Goal: Task Accomplishment & Management: Manage account settings

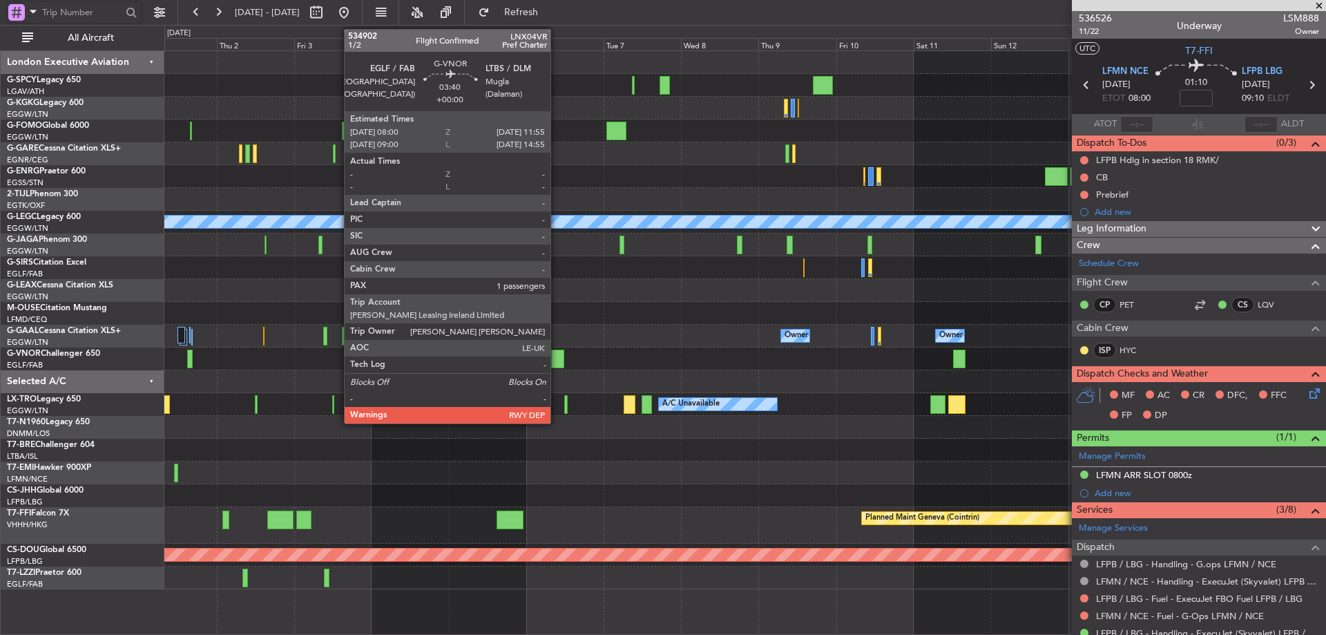
click at [557, 356] on div at bounding box center [557, 358] width 13 height 19
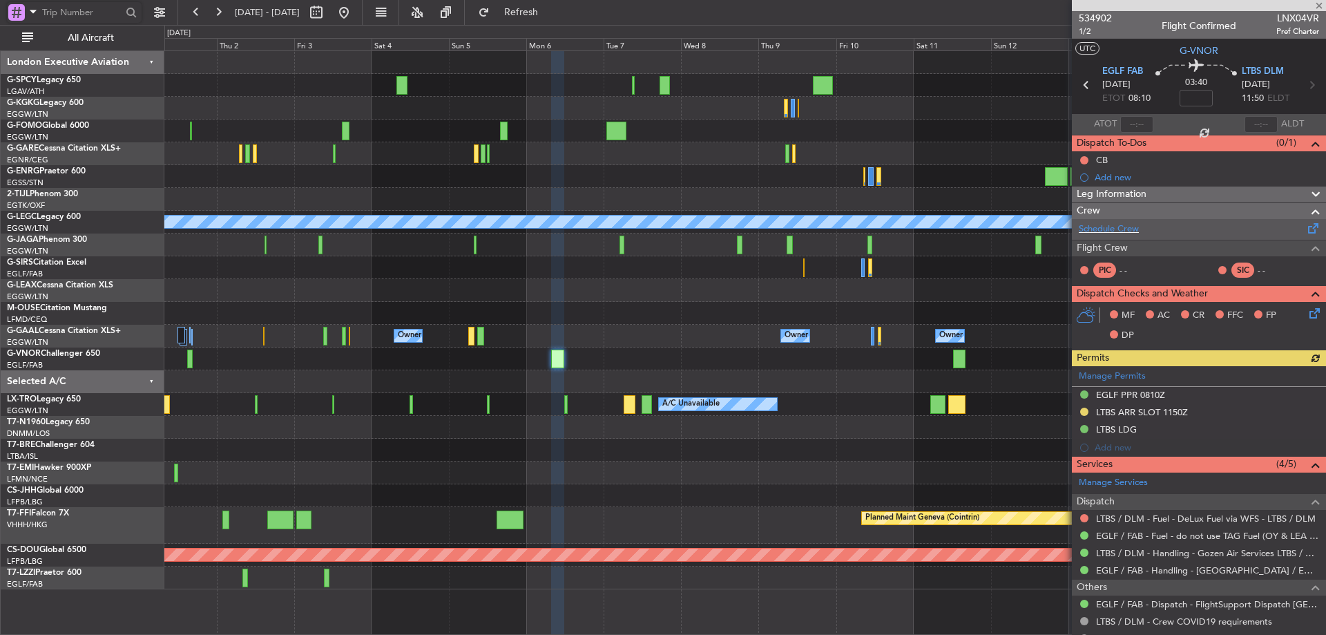
click at [1148, 232] on div "Schedule Crew" at bounding box center [1199, 229] width 254 height 21
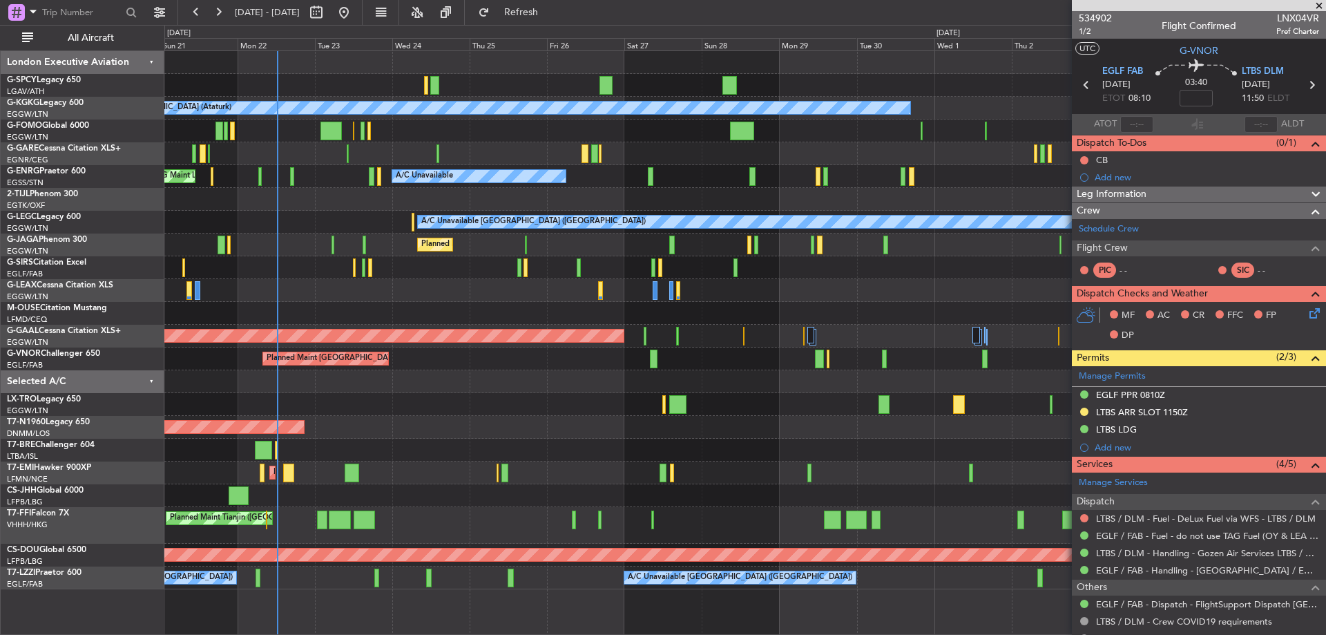
click at [1276, 477] on fb-app "01 Oct 2025 - 16 Oct 2025 Refresh Quick Links All Aircraft A/C Unavailable Ista…" at bounding box center [663, 322] width 1326 height 624
click at [1027, 381] on div "A/C Unavailable Istanbul (Ataturk) AOG Maint Istanbul (Ataturk) A/C Unavailable…" at bounding box center [744, 320] width 1161 height 538
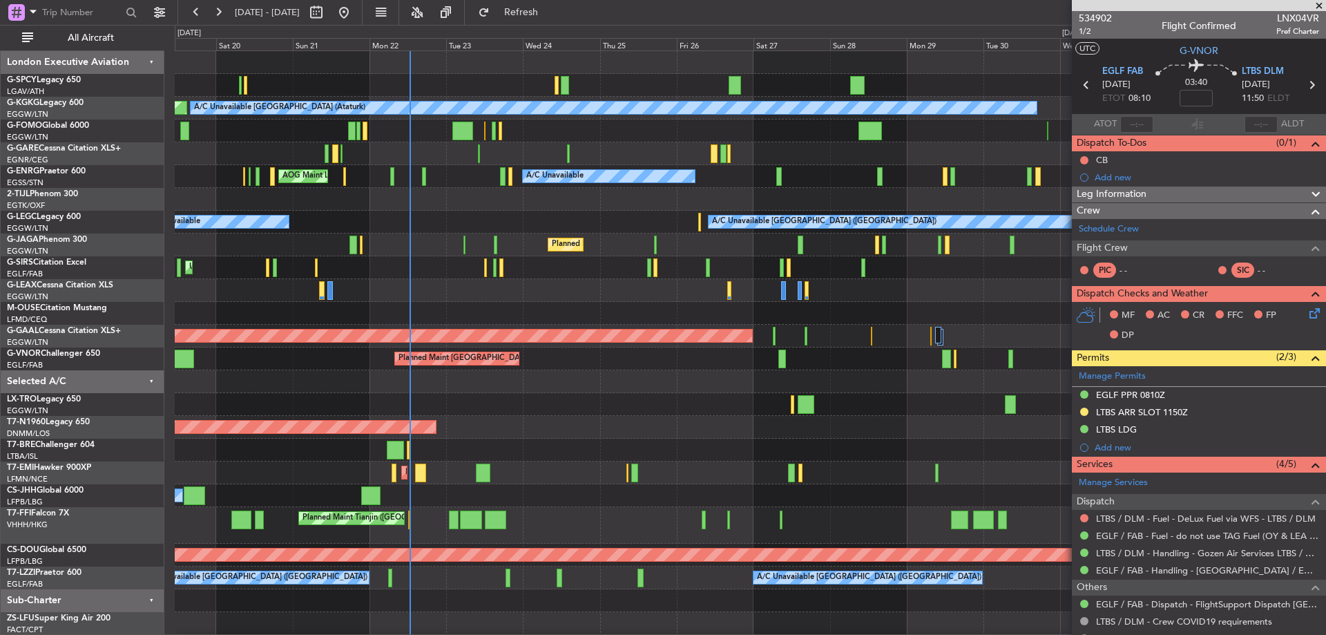
click at [708, 476] on div "AOG Maint Istanbul (Ataturk) A/C Unavailable Istanbul (Ataturk) AOG Maint Londo…" at bounding box center [750, 354] width 1151 height 606
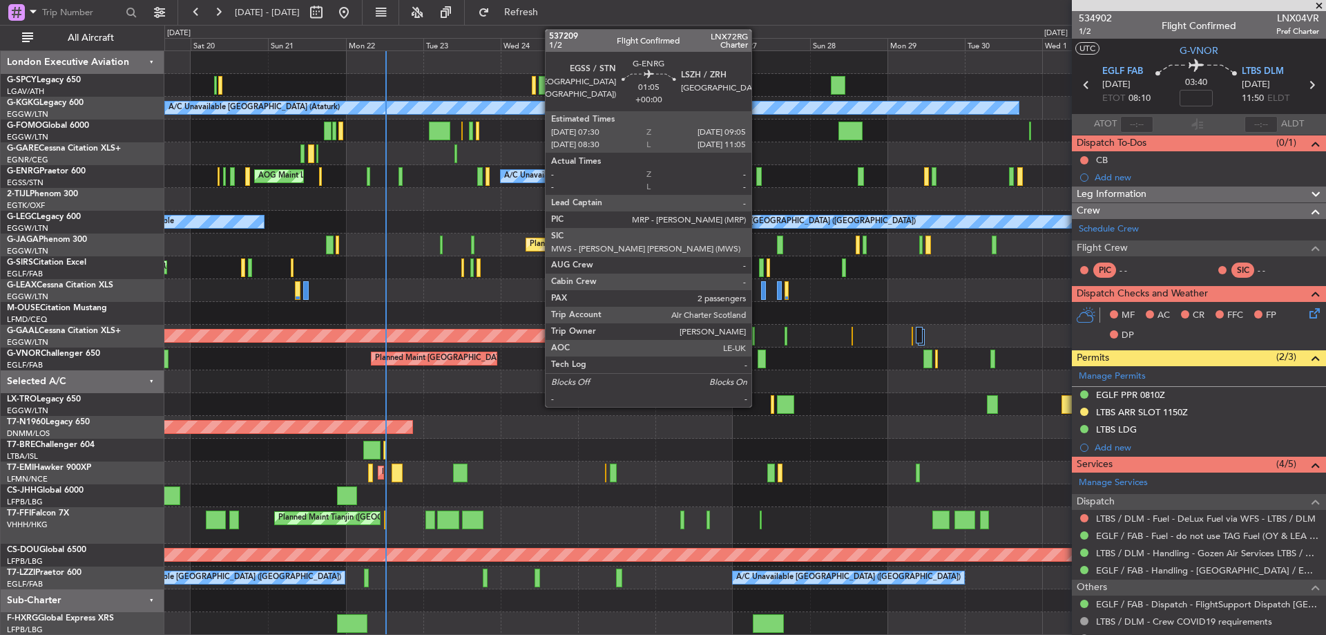
click at [758, 182] on div at bounding box center [759, 176] width 6 height 19
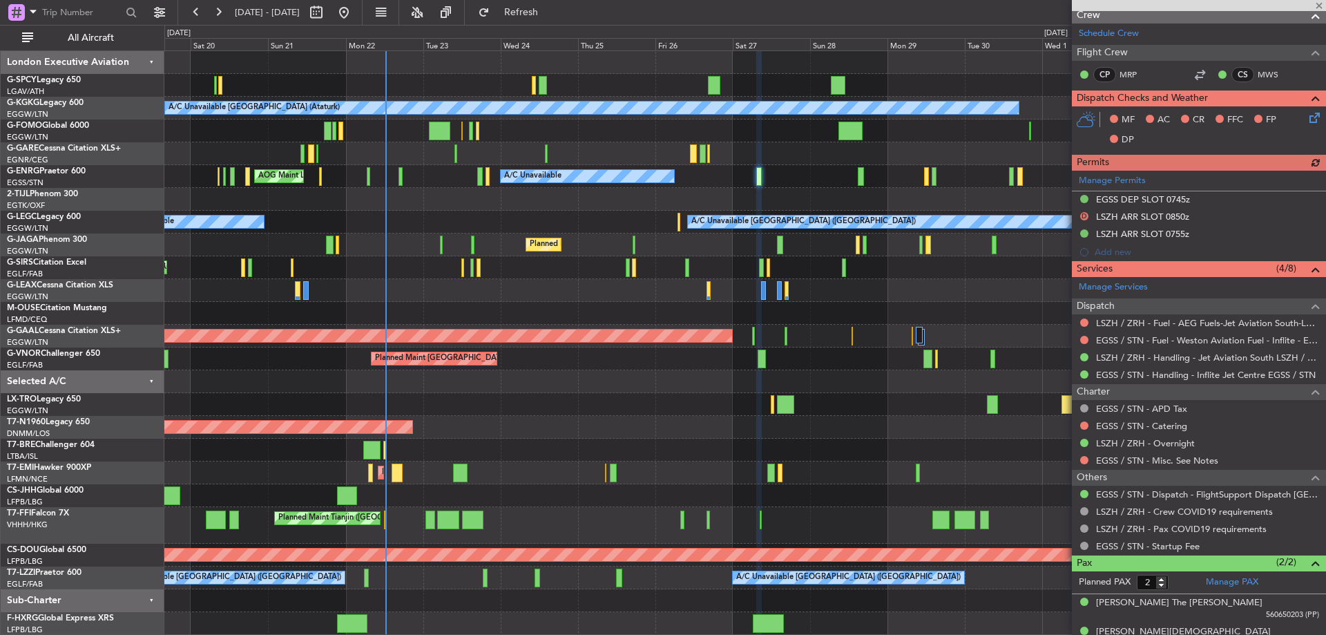
scroll to position [249, 0]
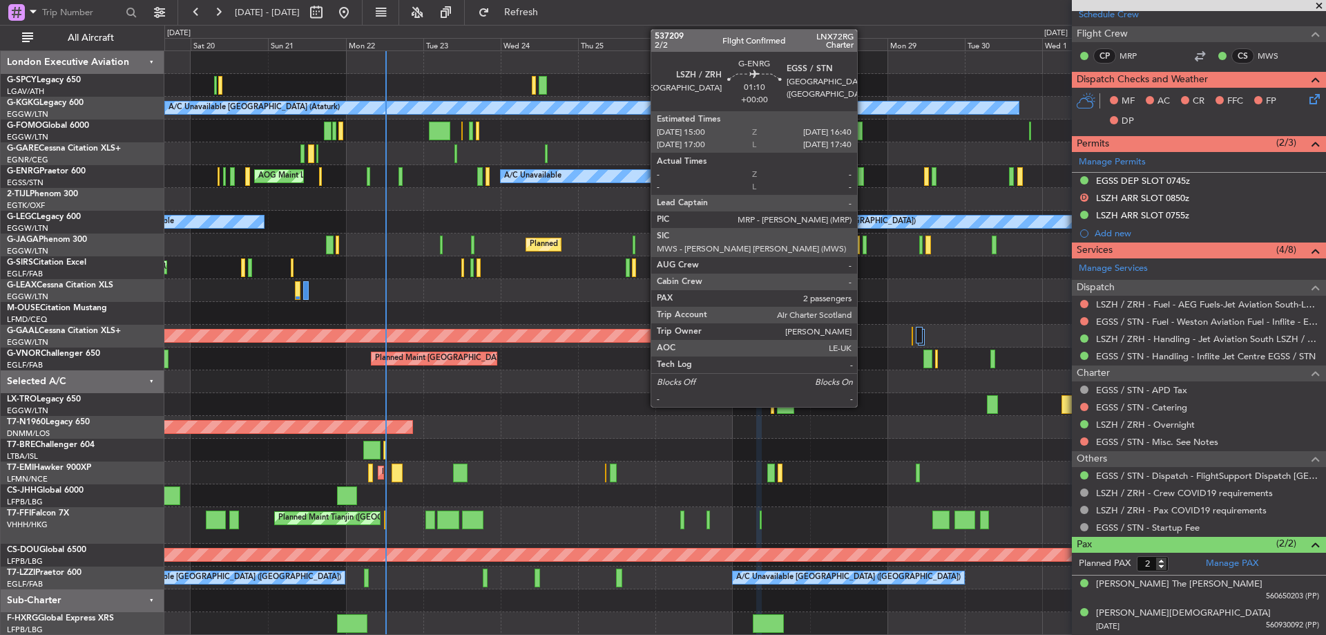
click at [863, 173] on div at bounding box center [861, 176] width 6 height 19
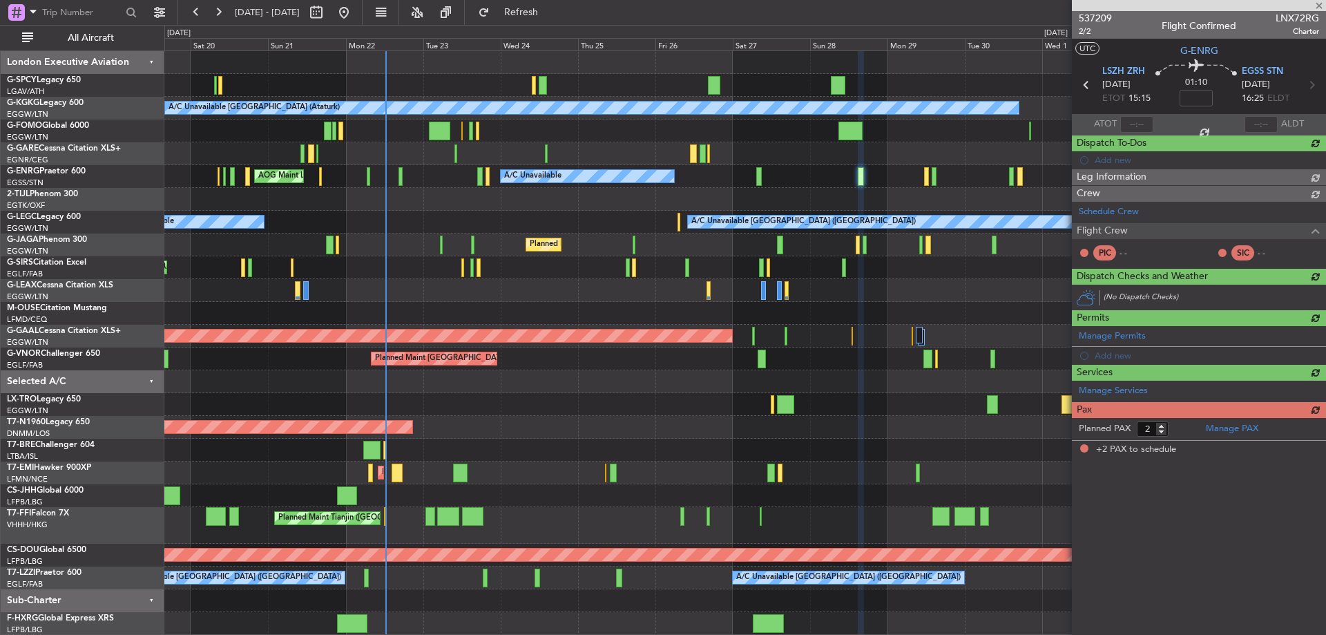
scroll to position [0, 0]
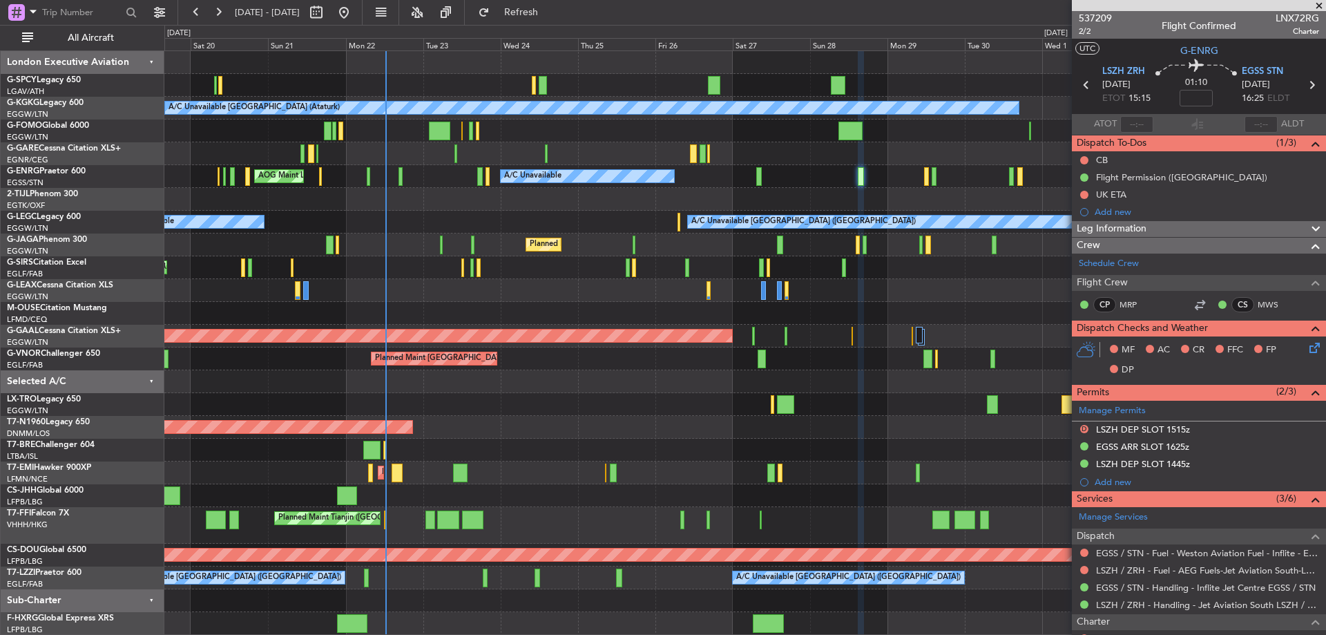
click at [1319, 8] on span at bounding box center [1319, 6] width 14 height 12
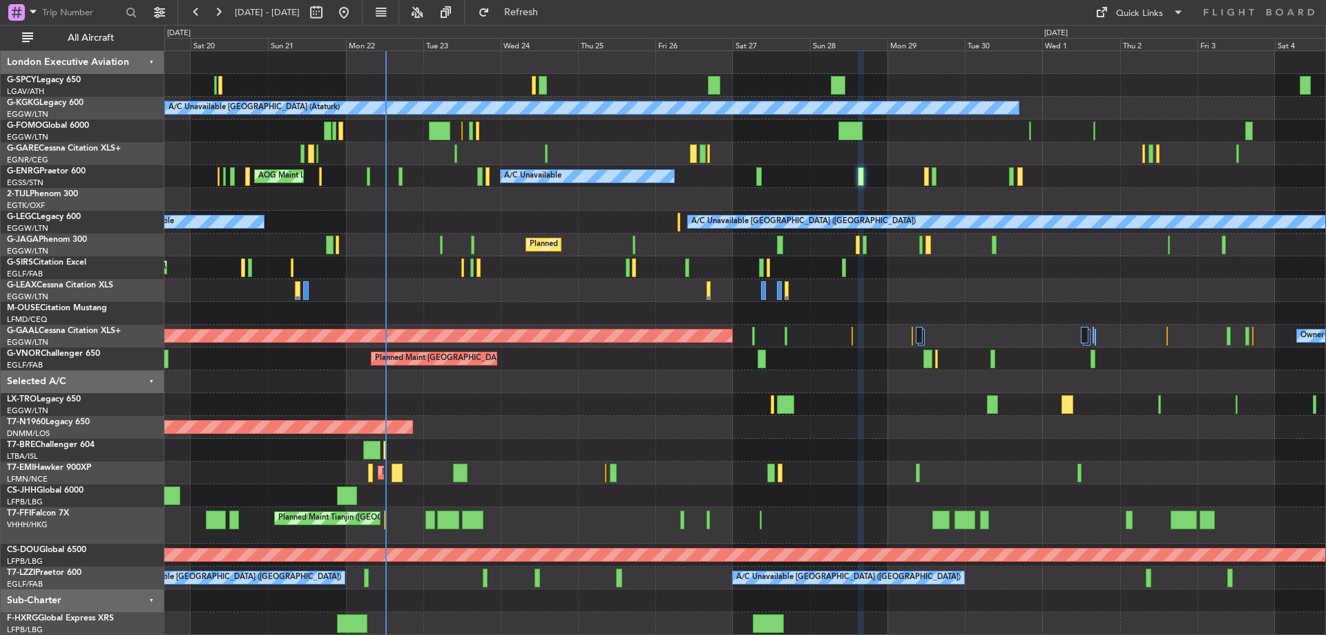
type input "0"
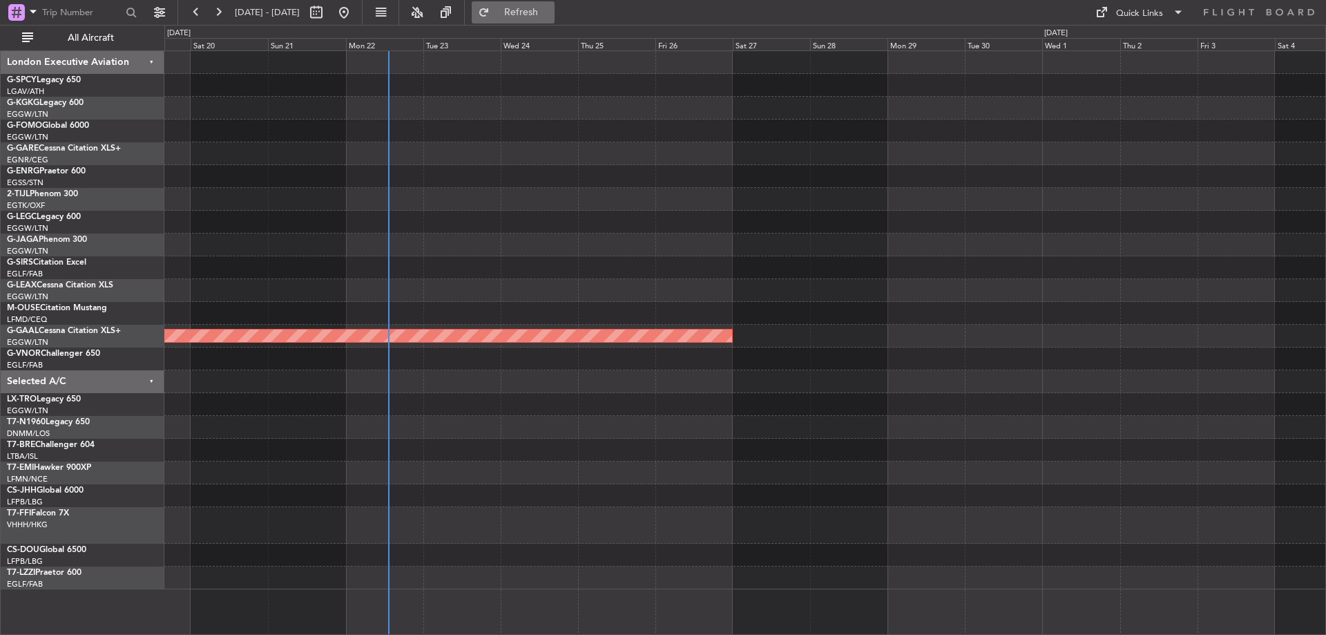
click at [543, 15] on span "Refresh" at bounding box center [521, 13] width 58 height 10
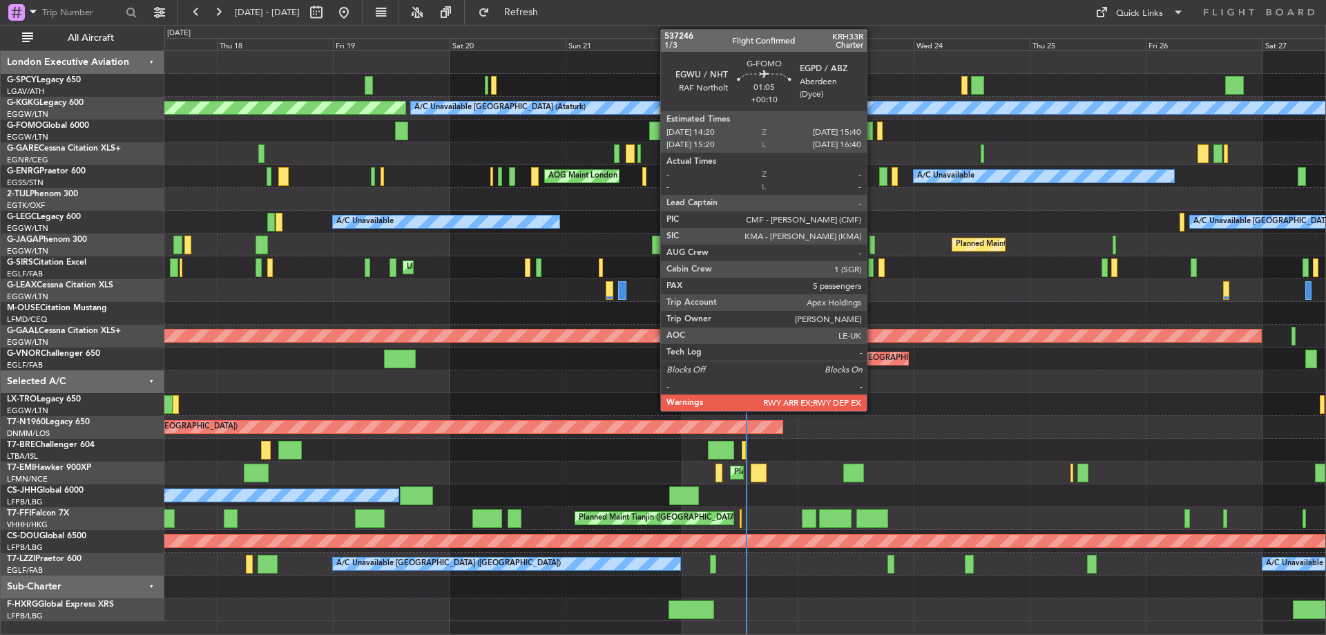
click at [873, 129] on div at bounding box center [869, 131] width 7 height 19
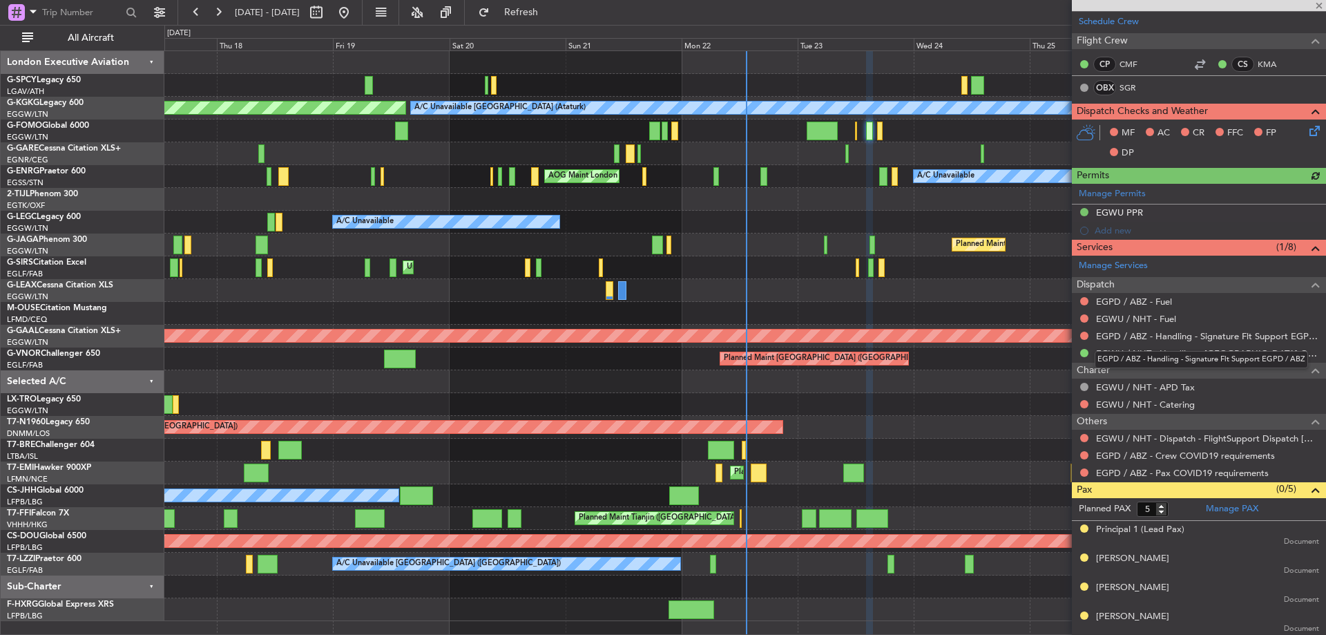
scroll to position [307, 0]
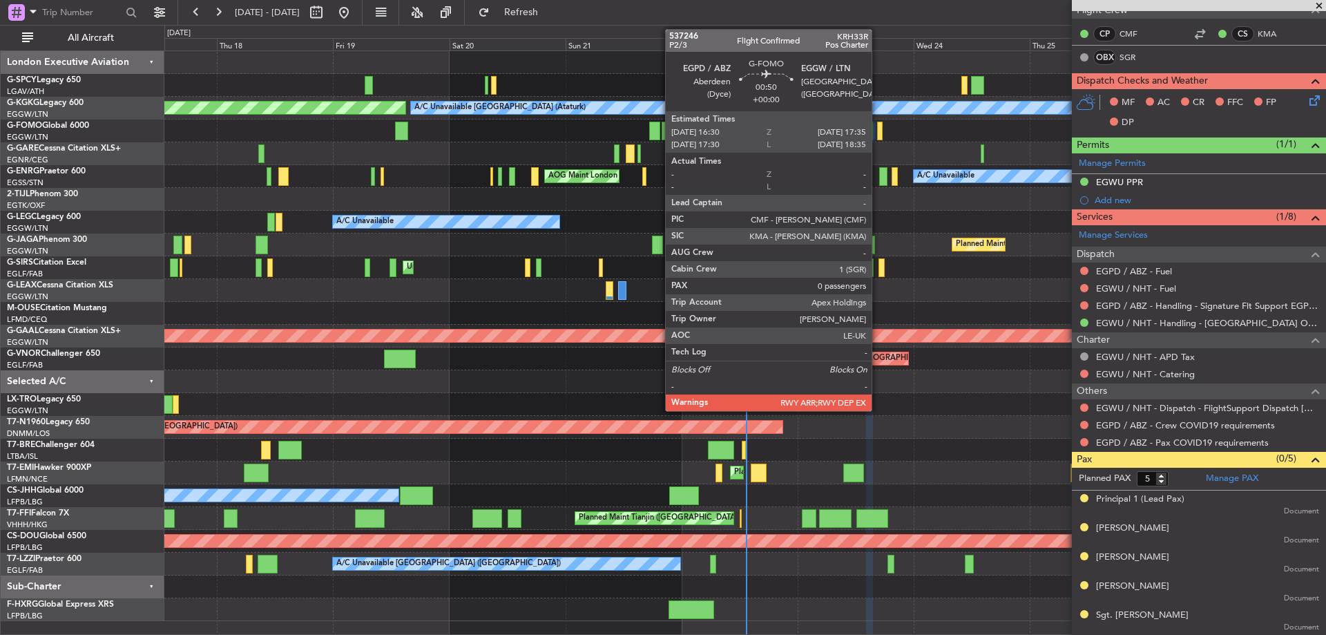
click at [878, 130] on div at bounding box center [880, 131] width 6 height 19
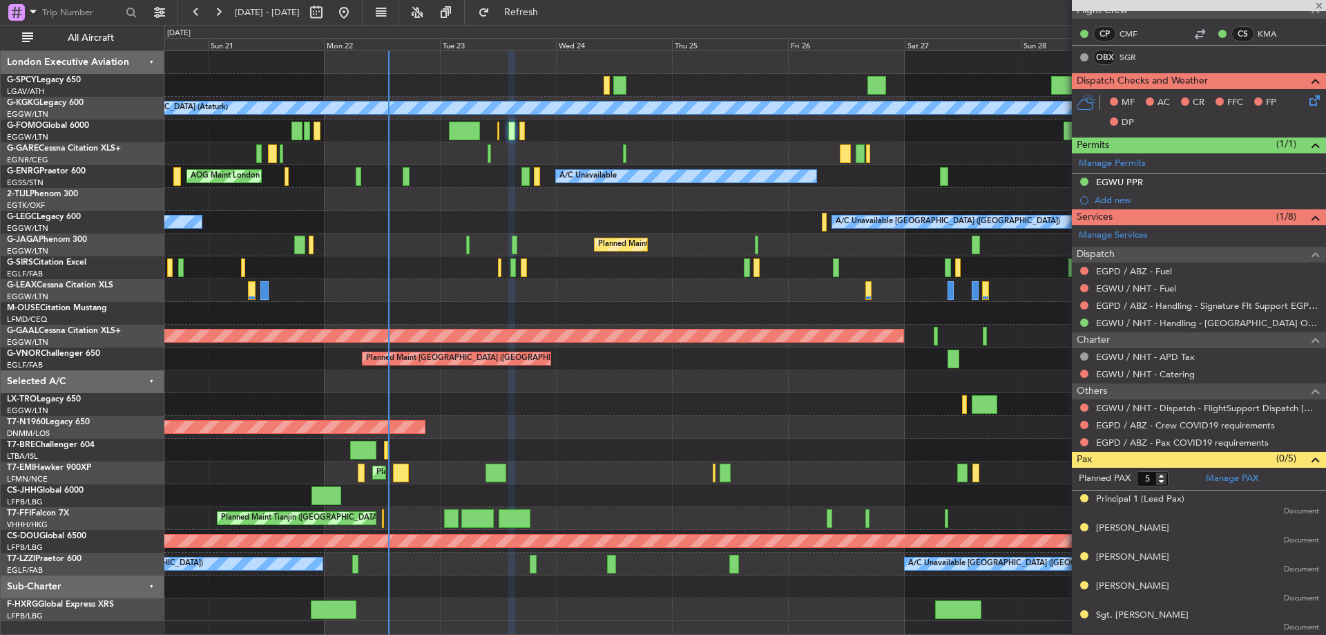
click at [506, 198] on div "A/C Unavailable [GEOGRAPHIC_DATA] (Ataturk) AOG Maint [GEOGRAPHIC_DATA] ([GEOGR…" at bounding box center [744, 336] width 1161 height 570
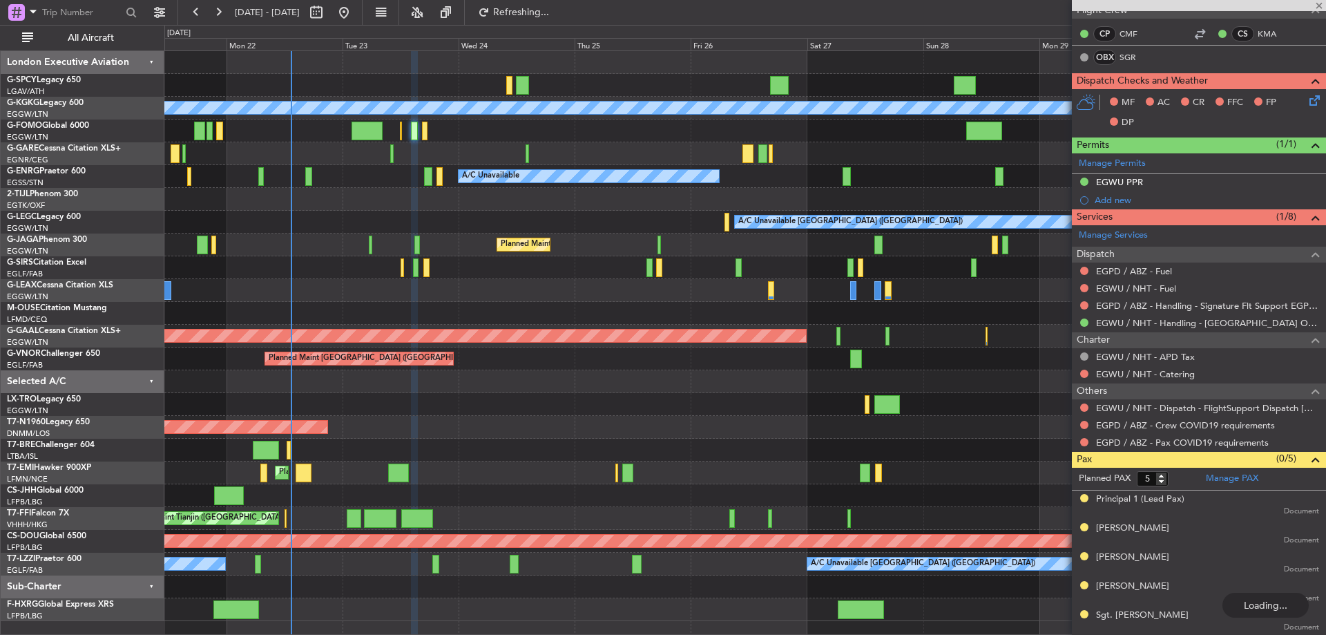
type input "0"
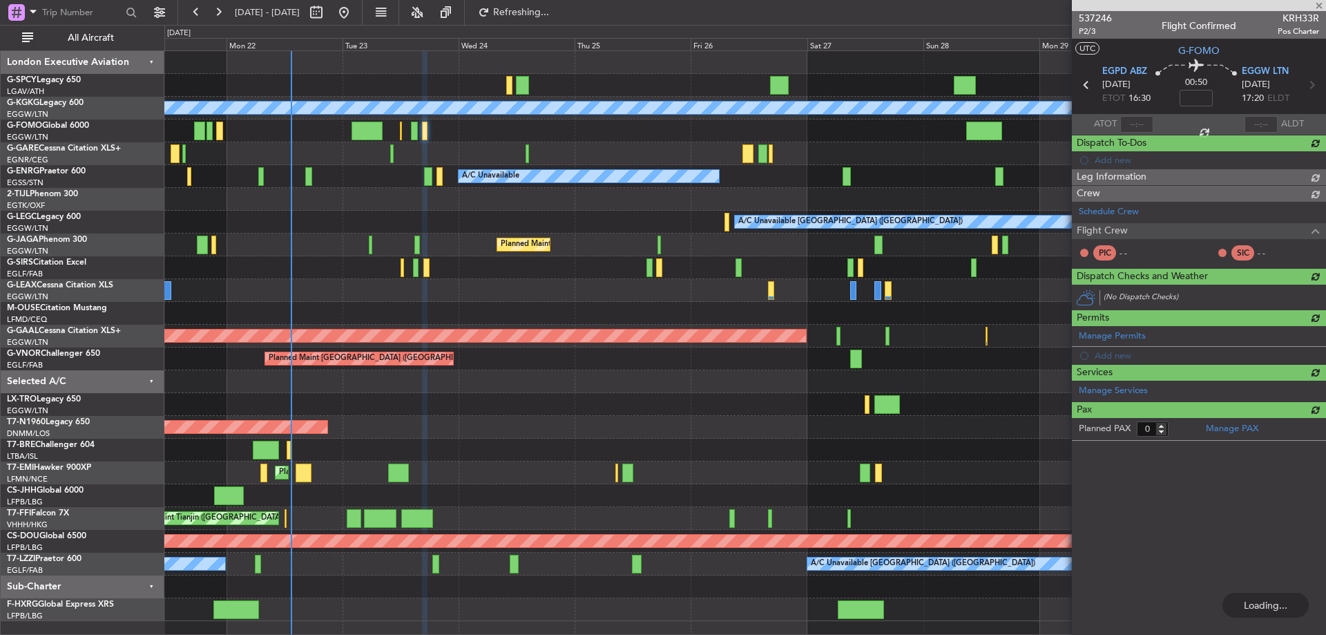
scroll to position [0, 0]
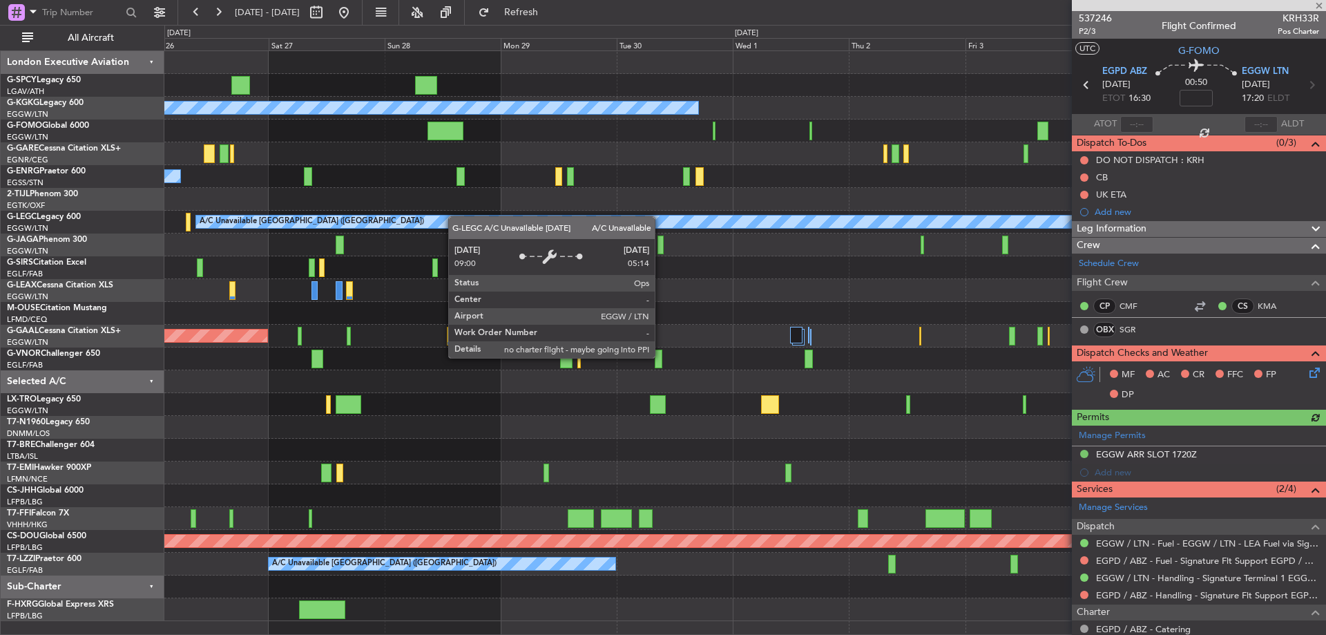
click at [404, 220] on div "A/C Unavailable [GEOGRAPHIC_DATA] (Ataturk) A/C Unavailable A/C Unavailable [GE…" at bounding box center [744, 336] width 1161 height 570
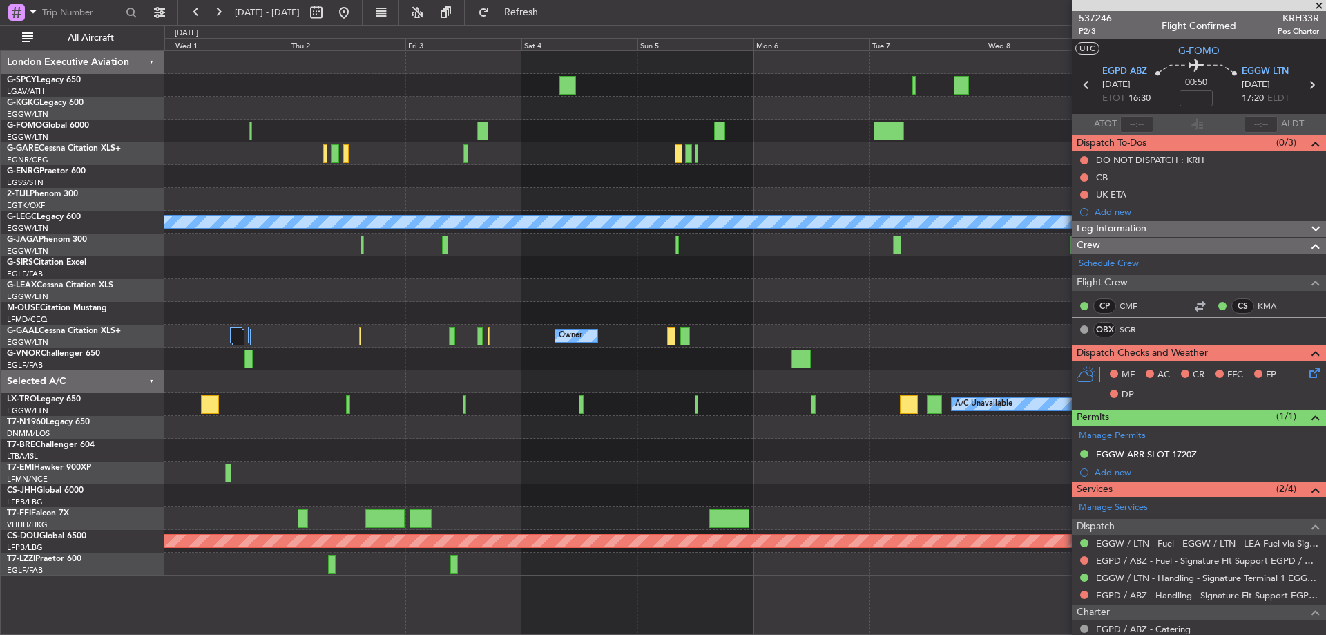
click at [966, 450] on div "A/C Unavailable [GEOGRAPHIC_DATA] (Ataturk) A/C Unavailable [GEOGRAPHIC_DATA] (…" at bounding box center [744, 313] width 1161 height 524
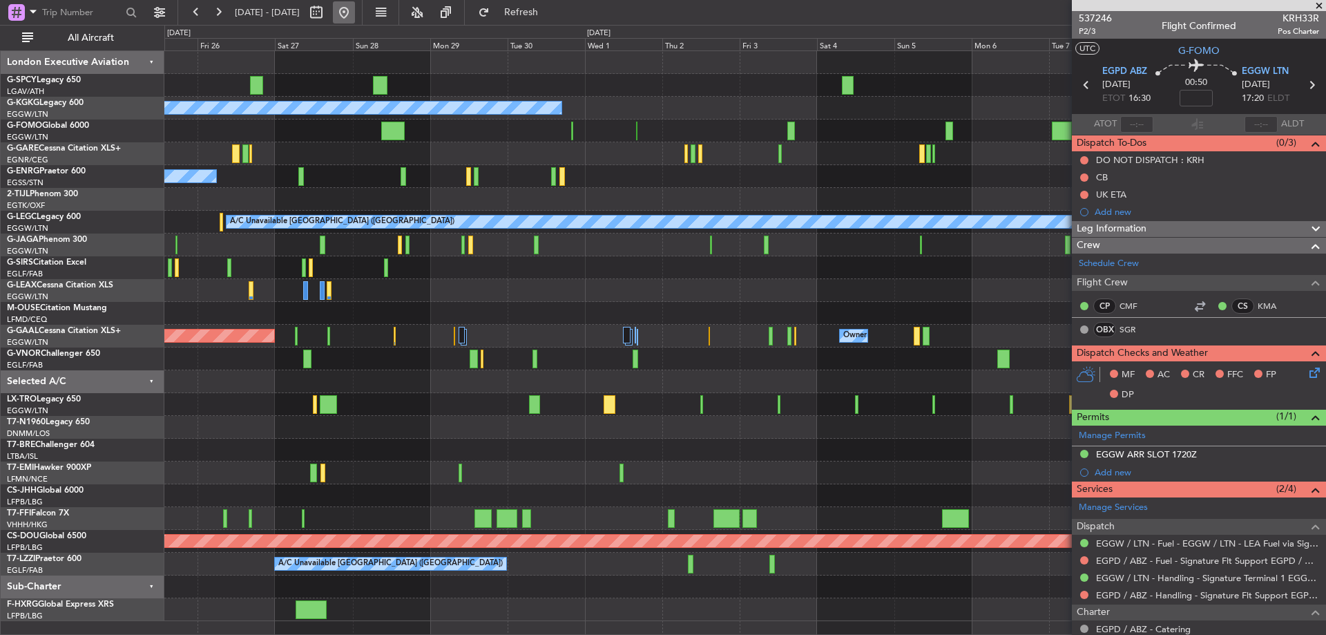
click at [355, 12] on button at bounding box center [344, 12] width 22 height 22
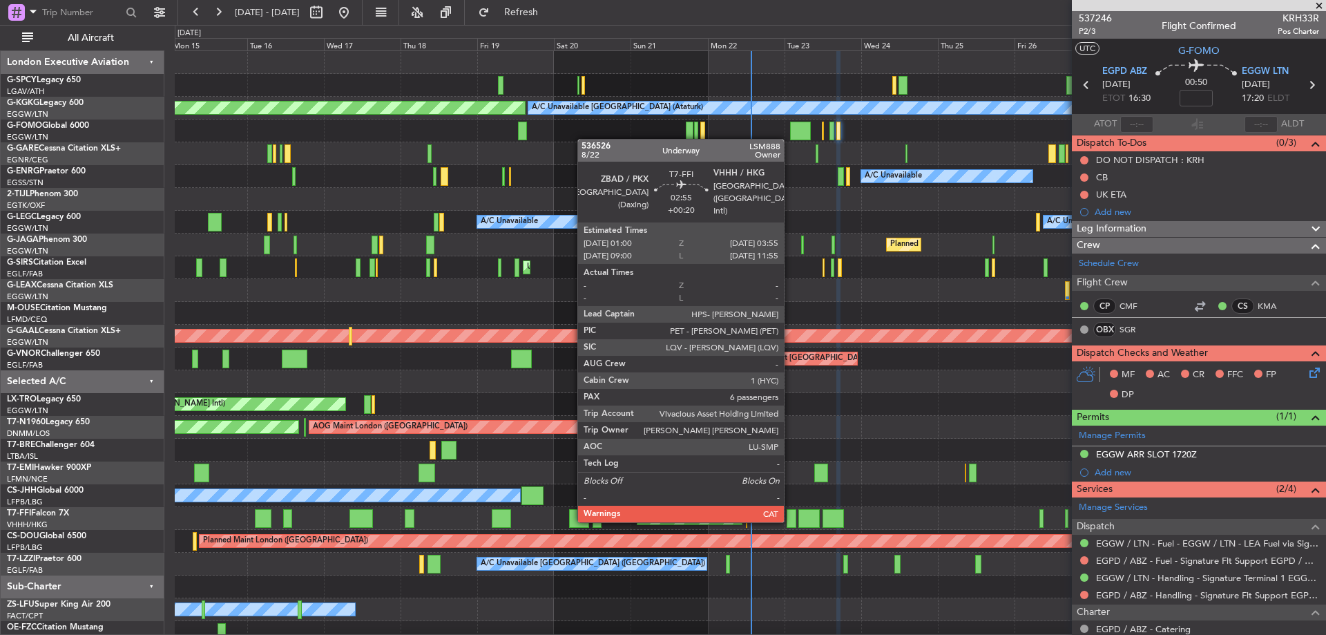
click at [790, 521] on div at bounding box center [792, 518] width 10 height 19
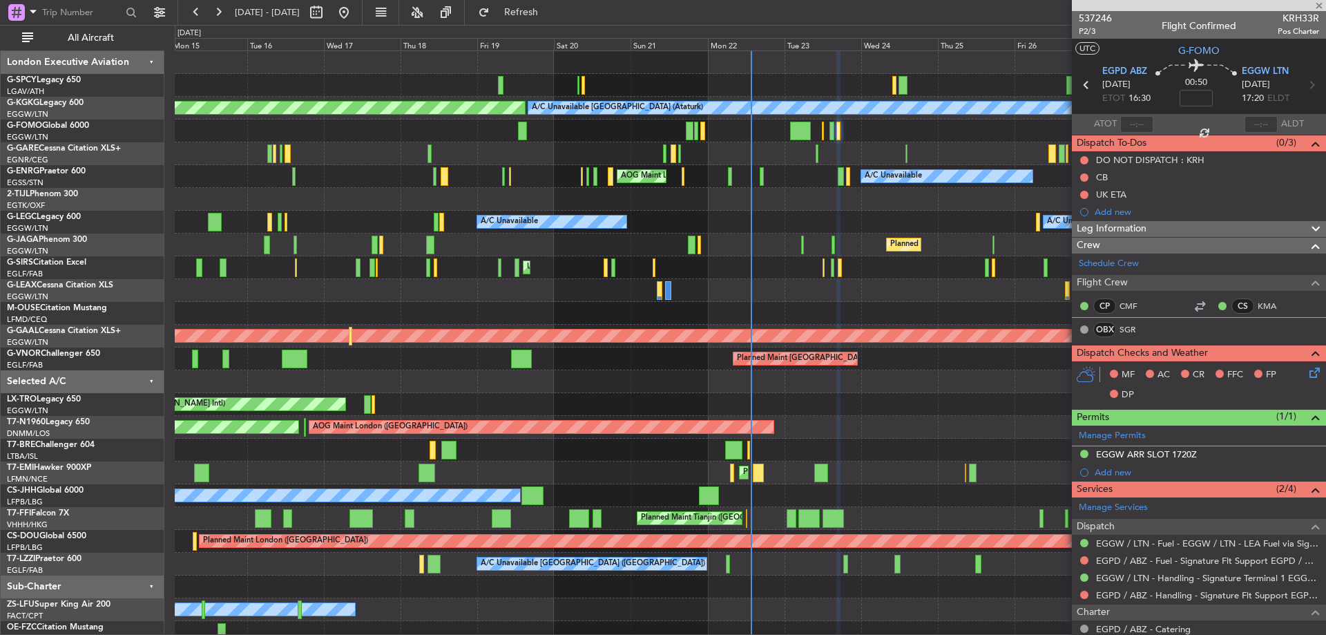
type input "+00:20"
type input "6"
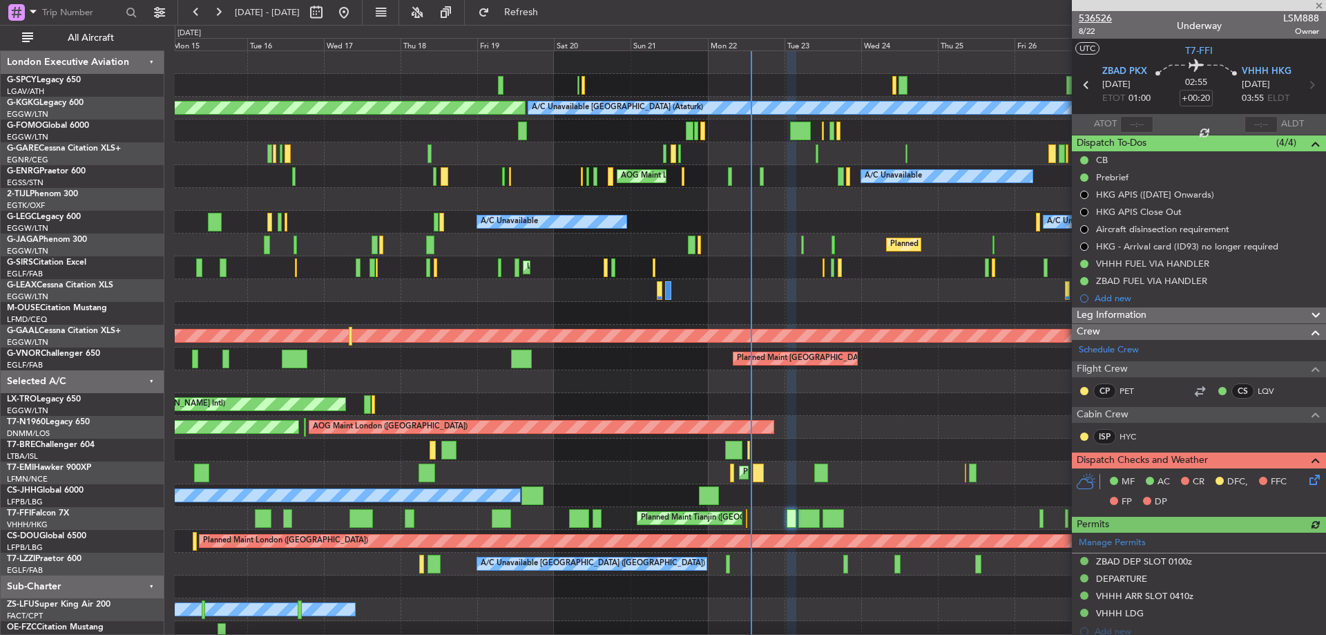
click at [1102, 17] on span "536526" at bounding box center [1095, 18] width 33 height 15
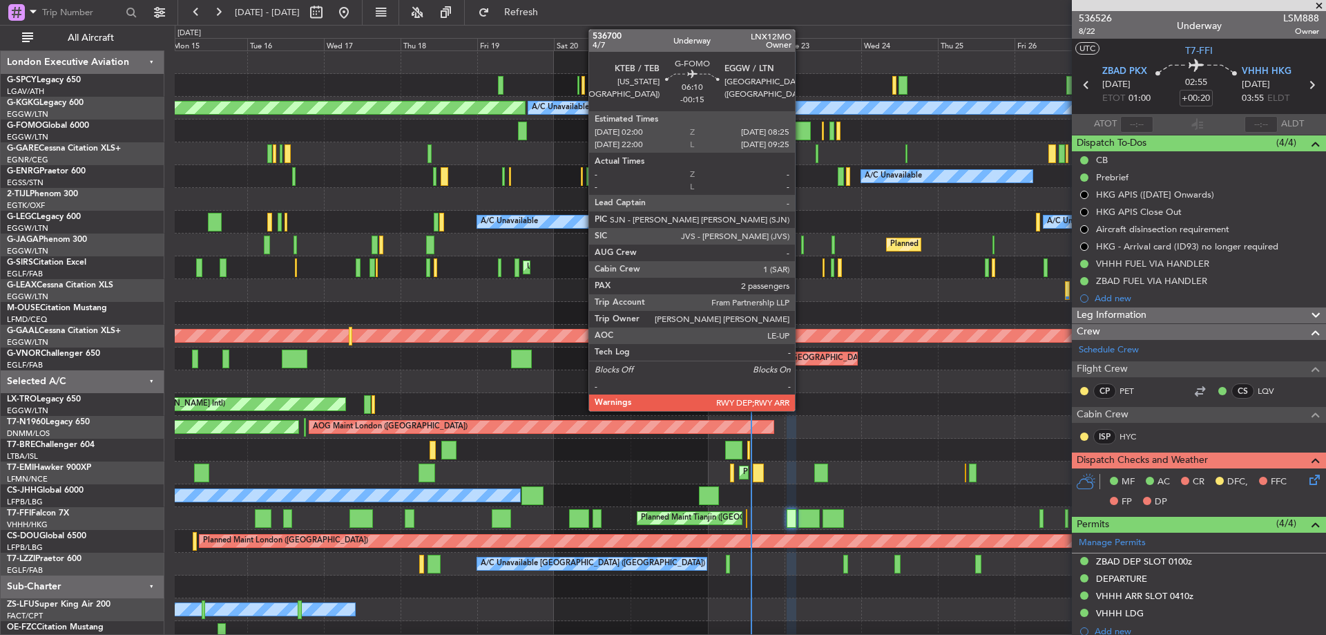
click at [801, 134] on div at bounding box center [800, 131] width 21 height 19
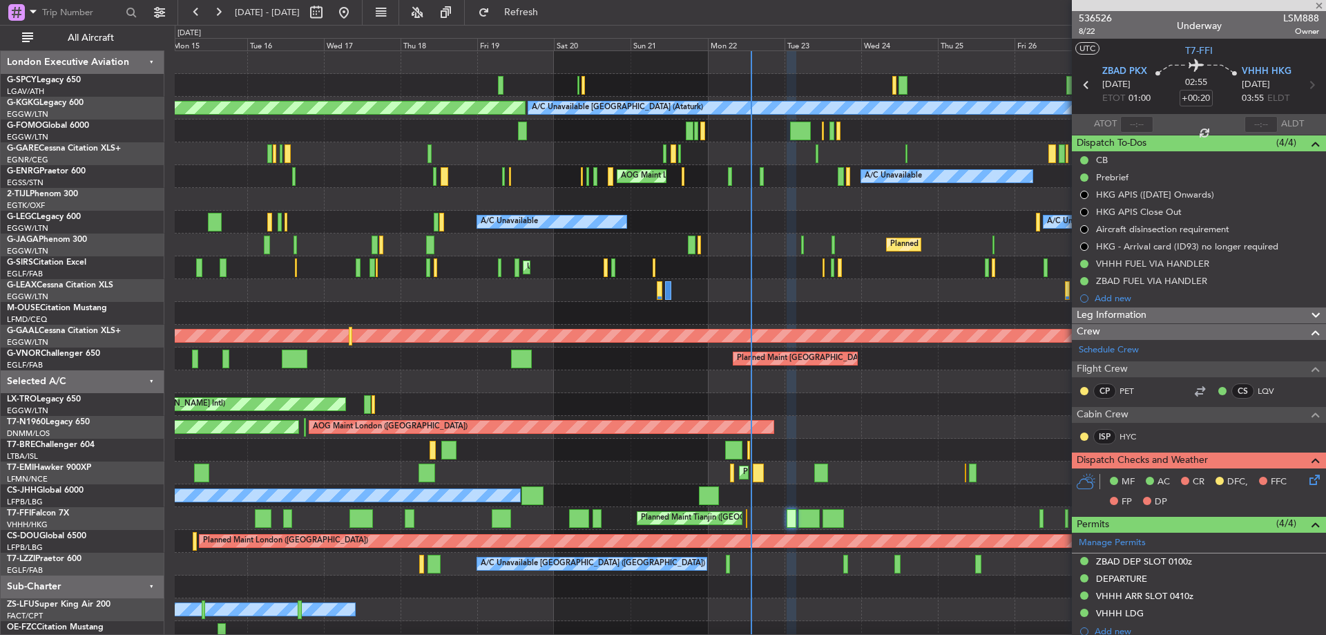
type input "-00:15"
type input "2"
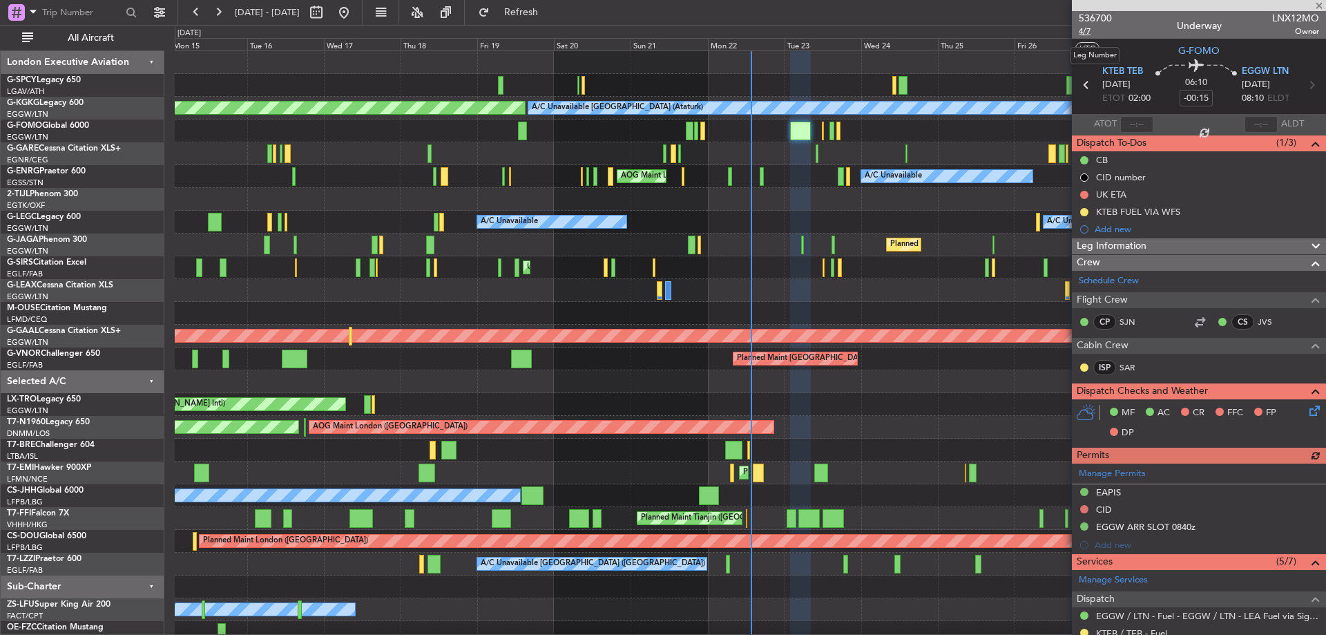
click at [1085, 31] on span "4/7" at bounding box center [1095, 32] width 33 height 12
click at [1102, 21] on span "536700" at bounding box center [1095, 18] width 33 height 15
click at [525, 10] on button "Refresh" at bounding box center [513, 12] width 83 height 22
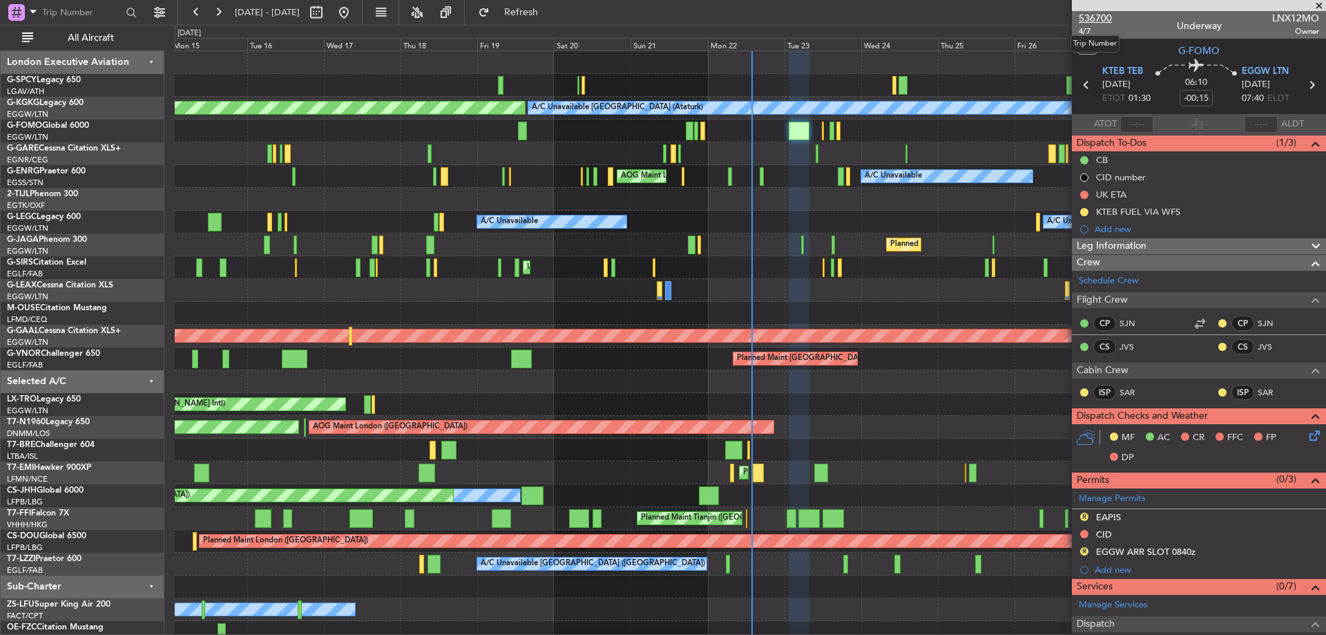
click at [1101, 19] on span "536700" at bounding box center [1095, 18] width 33 height 15
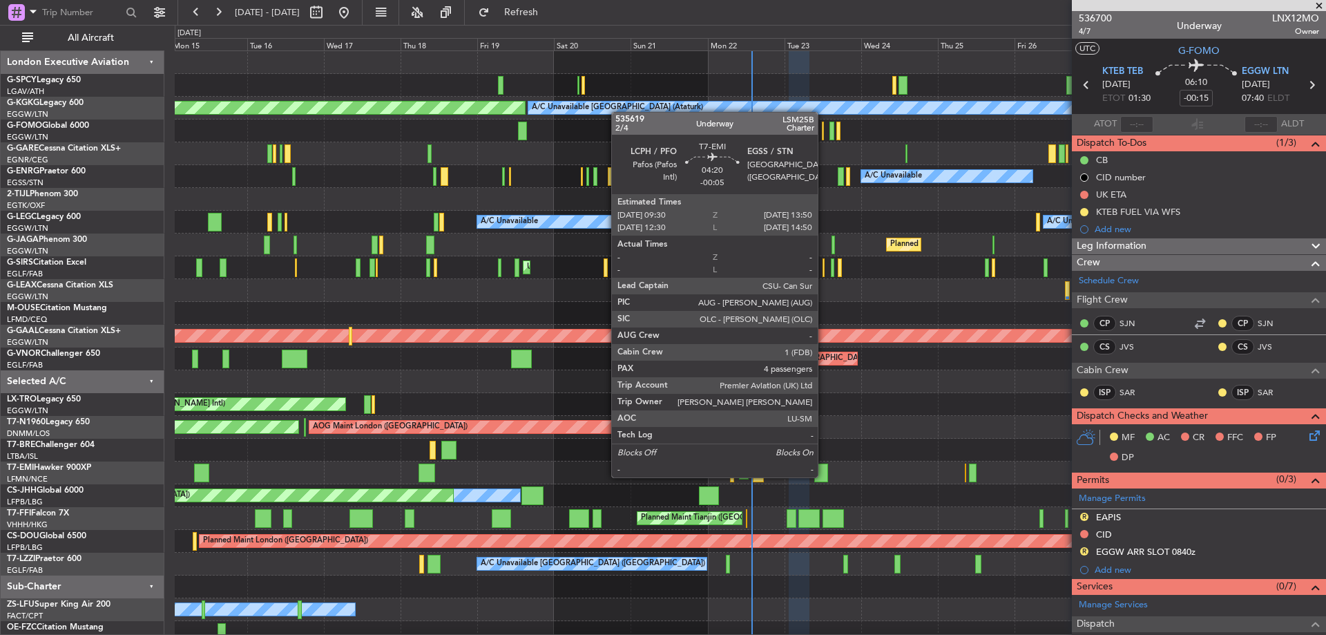
click at [824, 476] on div at bounding box center [821, 472] width 15 height 19
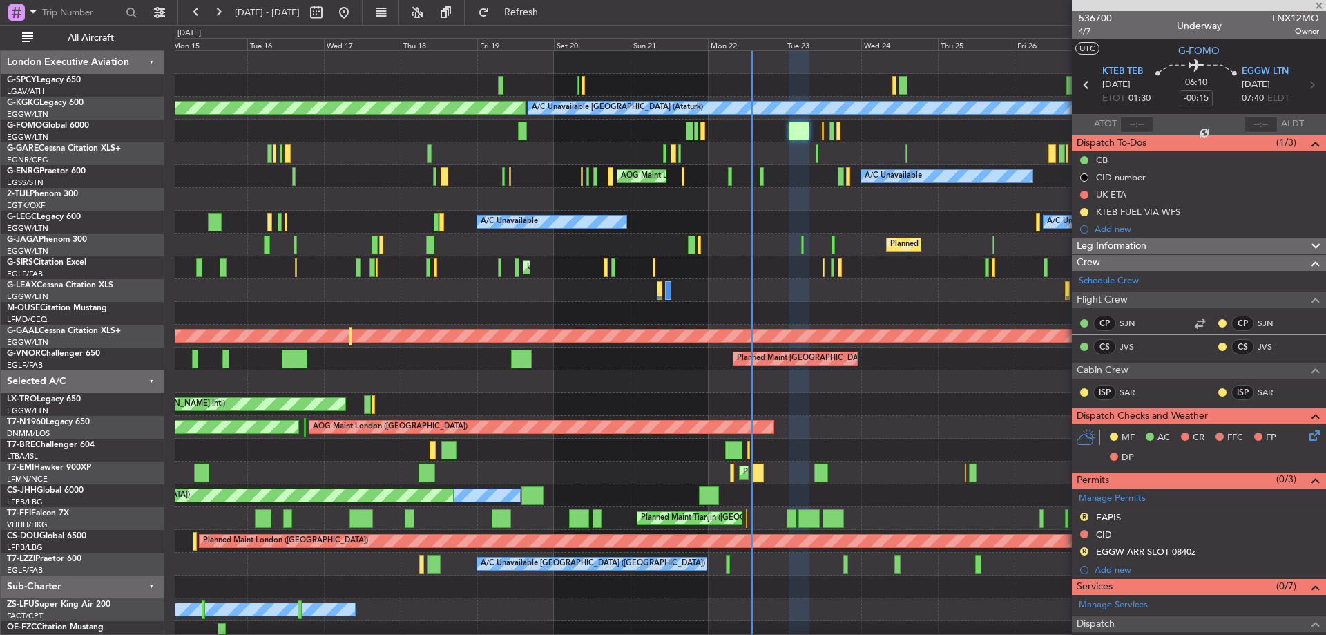
type input "-00:05"
type input "4"
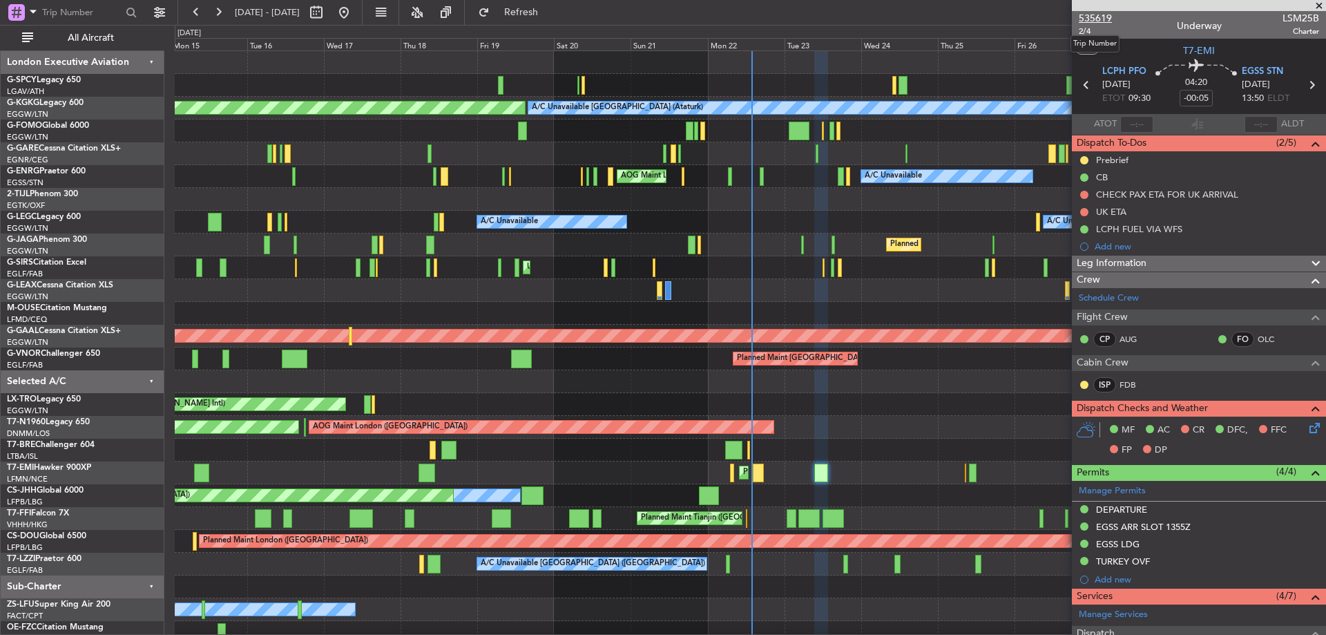
click at [1099, 18] on span "535619" at bounding box center [1095, 18] width 33 height 15
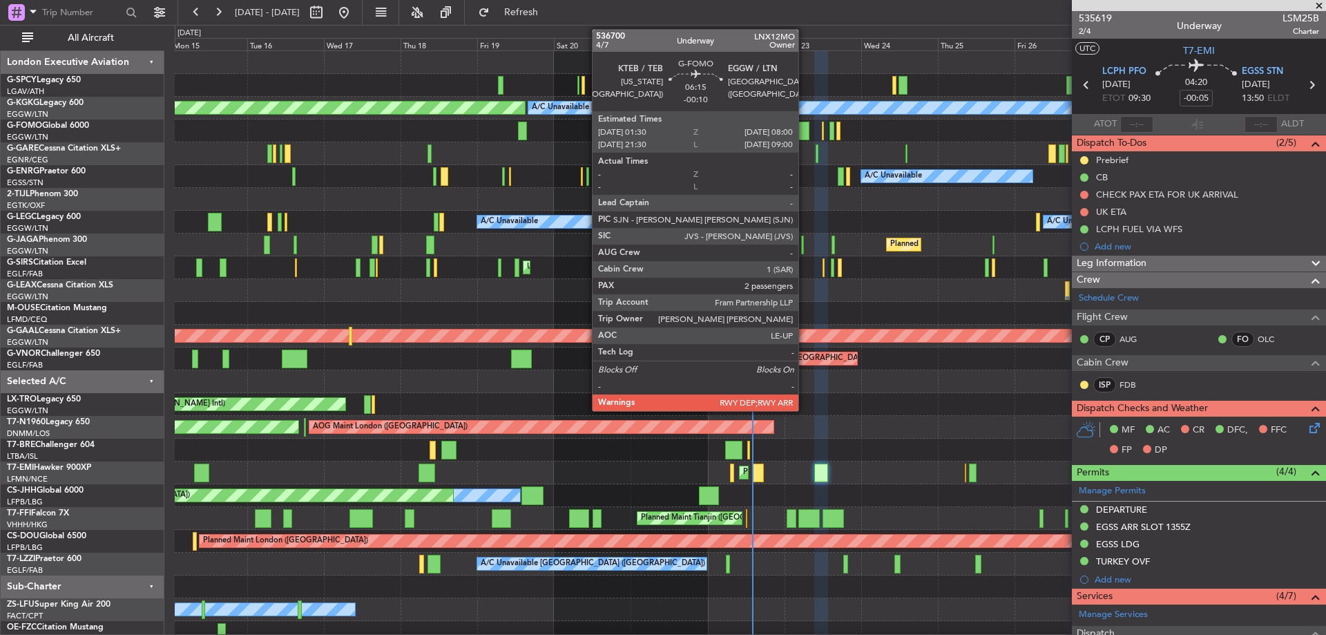
click at [805, 140] on div at bounding box center [799, 131] width 21 height 19
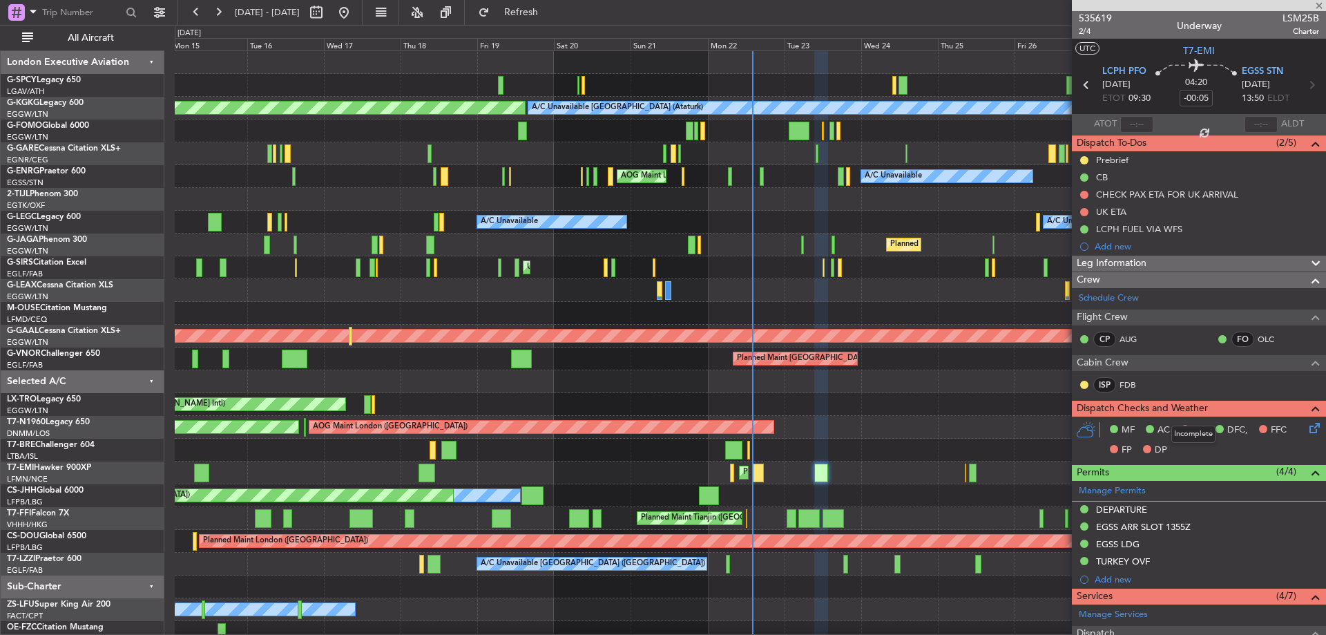
type input "-00:10"
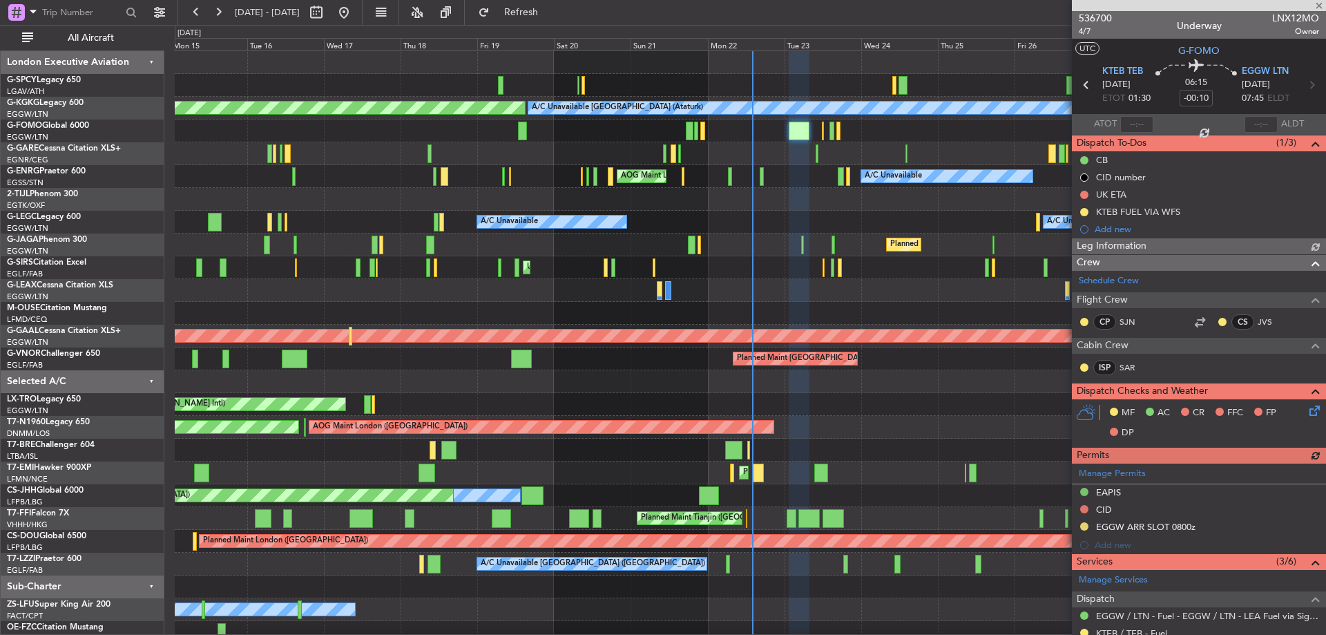
scroll to position [279, 0]
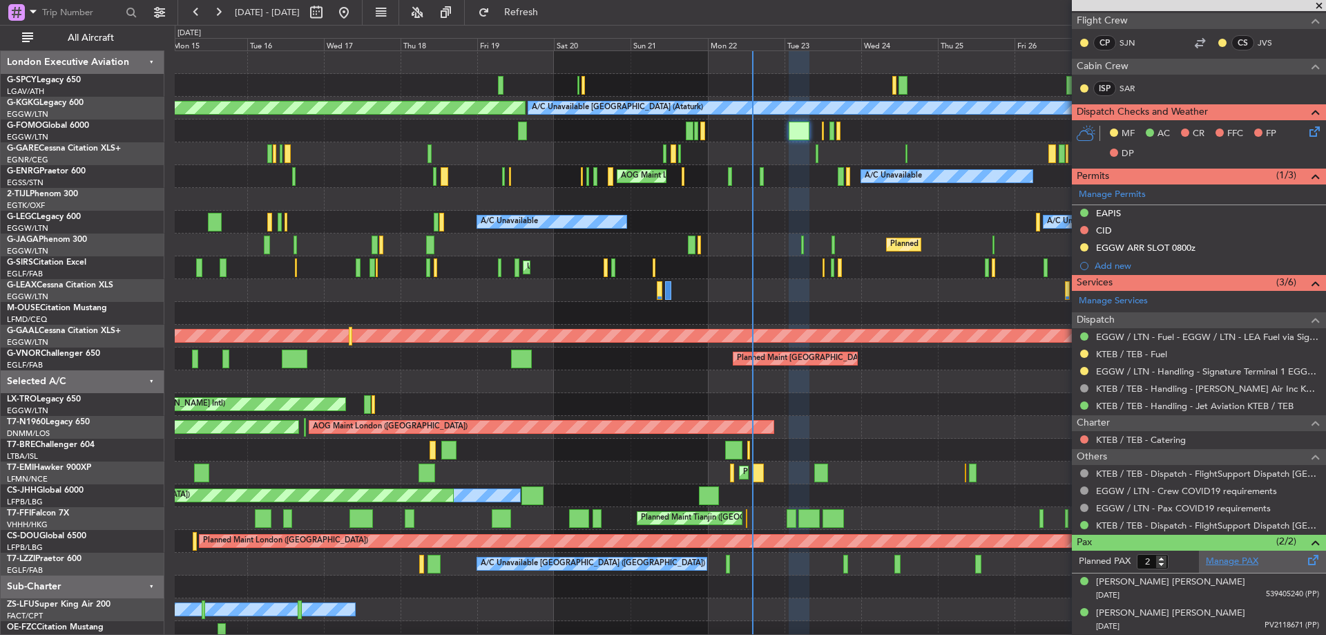
click at [1229, 555] on link "Manage PAX" at bounding box center [1232, 562] width 52 height 14
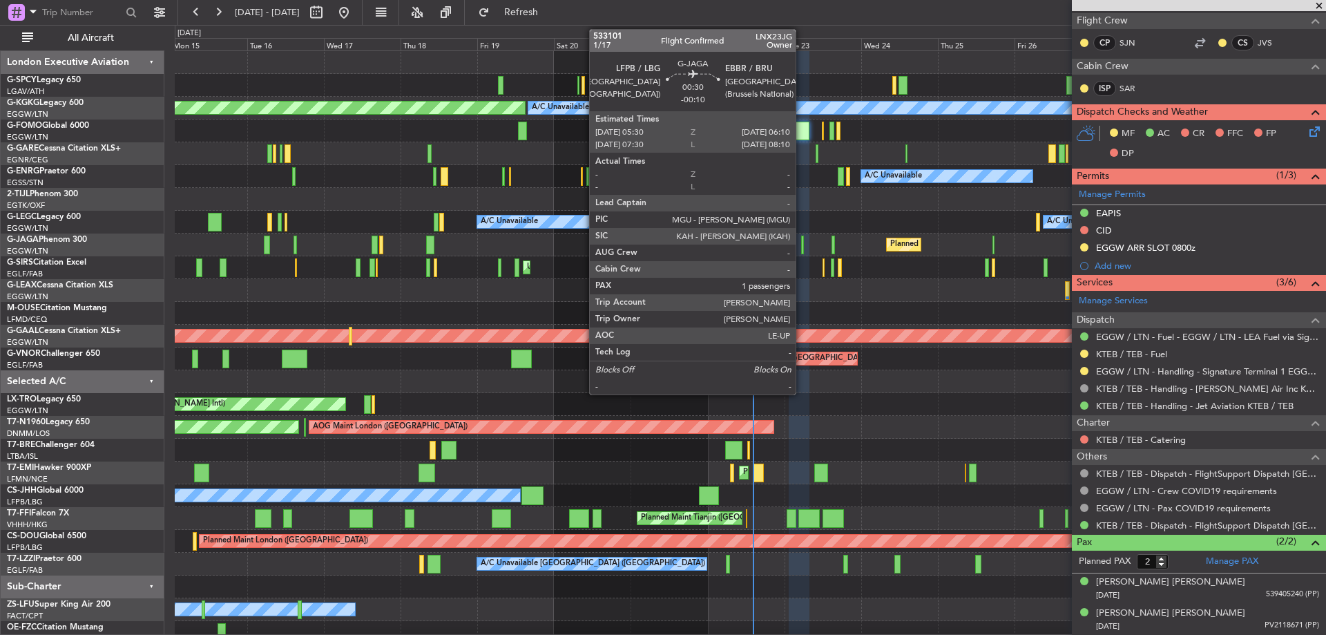
click at [802, 245] on div at bounding box center [802, 245] width 3 height 19
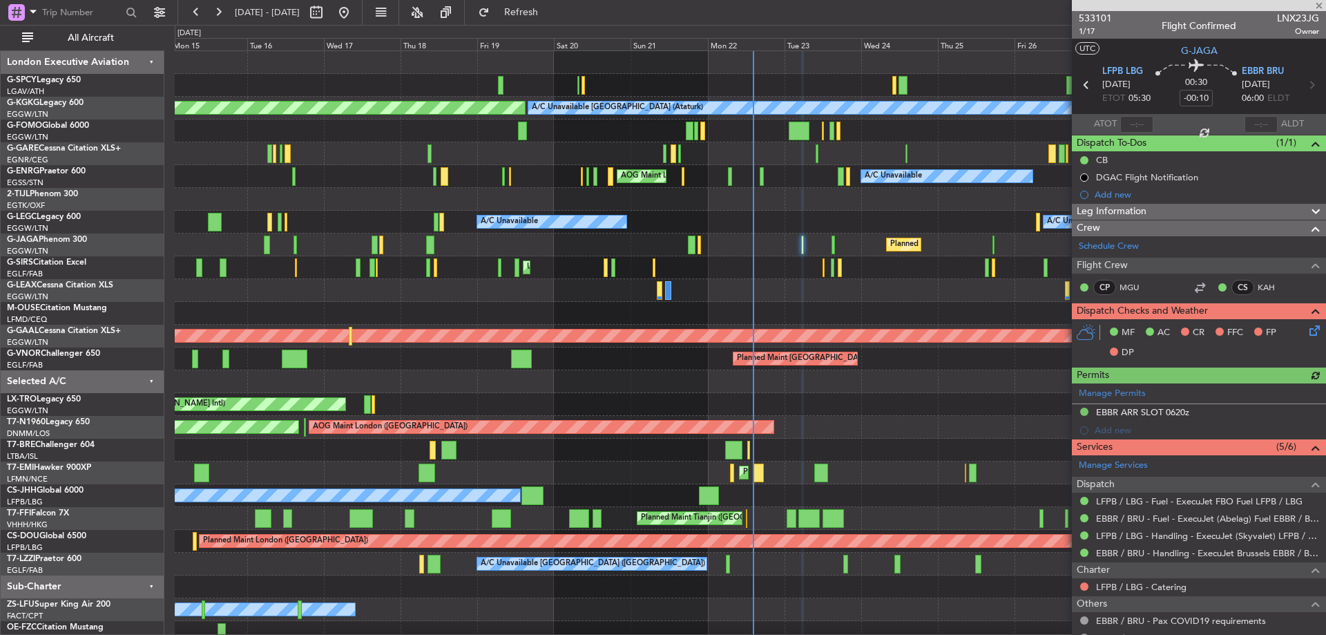
scroll to position [99, 0]
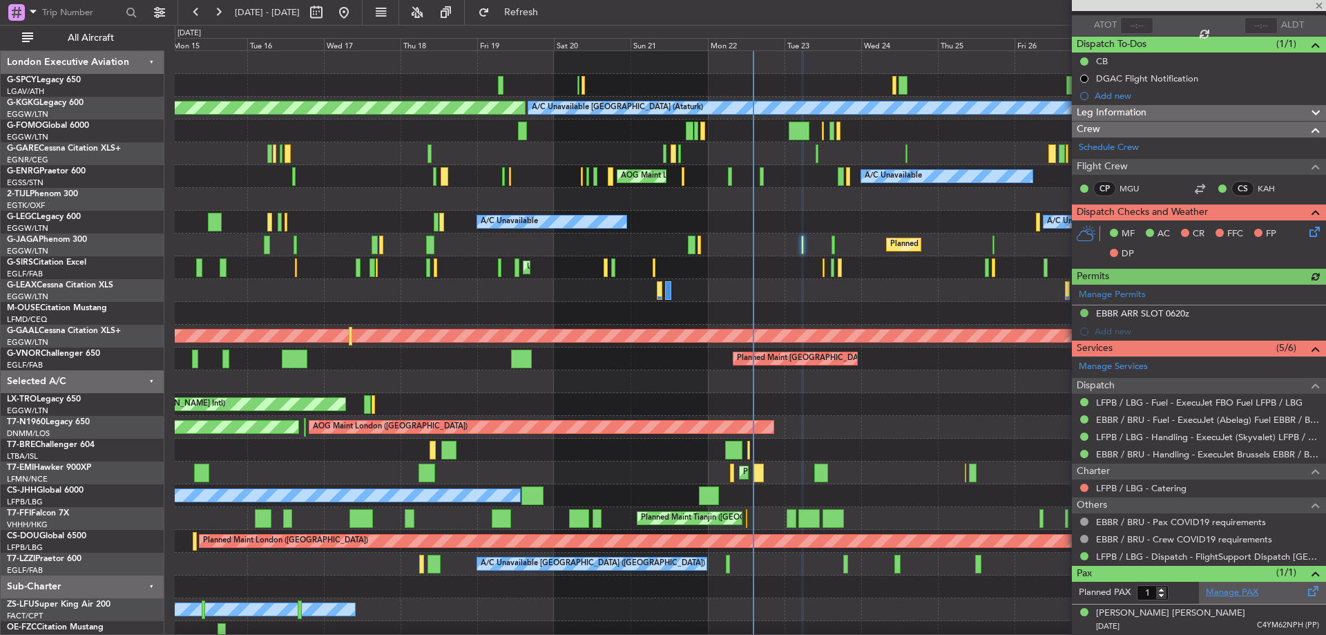
click at [1220, 592] on link "Manage PAX" at bounding box center [1232, 593] width 52 height 14
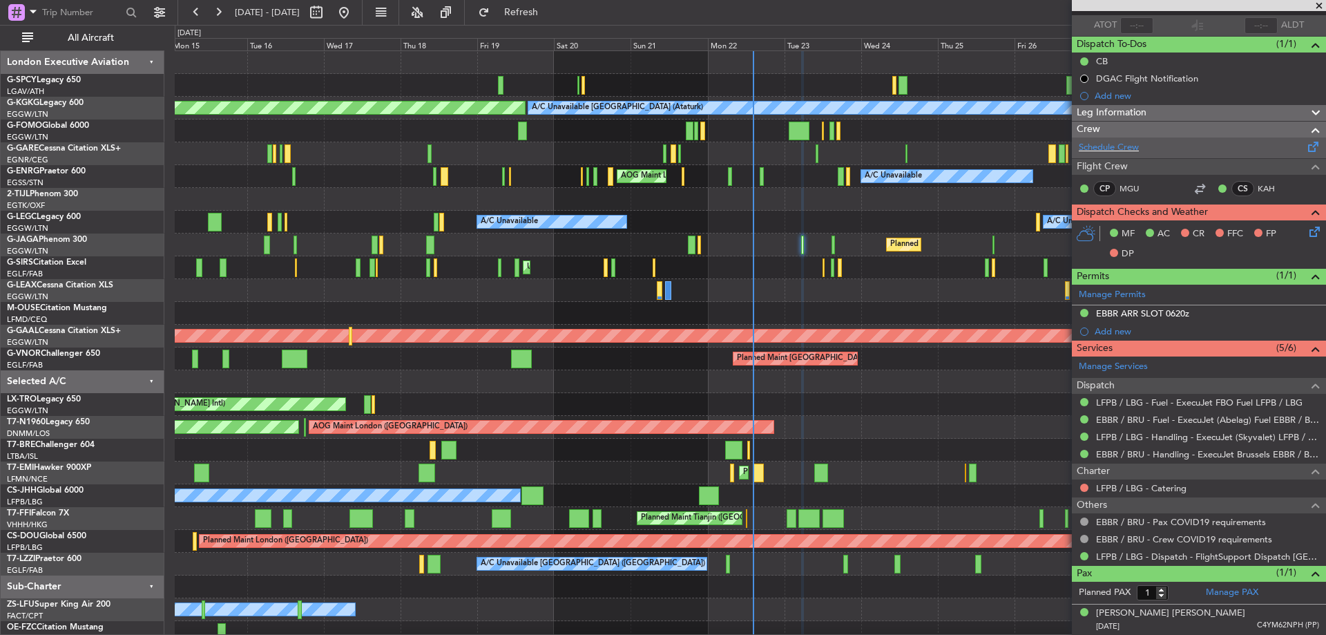
scroll to position [0, 0]
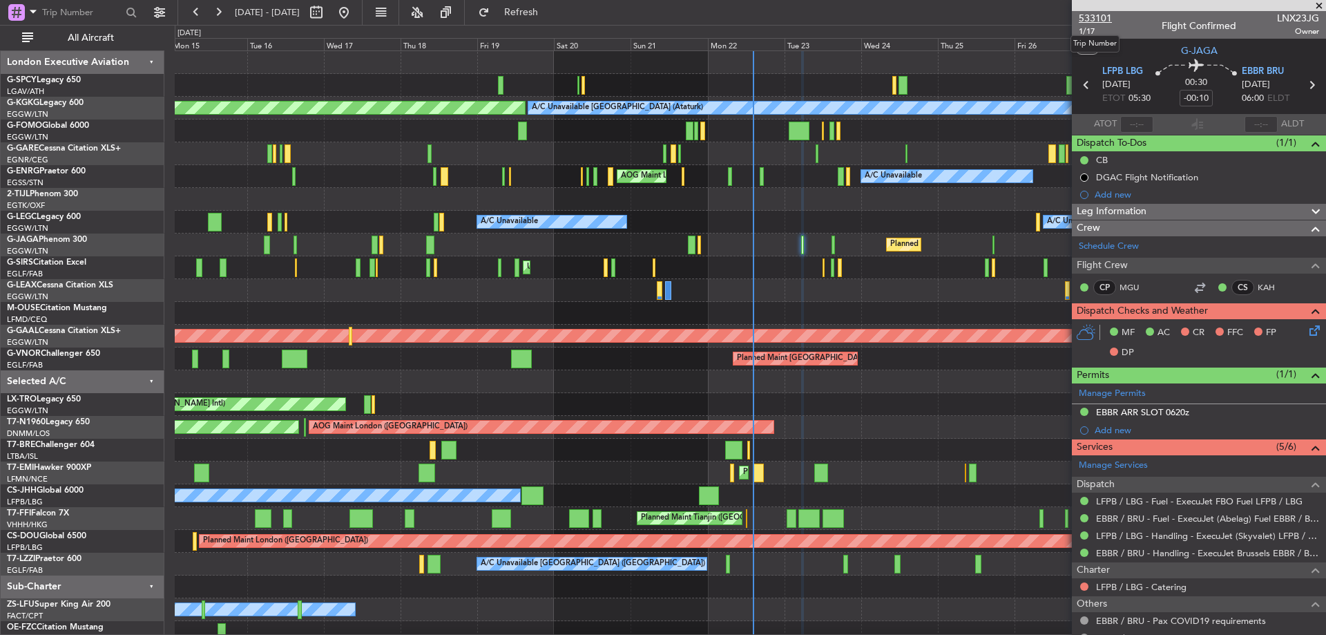
click at [1093, 15] on span "533101" at bounding box center [1095, 18] width 33 height 15
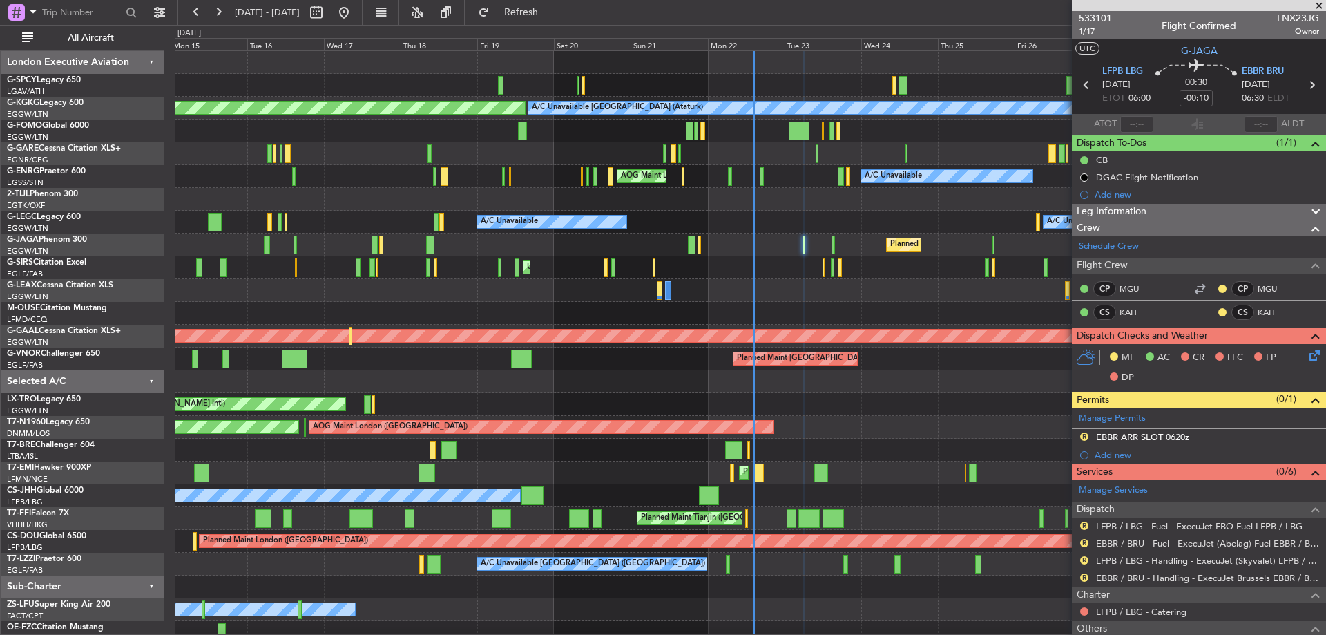
scroll to position [155, 0]
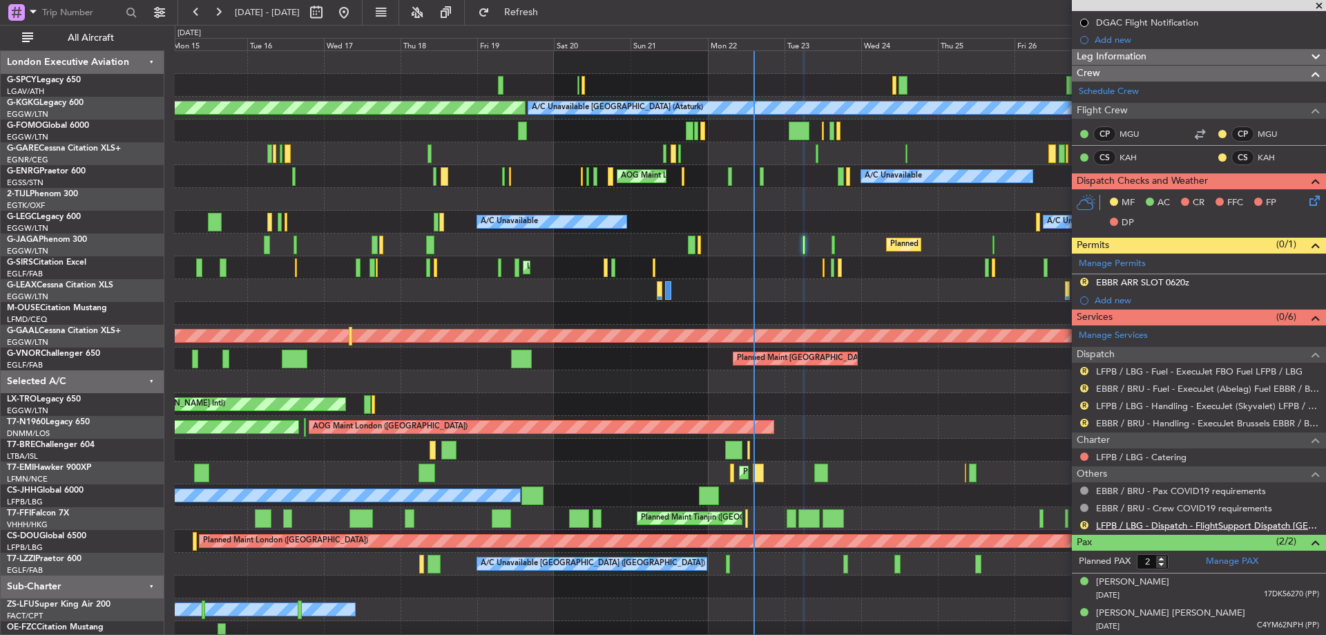
click at [1204, 527] on link "LFPB / LBG - Dispatch - FlightSupport Dispatch UK" at bounding box center [1207, 525] width 223 height 12
click at [555, 21] on button "Refresh" at bounding box center [513, 12] width 83 height 22
click at [1325, 7] on span at bounding box center [1319, 6] width 14 height 12
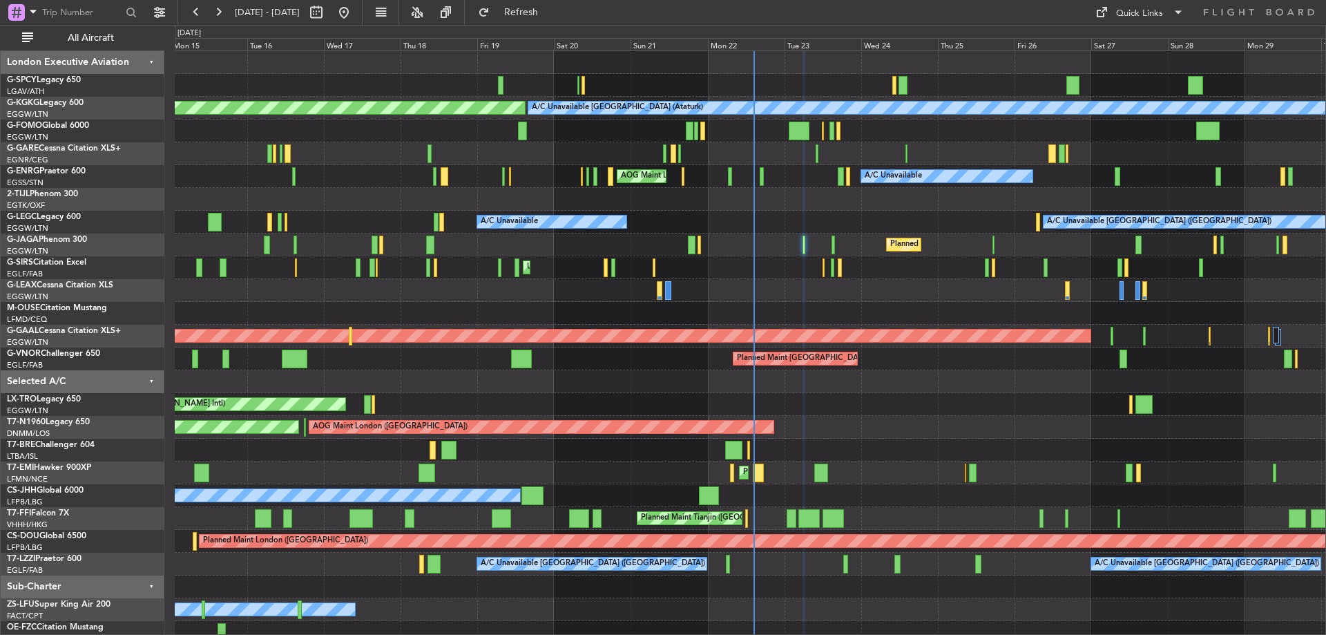
type input "0"
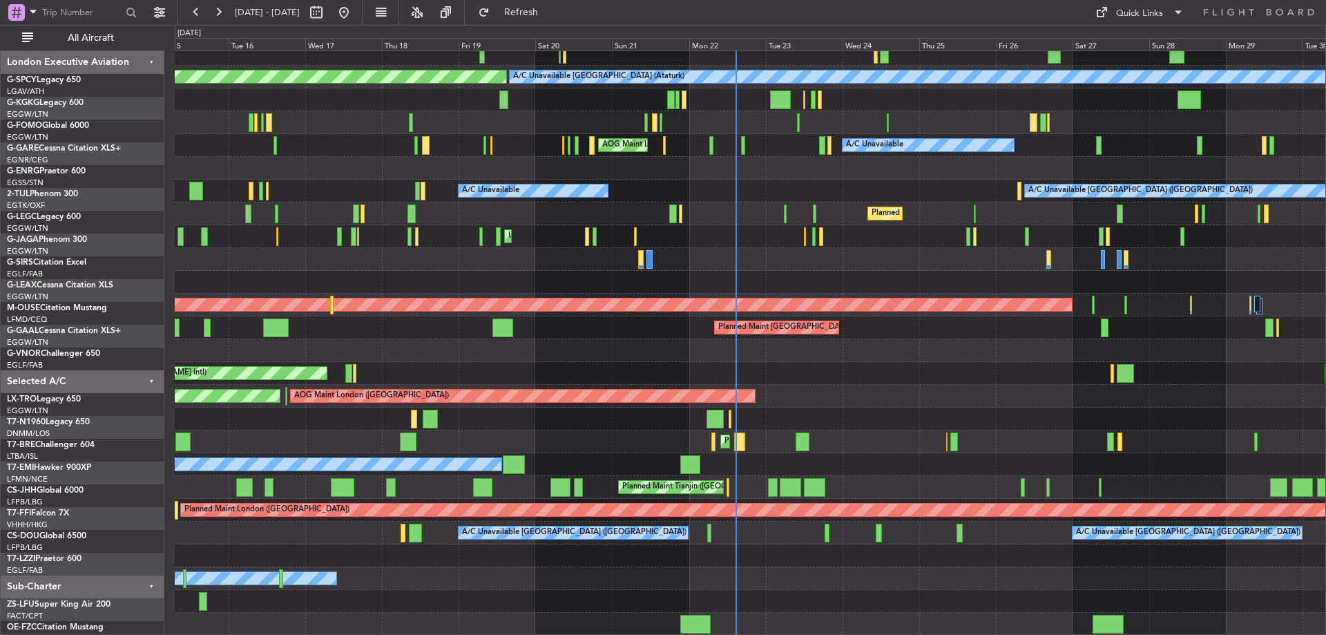
scroll to position [31, 0]
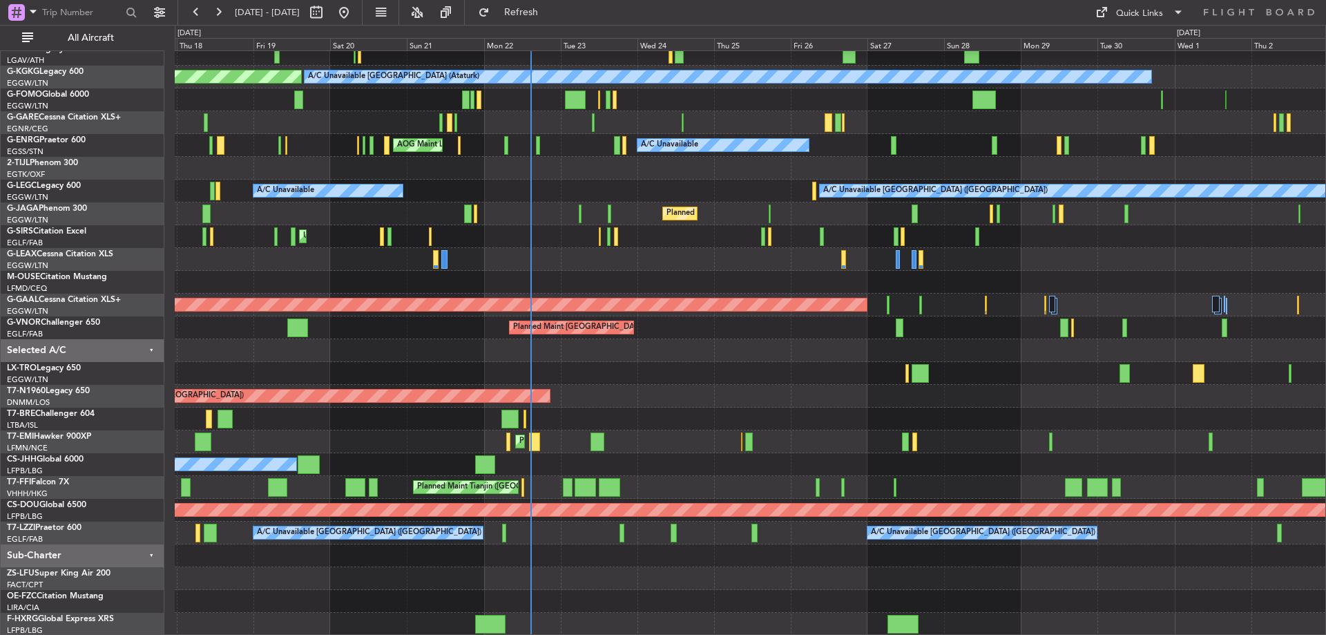
click at [390, 207] on div "AOG Maint Istanbul (Ataturk) A/C Unavailable Istanbul (Ataturk) AOG Maint Londo…" at bounding box center [750, 327] width 1151 height 615
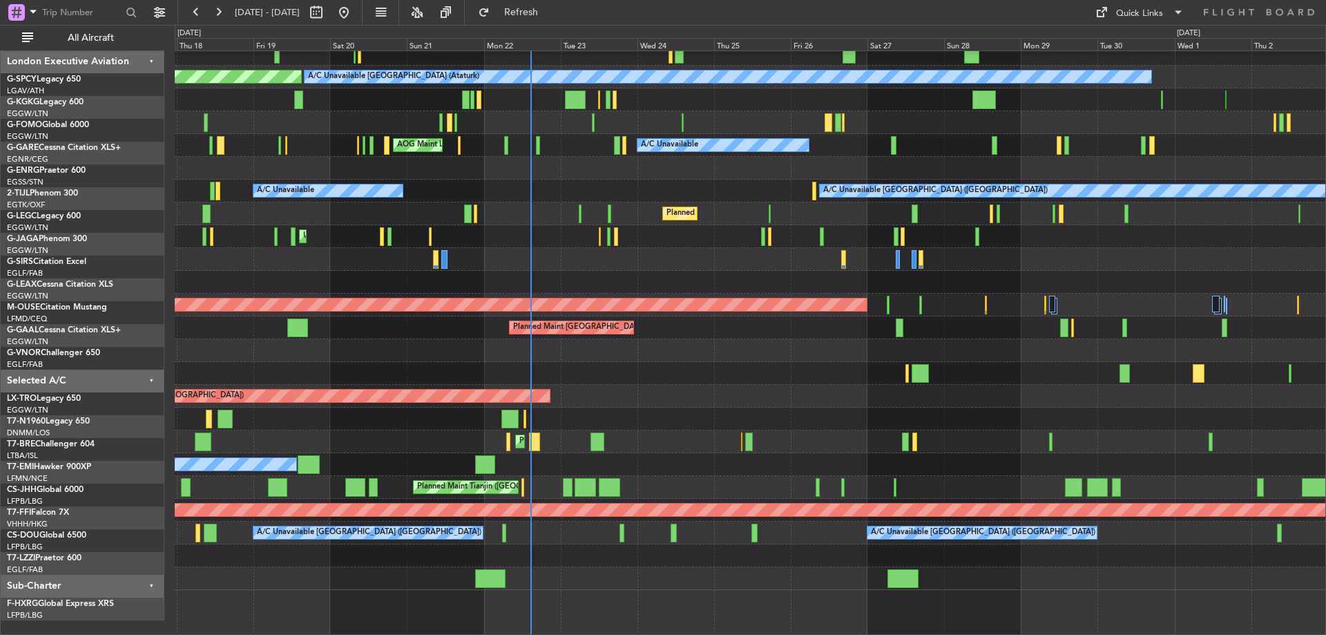
scroll to position [0, 0]
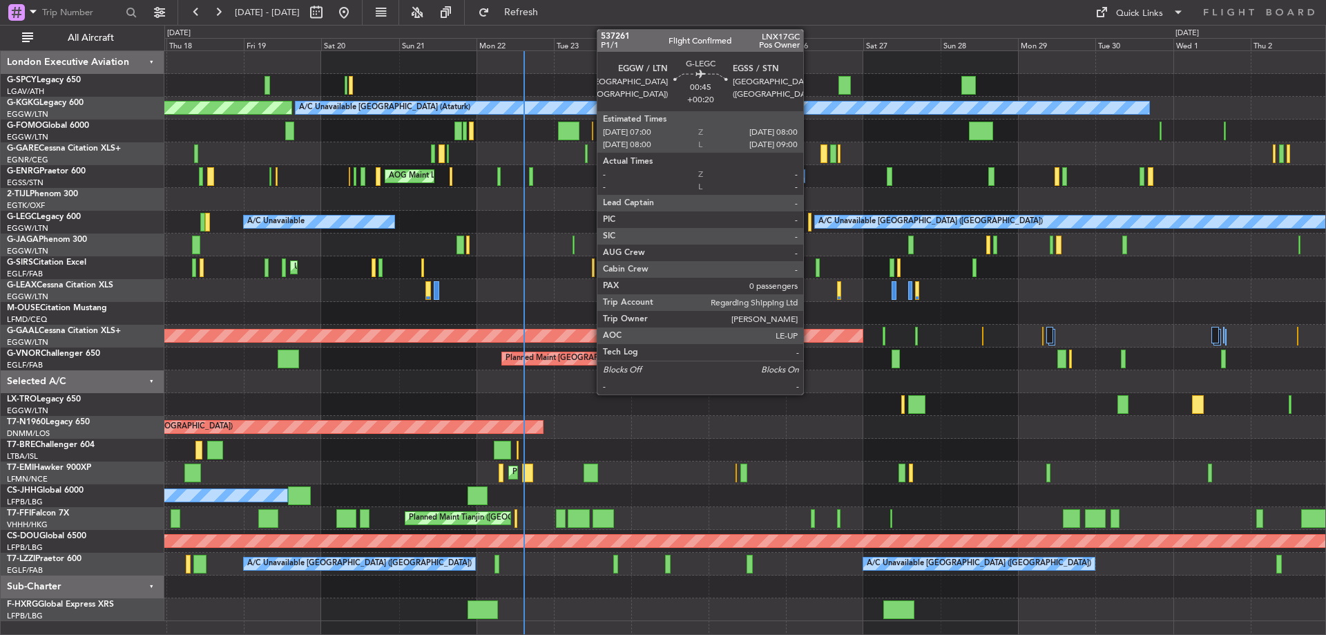
click at [809, 223] on div at bounding box center [809, 222] width 3 height 19
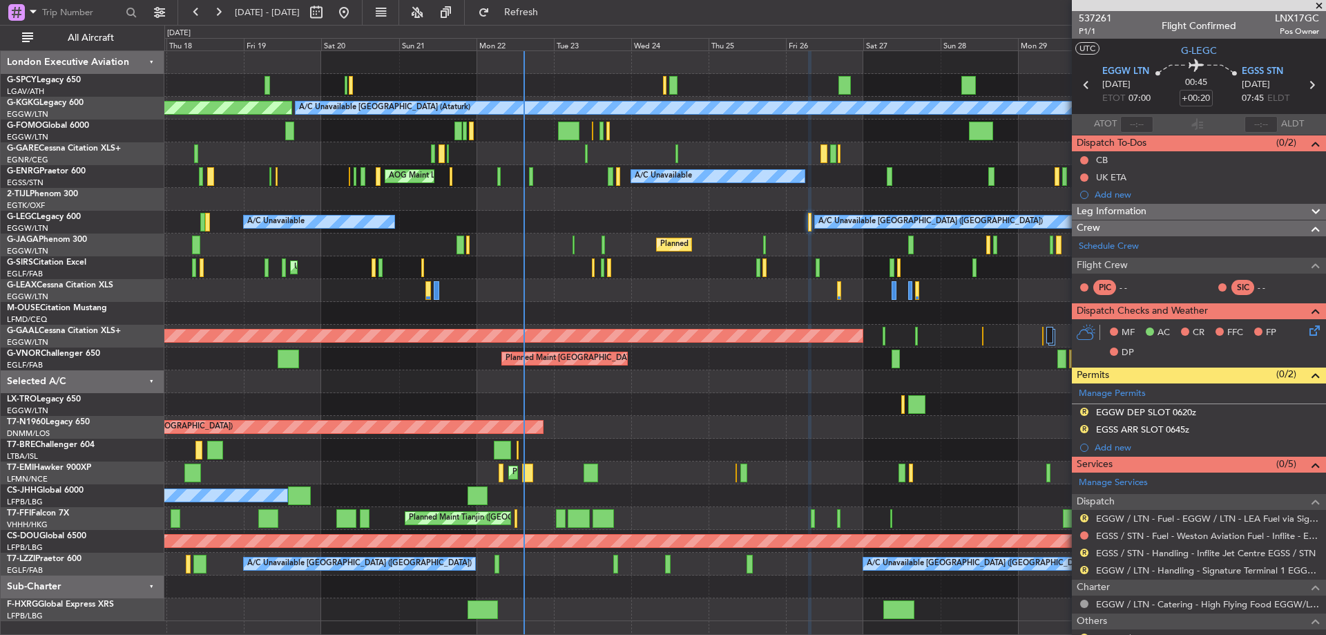
scroll to position [85, 0]
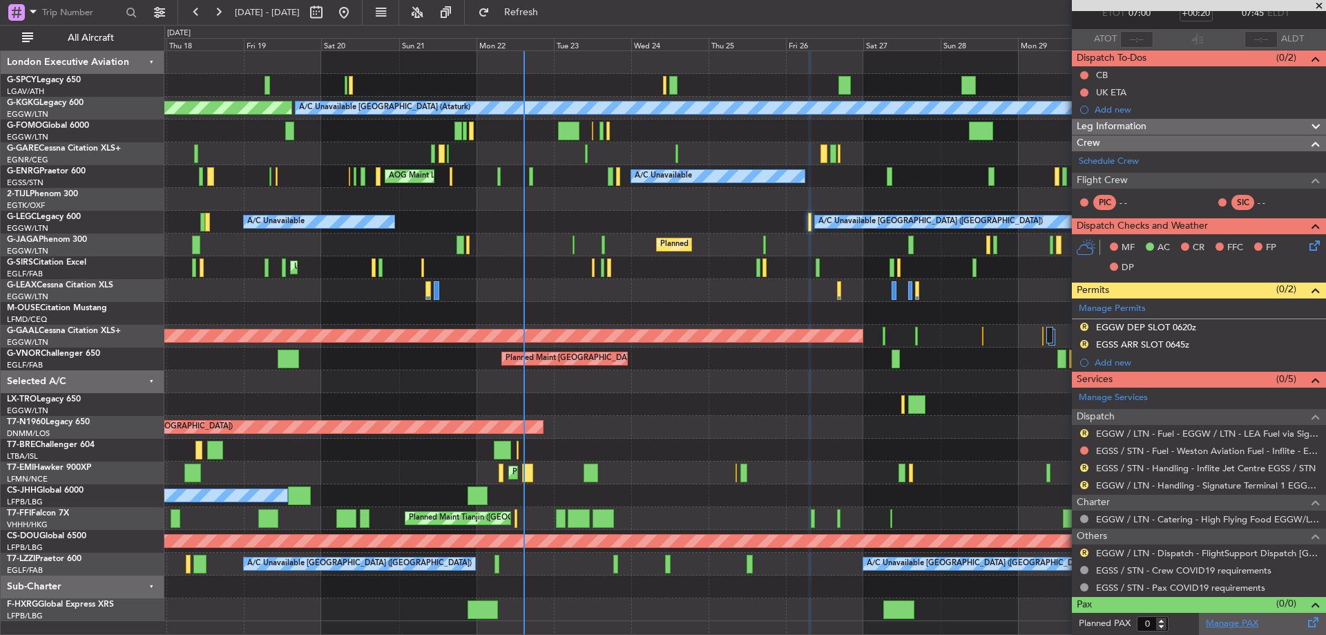
click at [1224, 622] on link "Manage PAX" at bounding box center [1232, 624] width 52 height 14
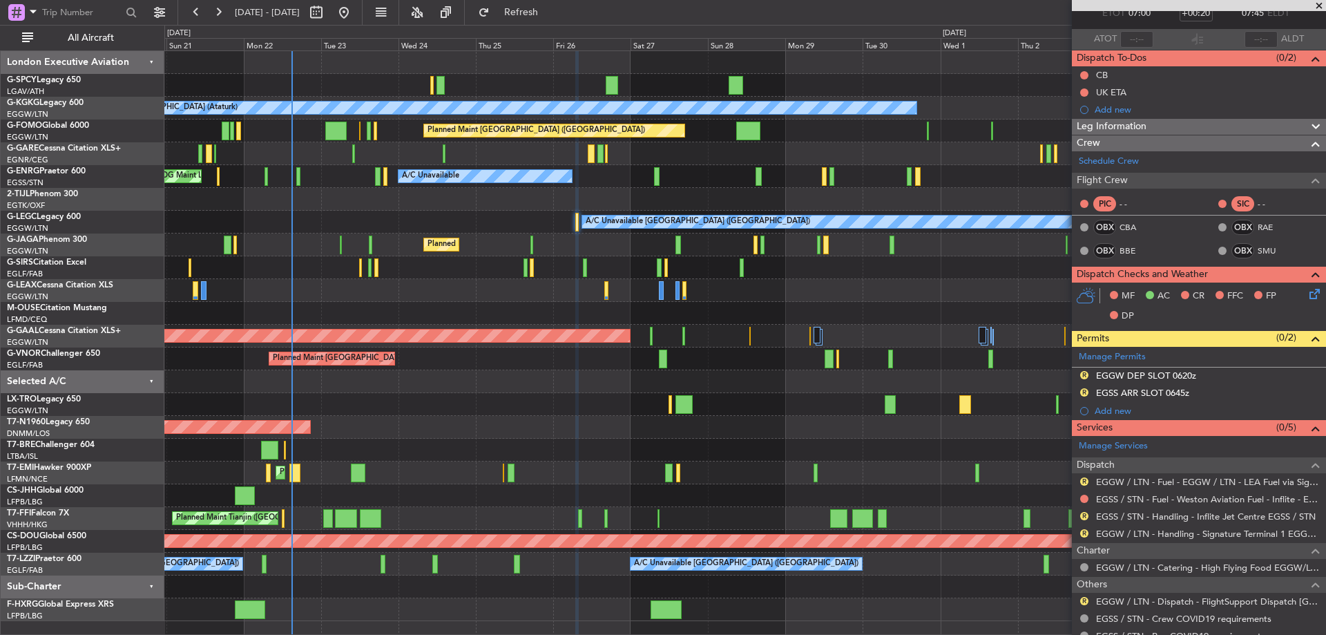
click at [501, 265] on div "Unplanned Maint [GEOGRAPHIC_DATA] ([GEOGRAPHIC_DATA])" at bounding box center [744, 267] width 1161 height 23
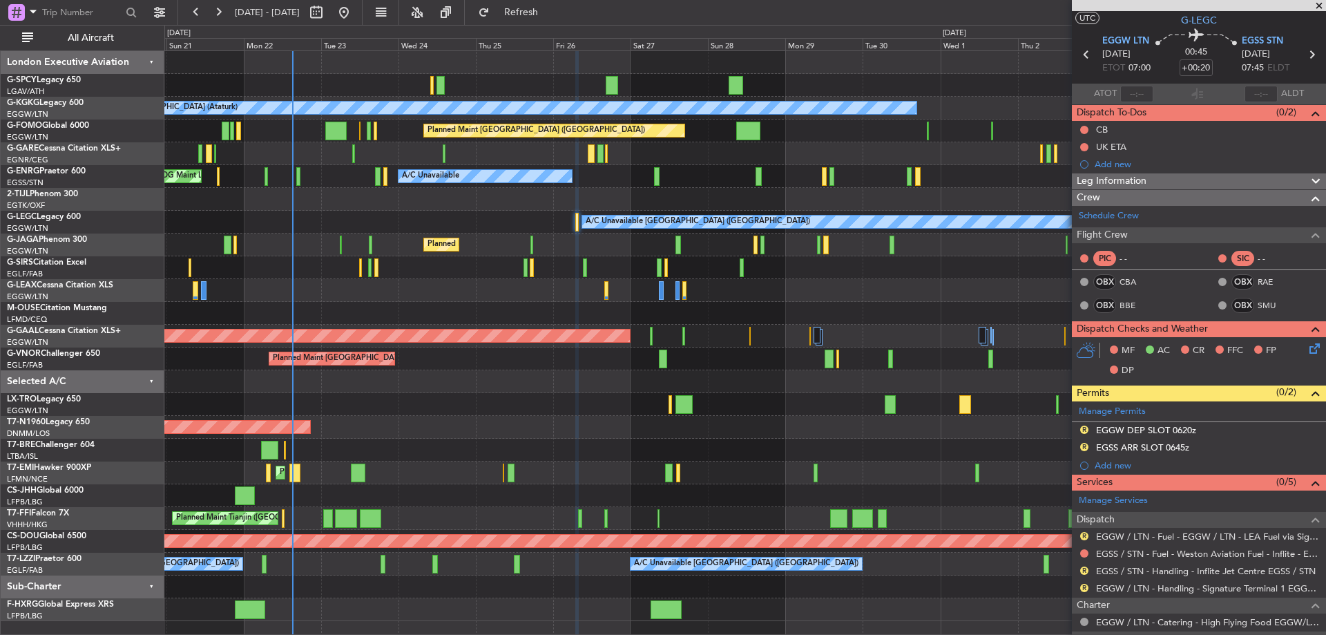
scroll to position [0, 0]
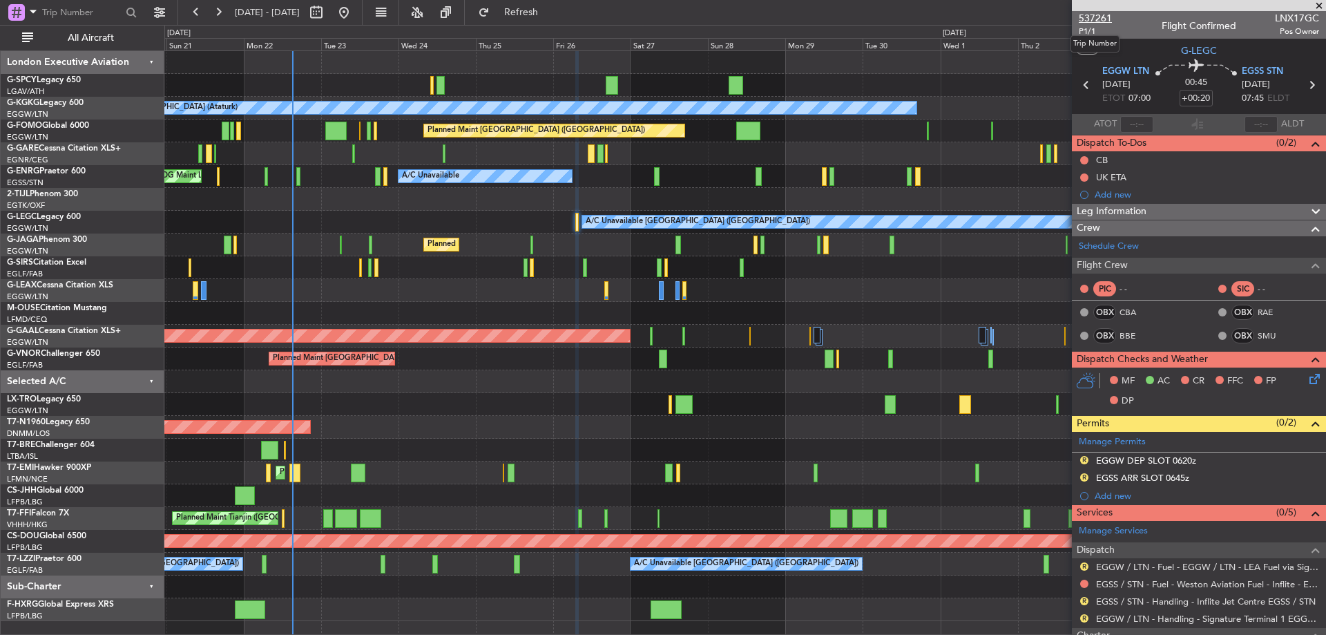
click at [1105, 17] on span "537261" at bounding box center [1095, 18] width 33 height 15
click at [506, 0] on html "[DATE] - [DATE] Refresh Quick Links All Aircraft A/C Unavailable [GEOGRAPHIC_DA…" at bounding box center [663, 317] width 1326 height 635
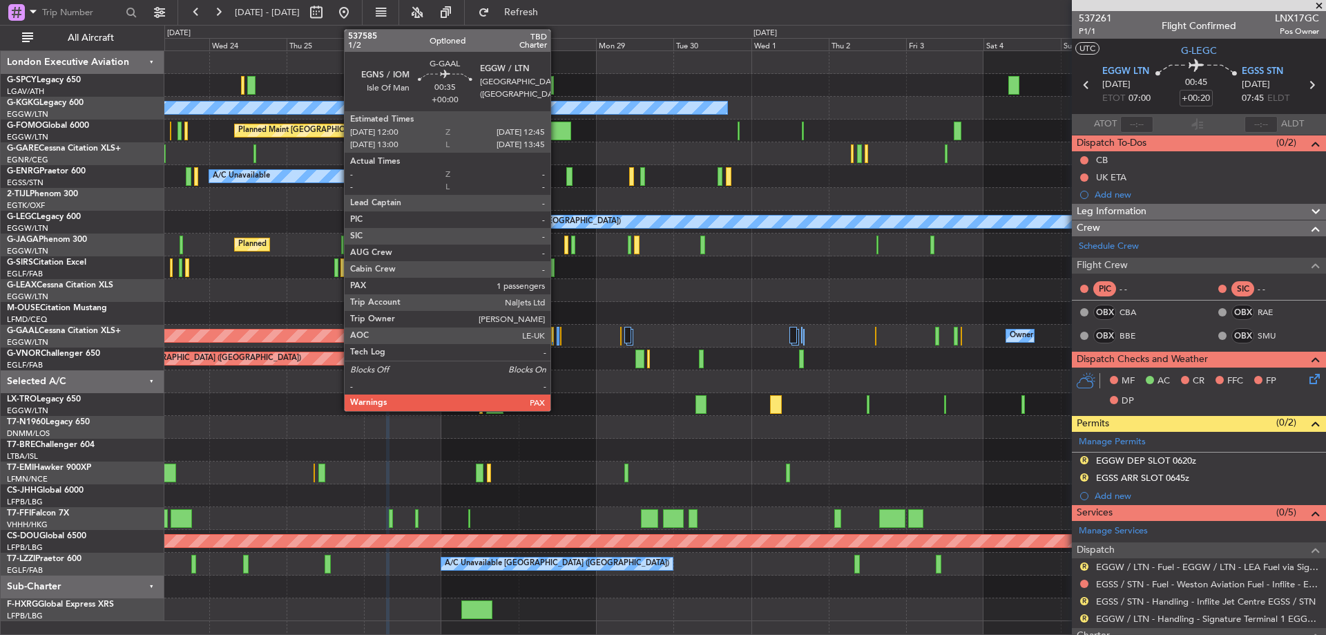
click at [557, 343] on div at bounding box center [558, 336] width 3 height 19
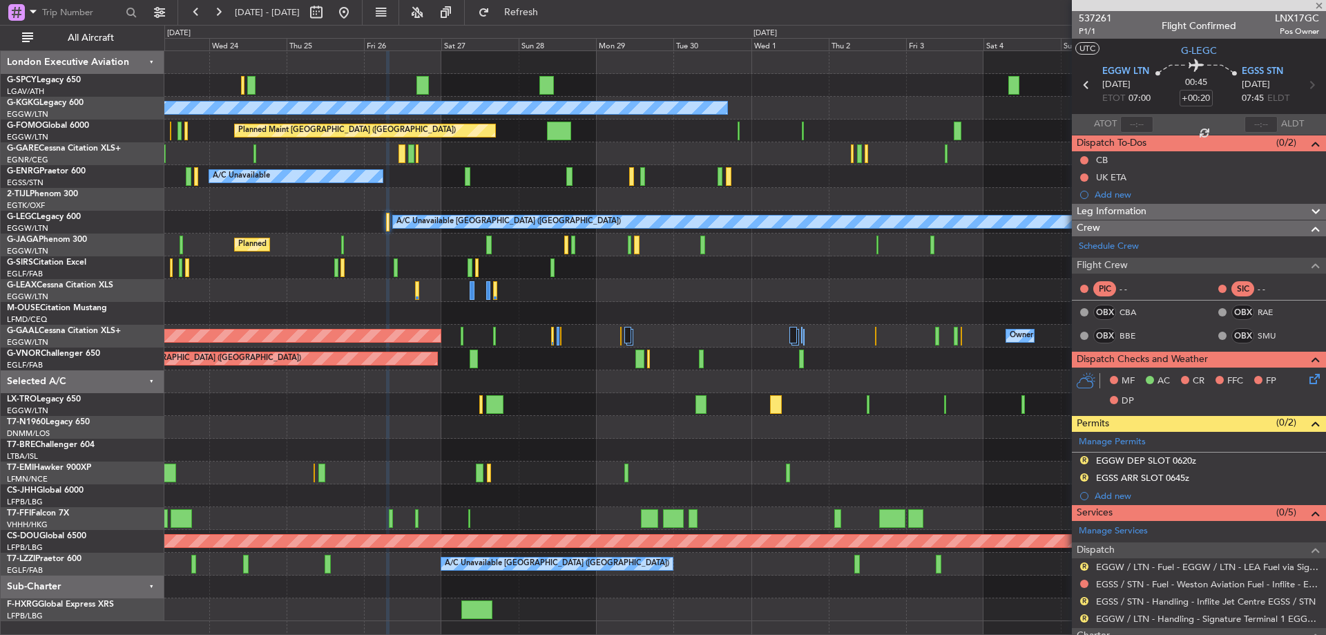
type input "1"
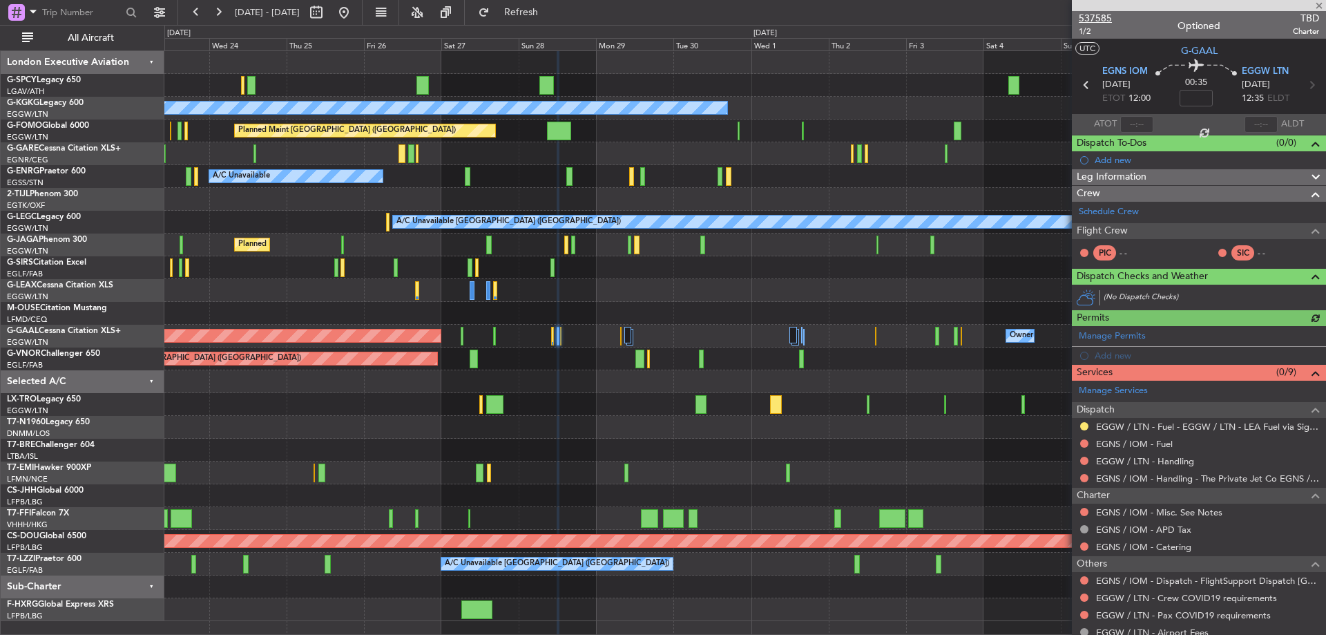
click at [1099, 15] on span "537585" at bounding box center [1095, 18] width 33 height 15
click at [1099, 14] on span "537585" at bounding box center [1095, 18] width 33 height 15
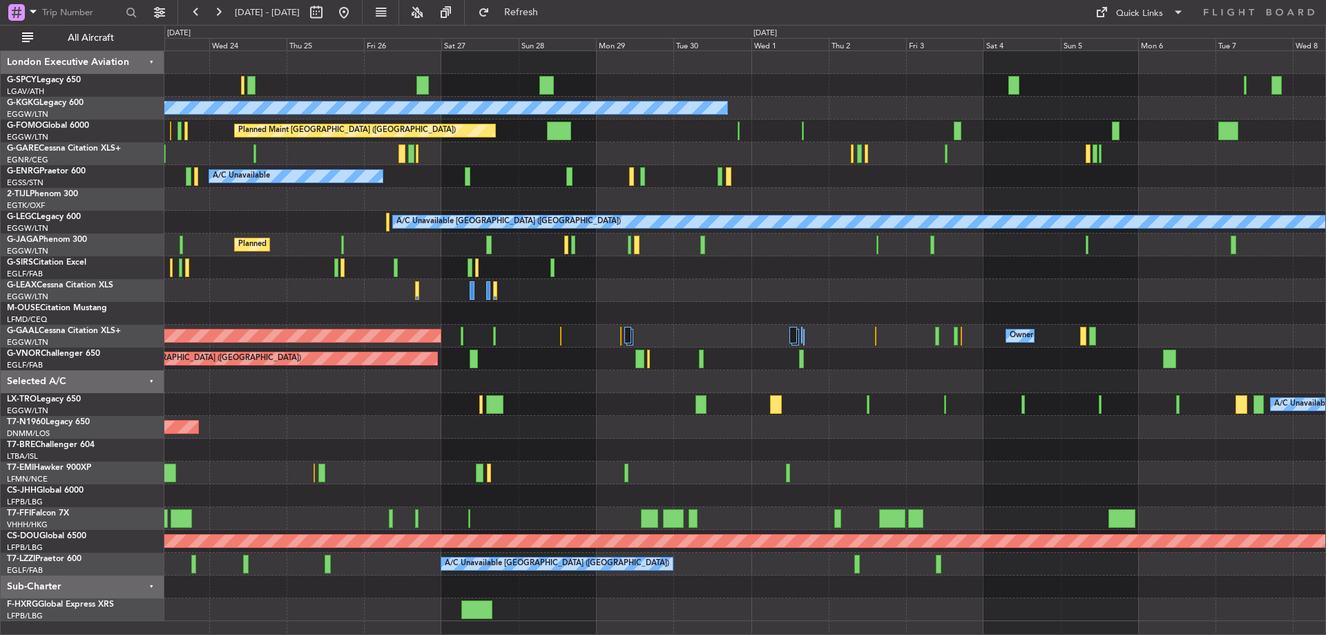
click at [595, 427] on div "A/C Unavailable [GEOGRAPHIC_DATA] (Ataturk) Planned Maint [GEOGRAPHIC_DATA] ([G…" at bounding box center [744, 336] width 1161 height 570
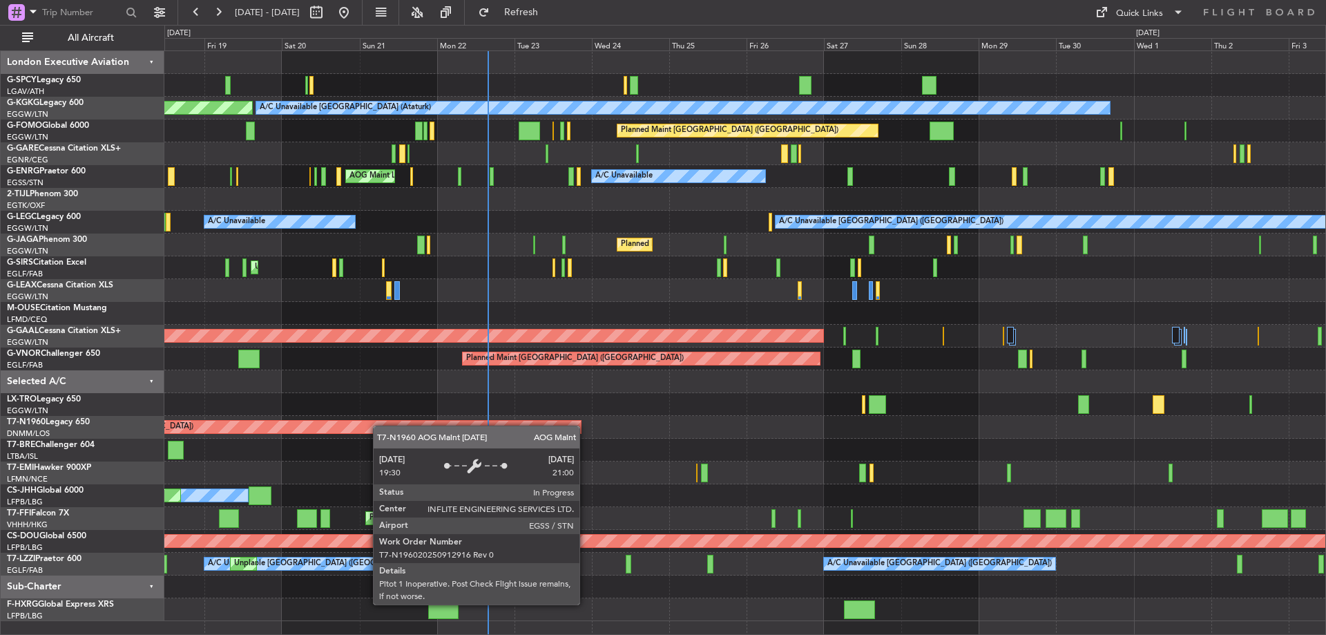
click at [448, 426] on div "A/C Unavailable [GEOGRAPHIC_DATA] (Ataturk) AOG Maint [GEOGRAPHIC_DATA] ([GEOGR…" at bounding box center [744, 336] width 1161 height 570
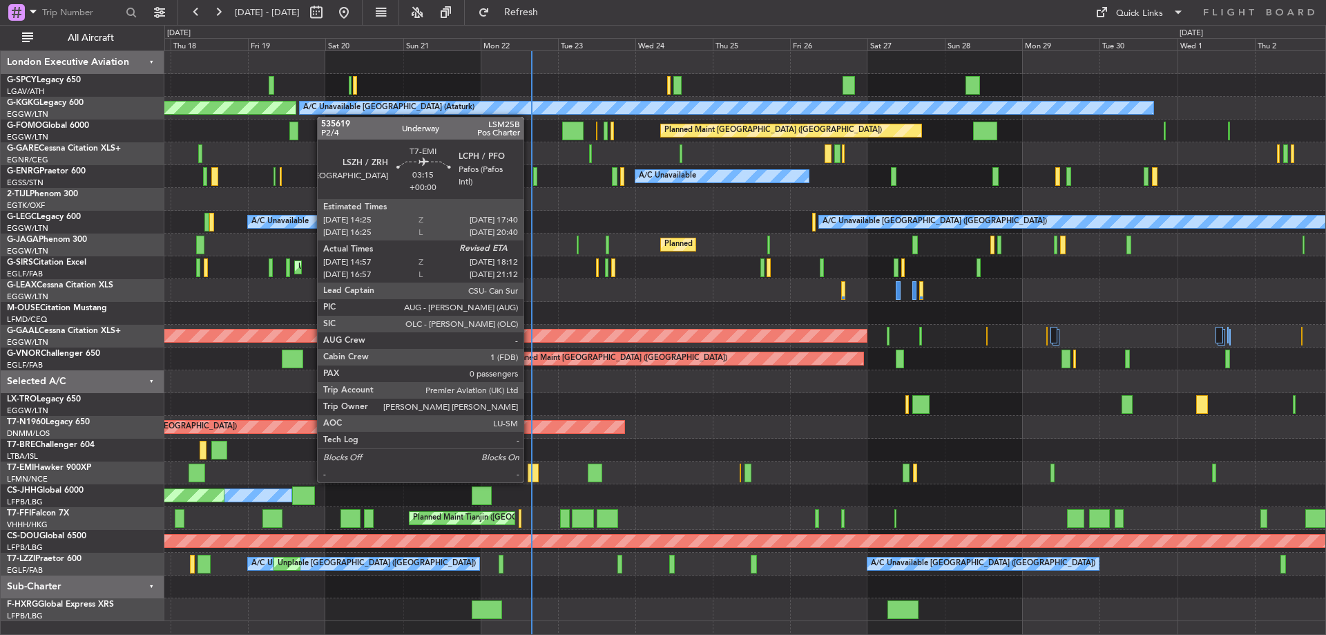
click at [530, 481] on div at bounding box center [533, 472] width 11 height 19
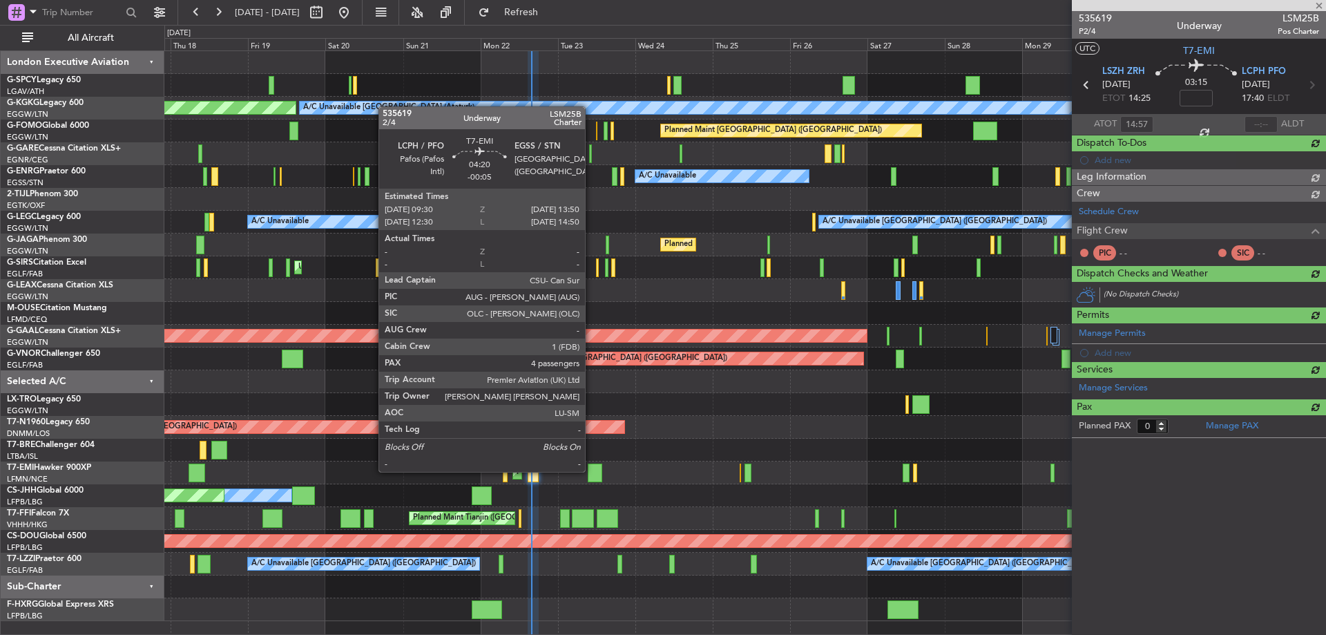
click at [591, 470] on div at bounding box center [595, 472] width 15 height 19
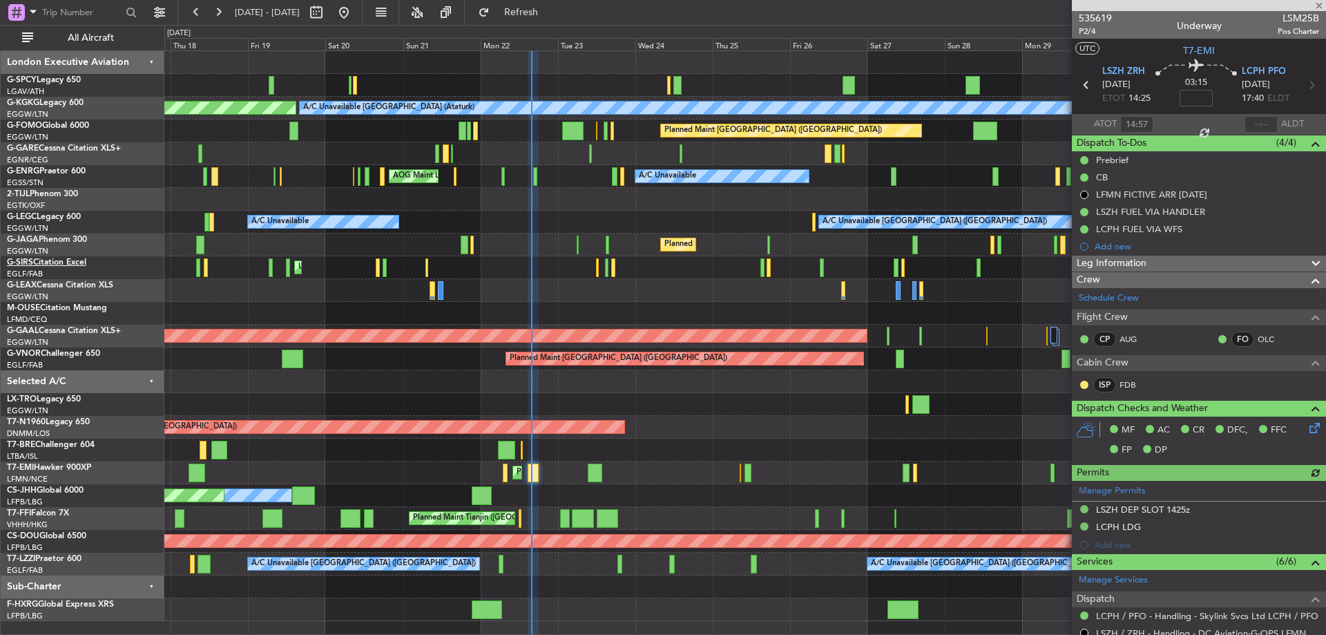
type input "-00:05"
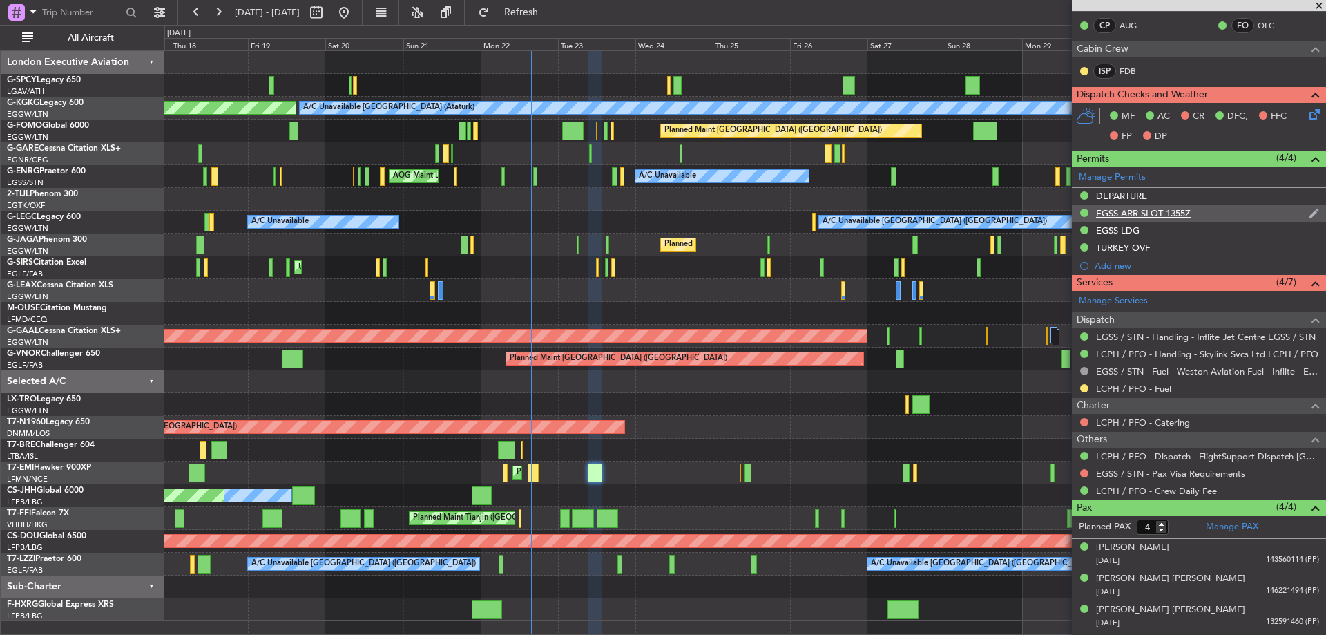
scroll to position [341, 0]
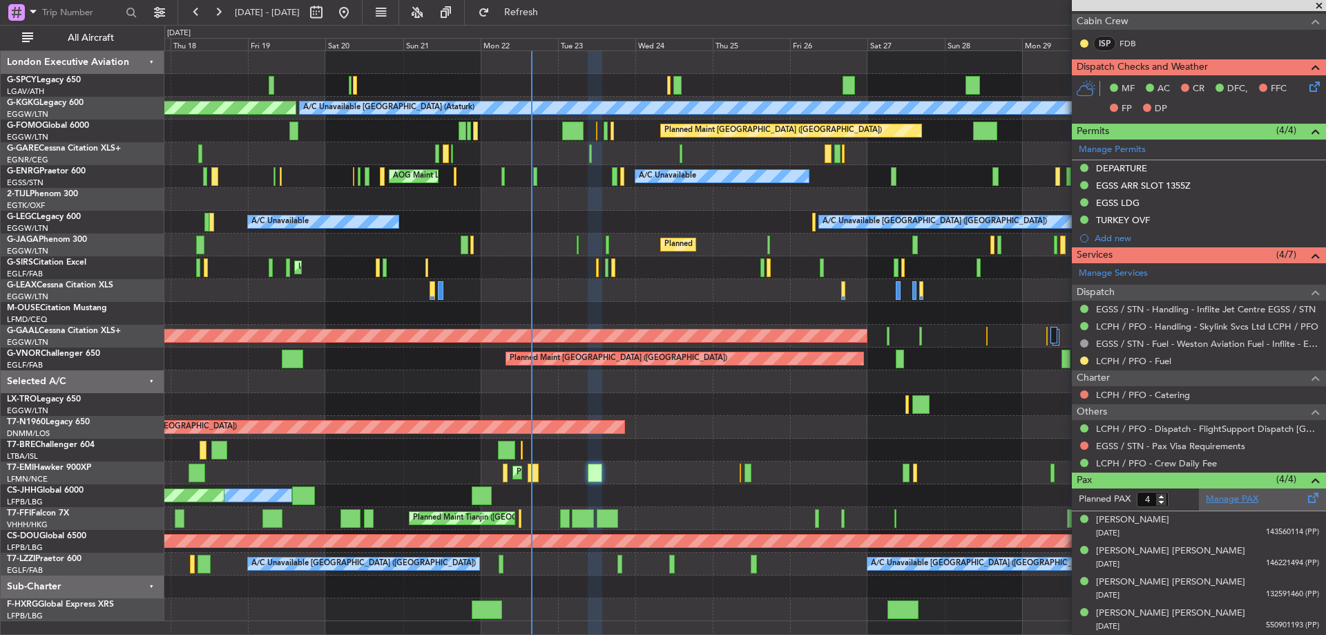
click at [1219, 503] on link "Manage PAX" at bounding box center [1232, 499] width 52 height 14
click at [530, 16] on button "Refresh" at bounding box center [513, 12] width 83 height 22
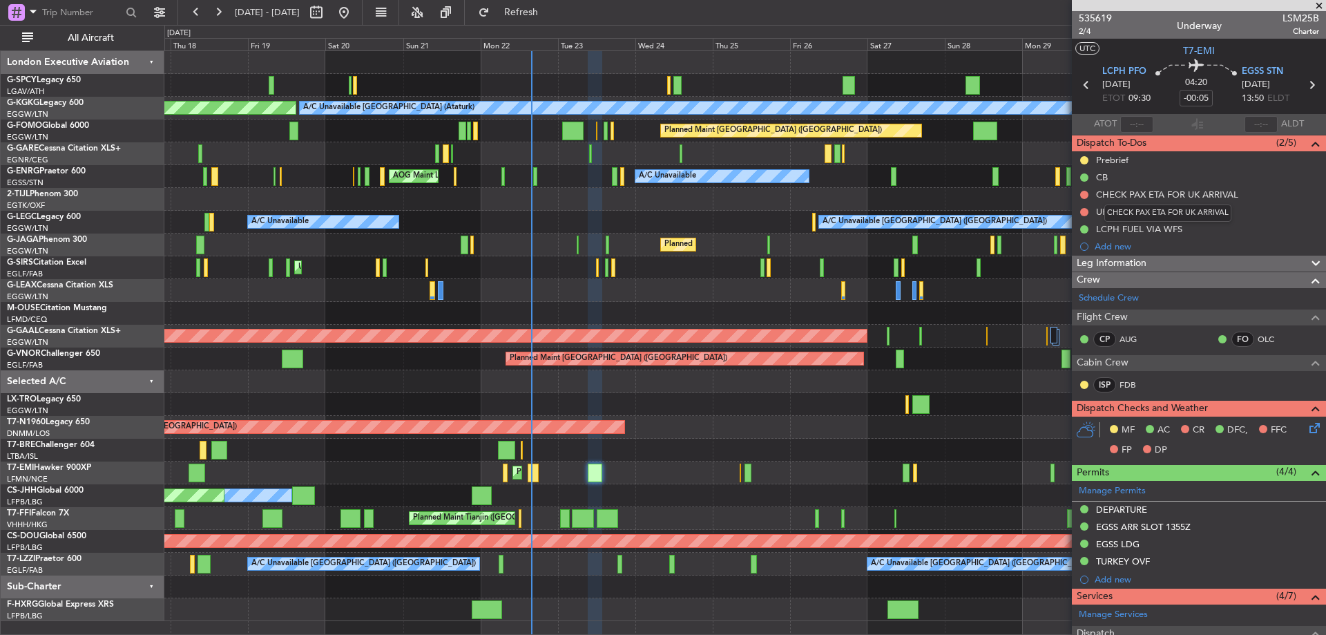
scroll to position [296, 0]
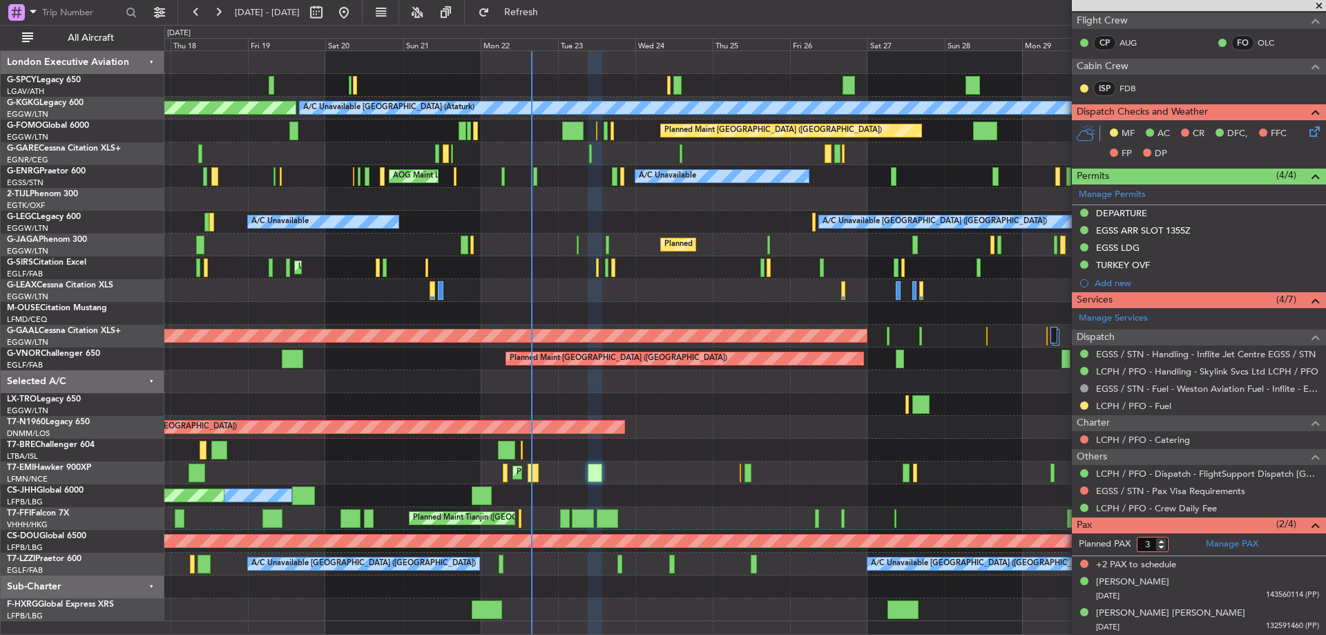
click at [1162, 548] on input "3" at bounding box center [1153, 544] width 32 height 15
type input "2"
click at [1162, 548] on input "2" at bounding box center [1153, 544] width 32 height 15
click at [1179, 544] on form "Planned PAX 2" at bounding box center [1135, 544] width 127 height 22
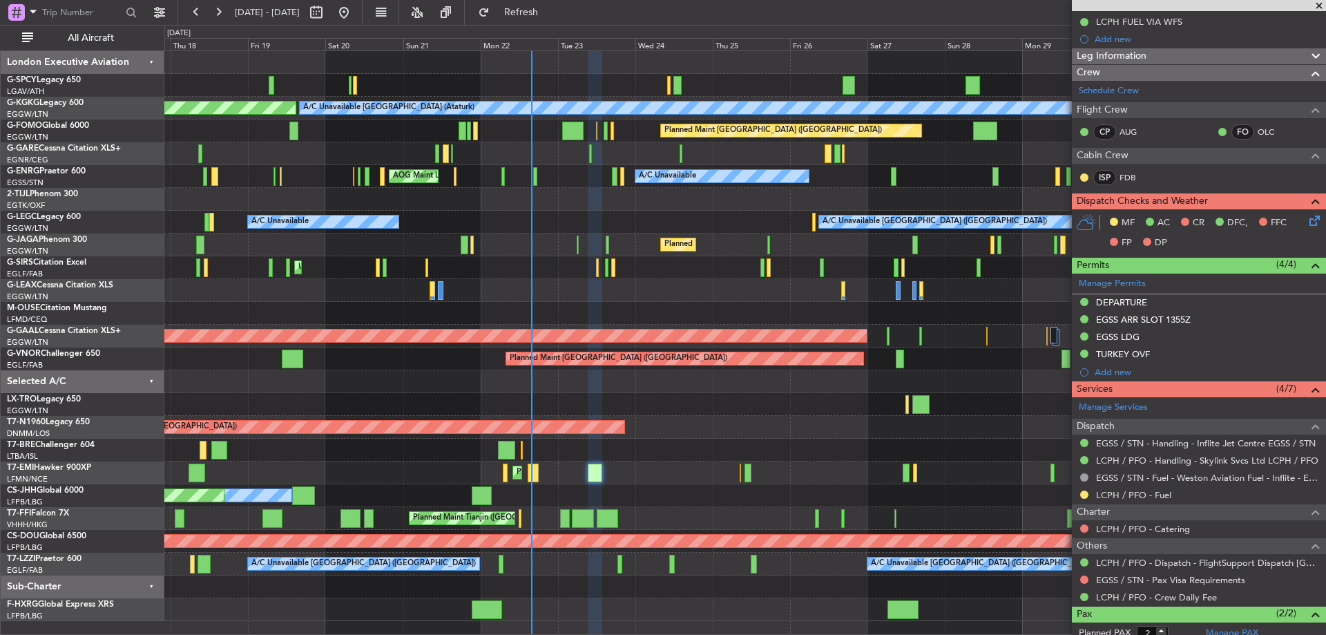
scroll to position [279, 0]
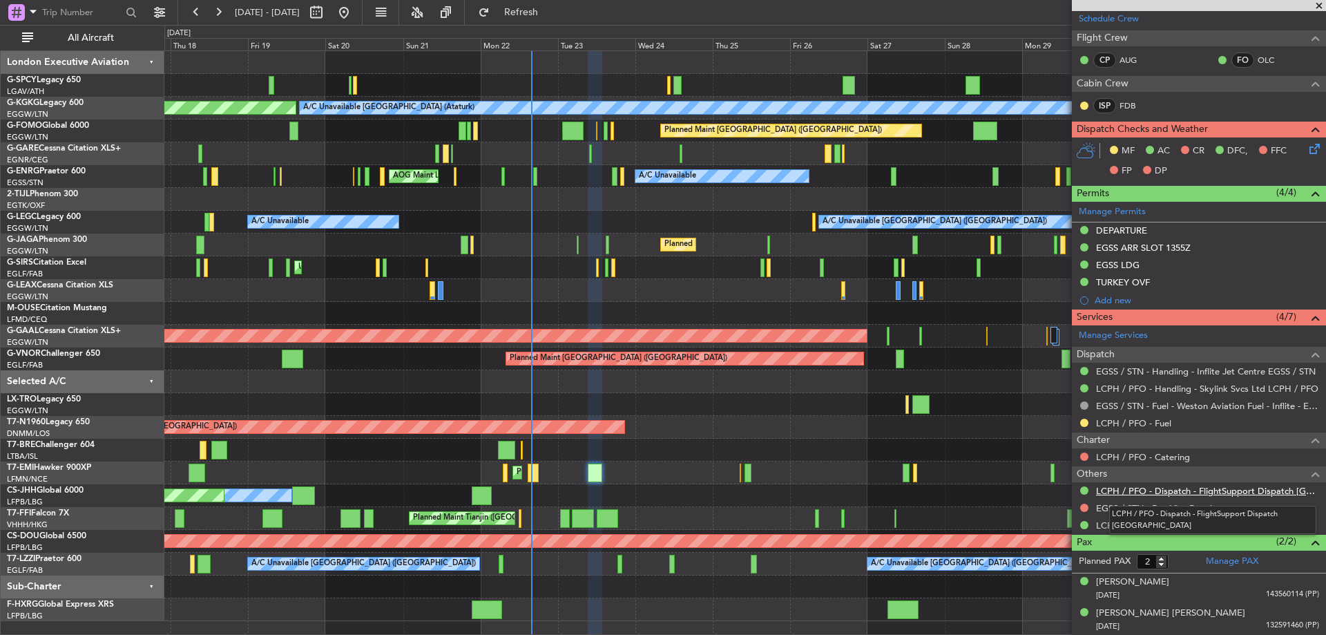
click at [1202, 488] on link "LCPH / PFO - Dispatch - FlightSupport Dispatch [GEOGRAPHIC_DATA]" at bounding box center [1207, 491] width 223 height 12
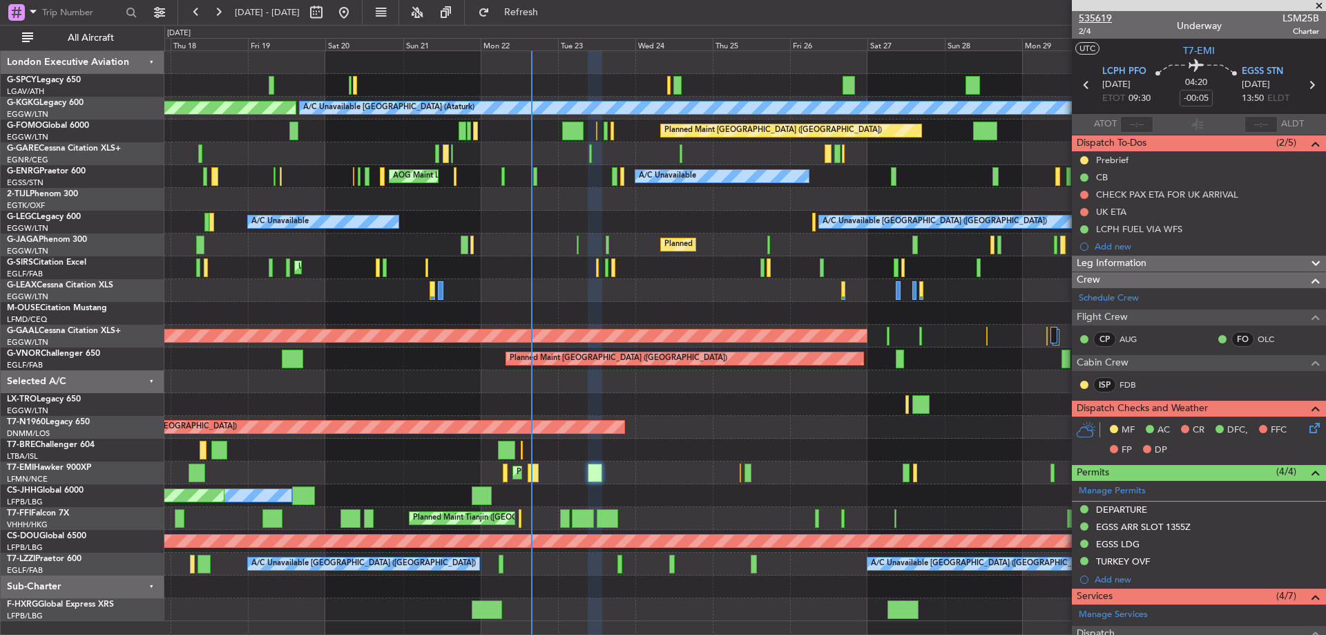
click at [1093, 19] on span "535619" at bounding box center [1095, 18] width 33 height 15
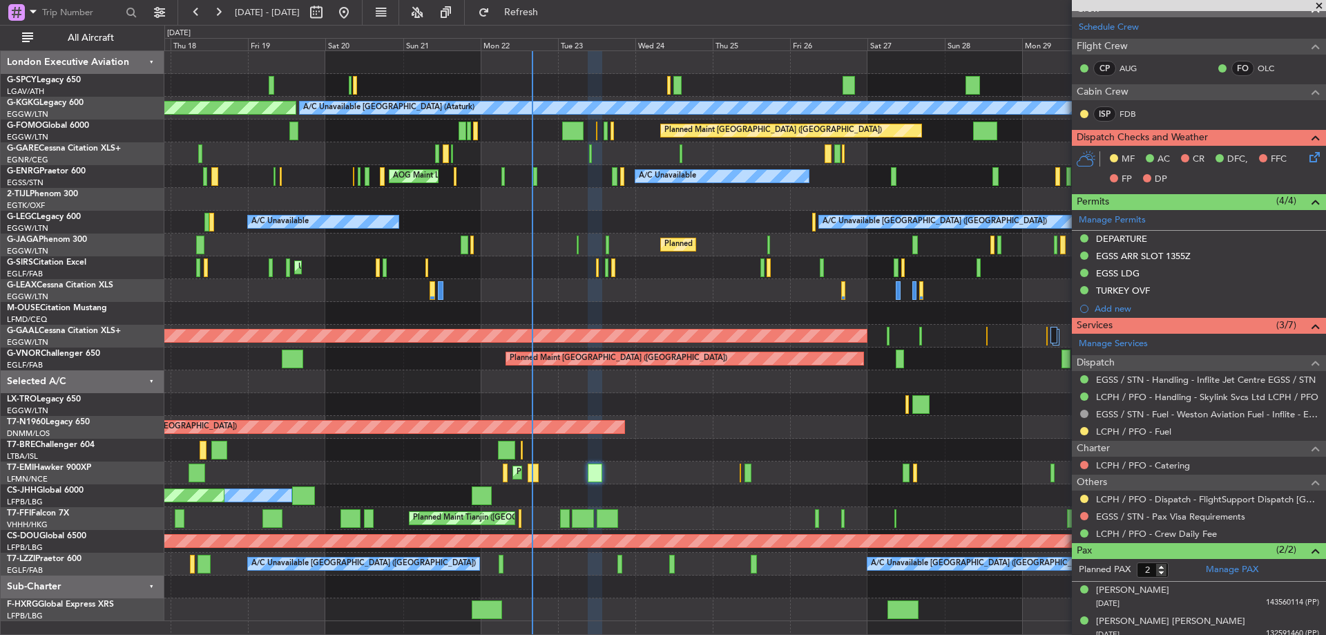
scroll to position [279, 0]
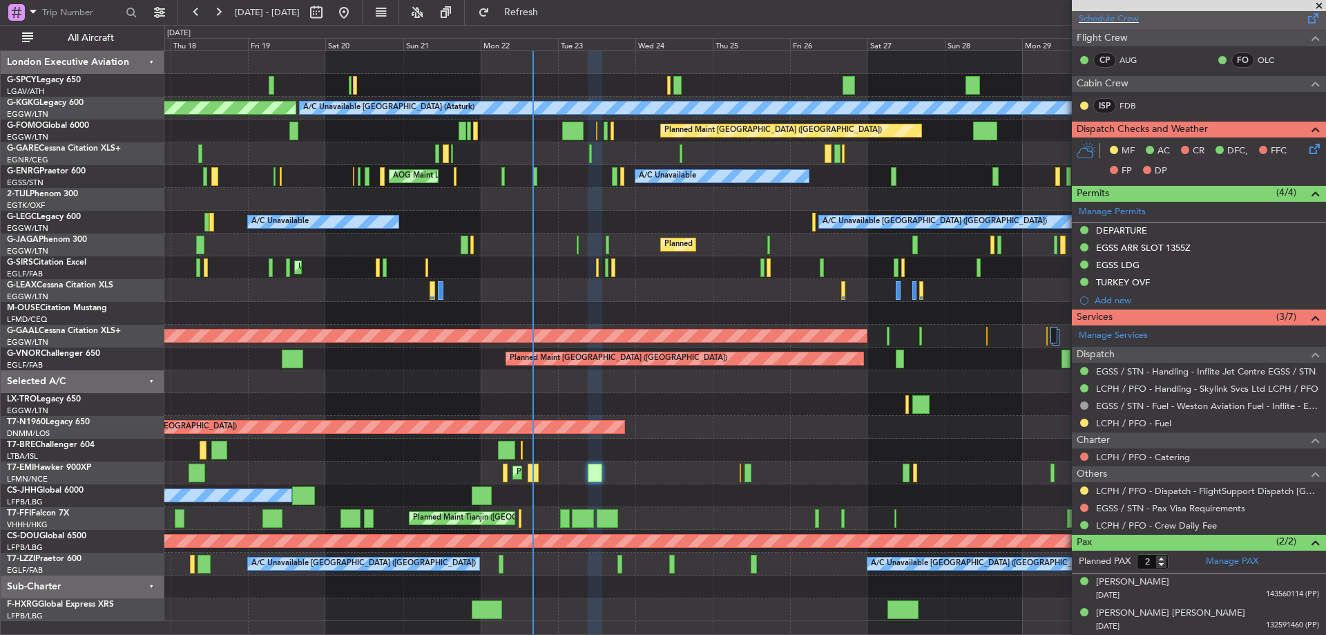
click at [1310, 11] on span at bounding box center [1313, 15] width 17 height 10
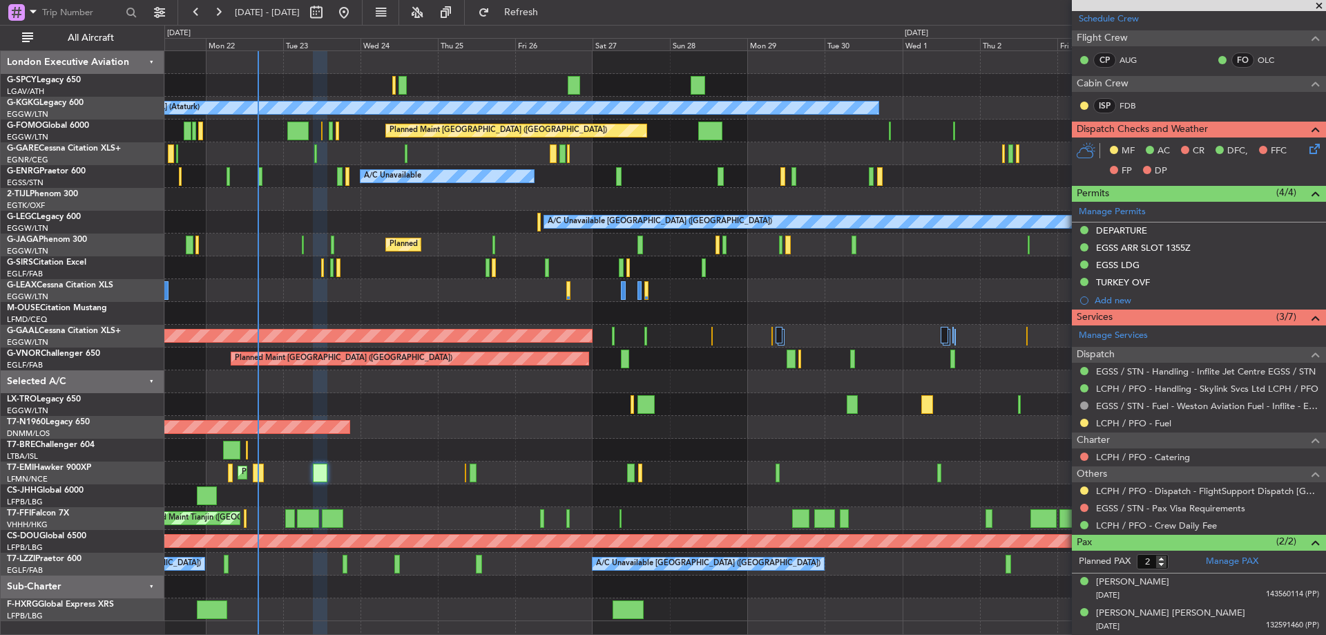
click at [240, 279] on div "A/C Unavailable [GEOGRAPHIC_DATA] (Ataturk) AOG Maint [GEOGRAPHIC_DATA] ([GEOGR…" at bounding box center [744, 336] width 1161 height 570
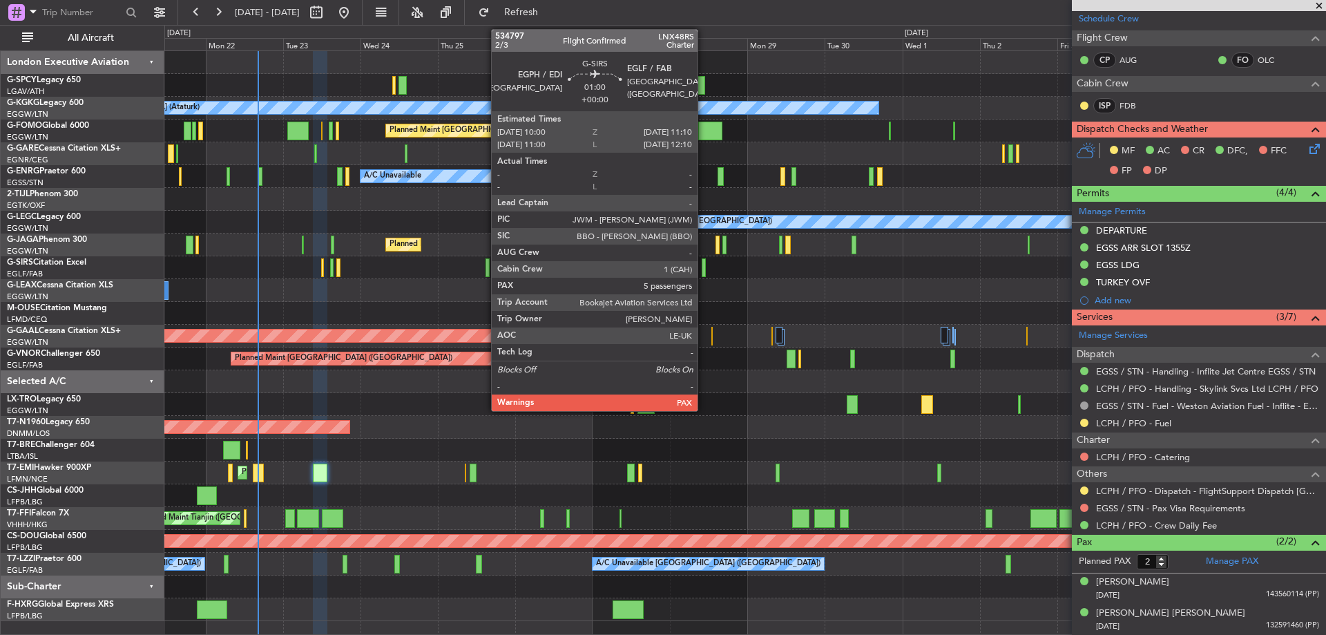
click at [704, 269] on div at bounding box center [704, 267] width 4 height 19
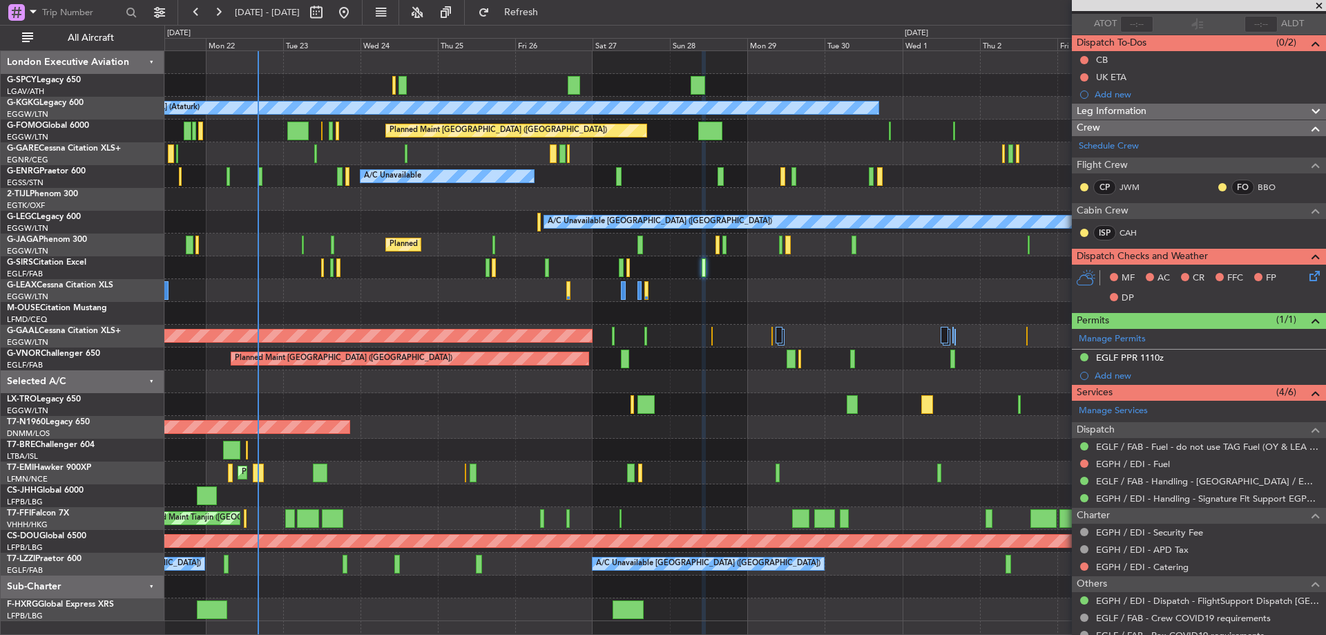
scroll to position [165, 0]
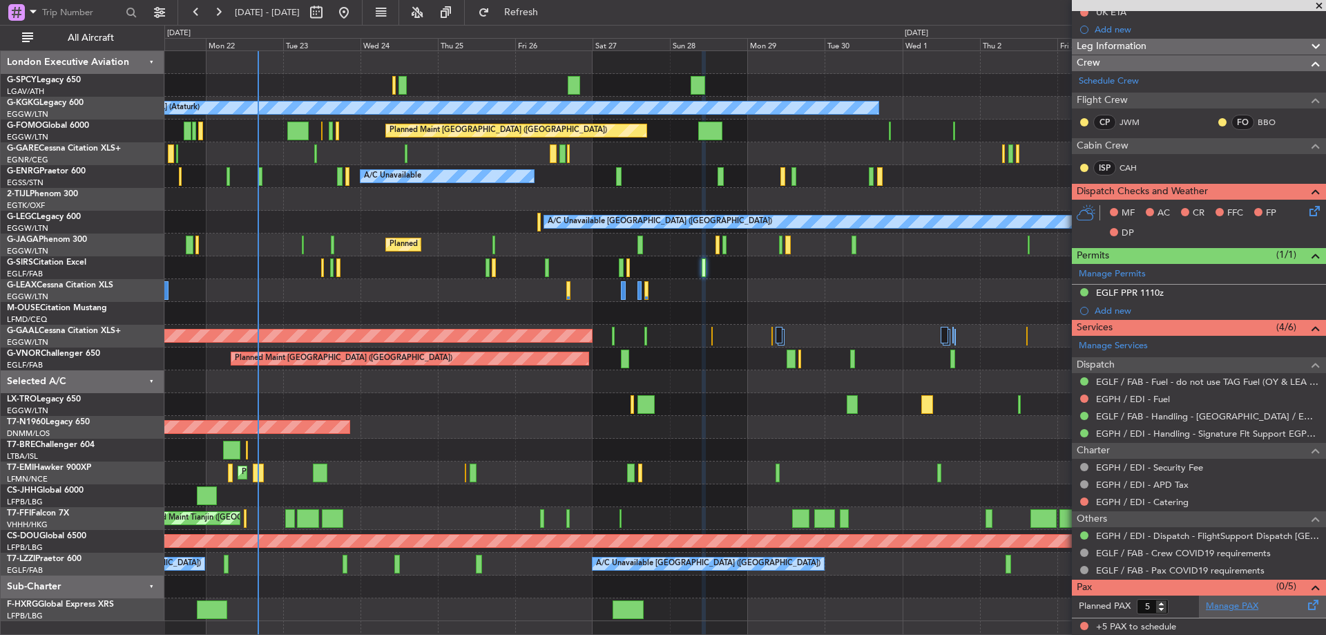
click at [1216, 607] on link "Manage PAX" at bounding box center [1232, 606] width 52 height 14
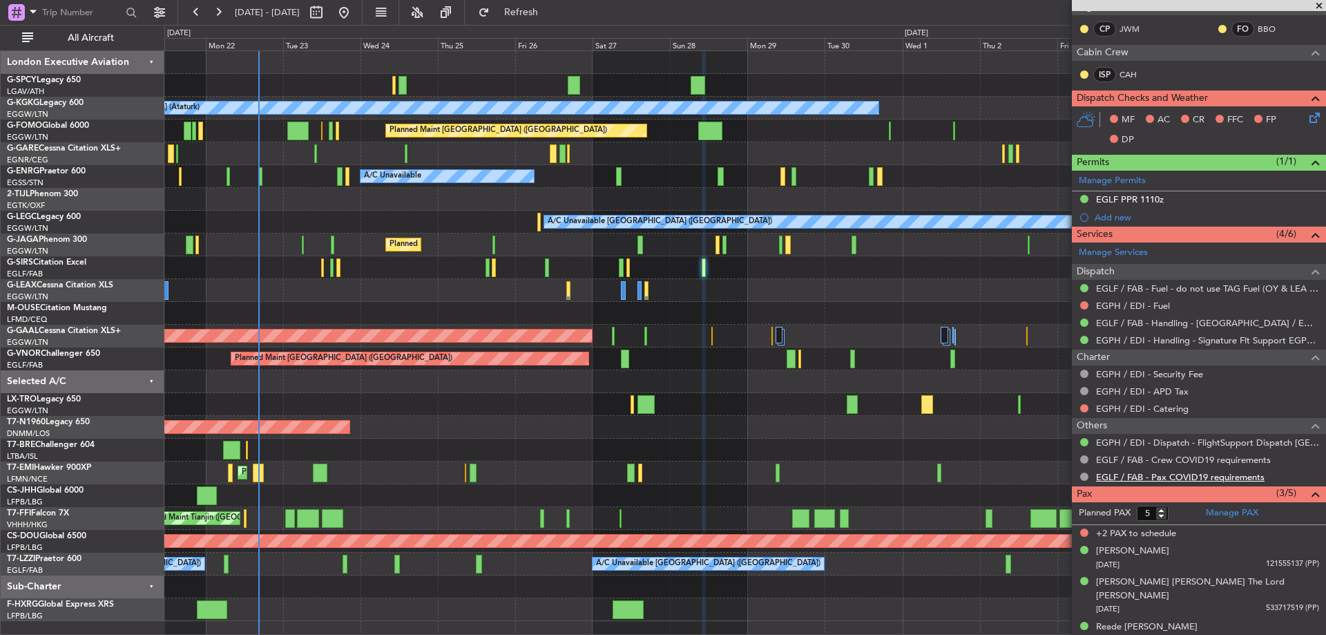
scroll to position [0, 0]
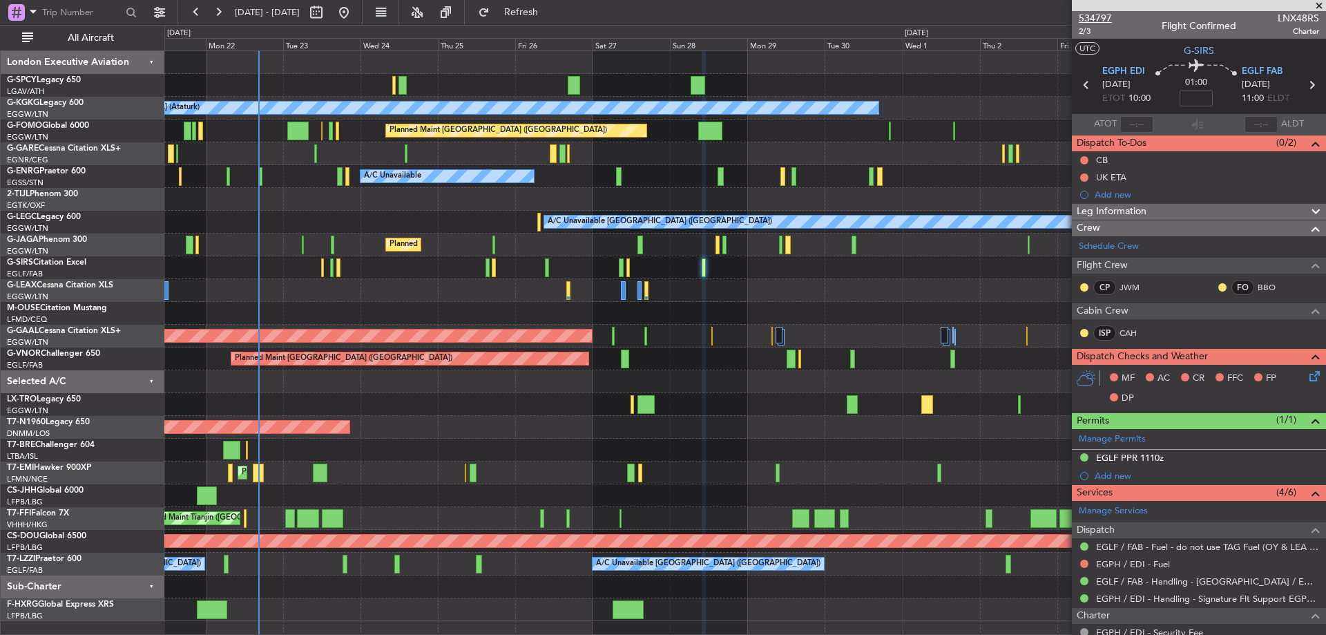
click at [1106, 16] on span "534797" at bounding box center [1095, 18] width 33 height 15
click at [1317, 6] on span at bounding box center [1319, 6] width 14 height 12
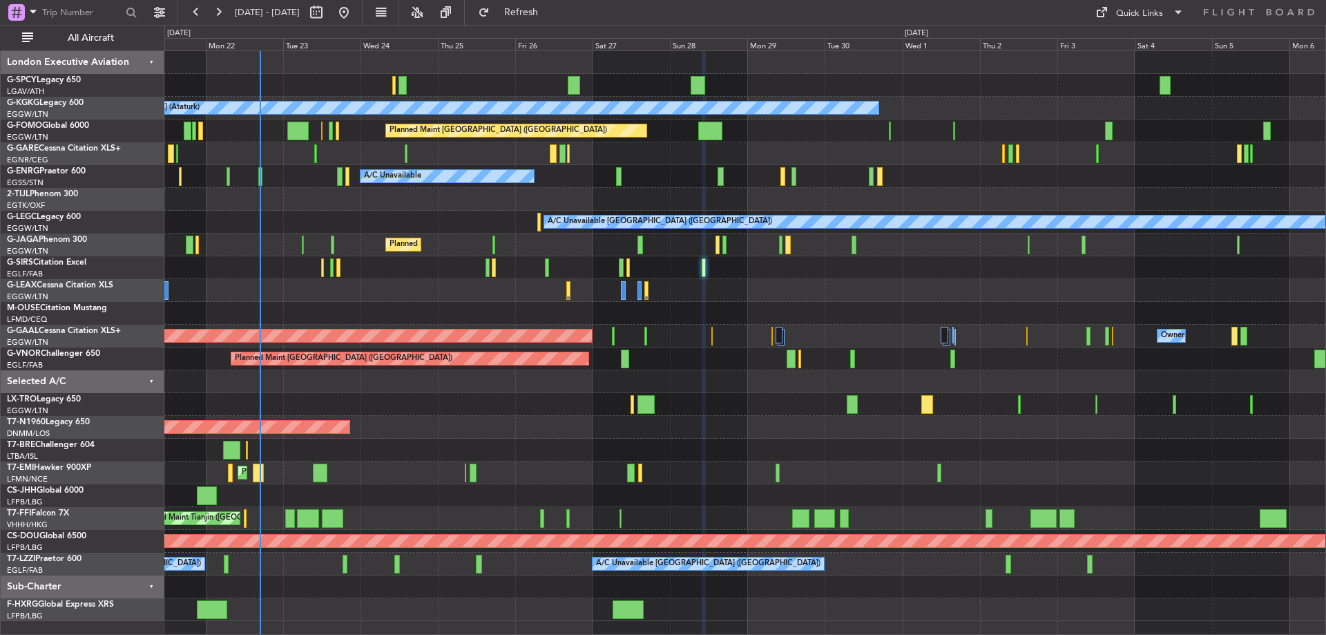
type input "0"
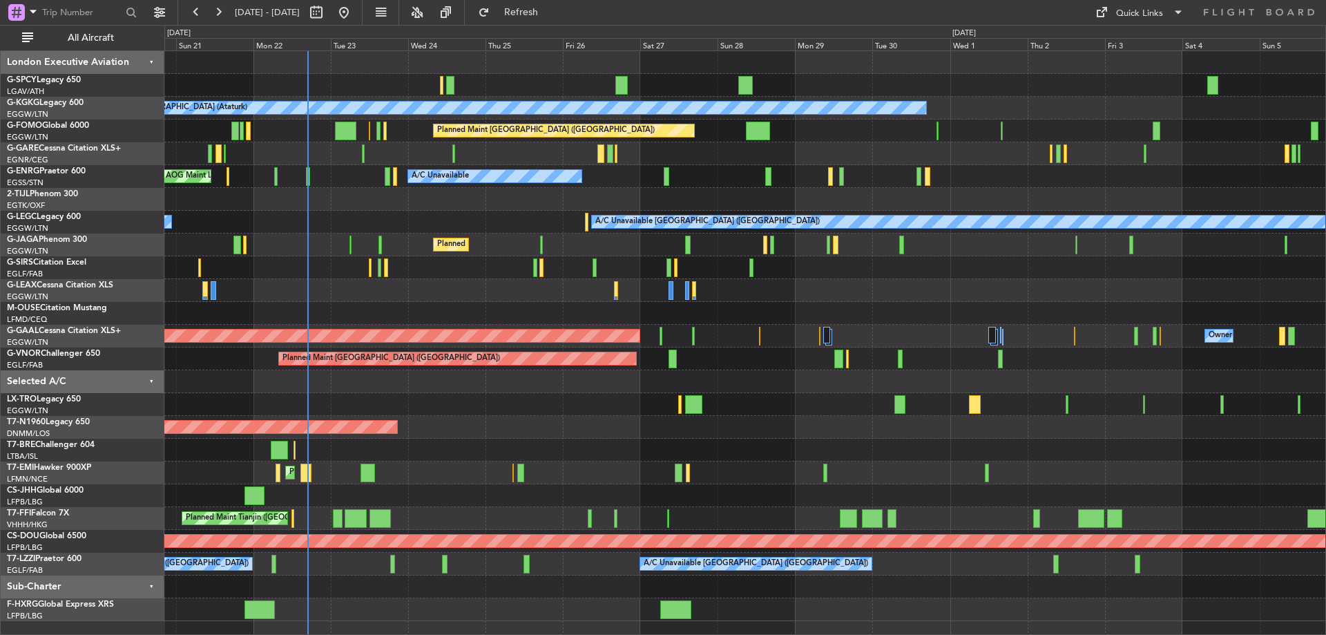
click at [332, 285] on div at bounding box center [744, 290] width 1161 height 23
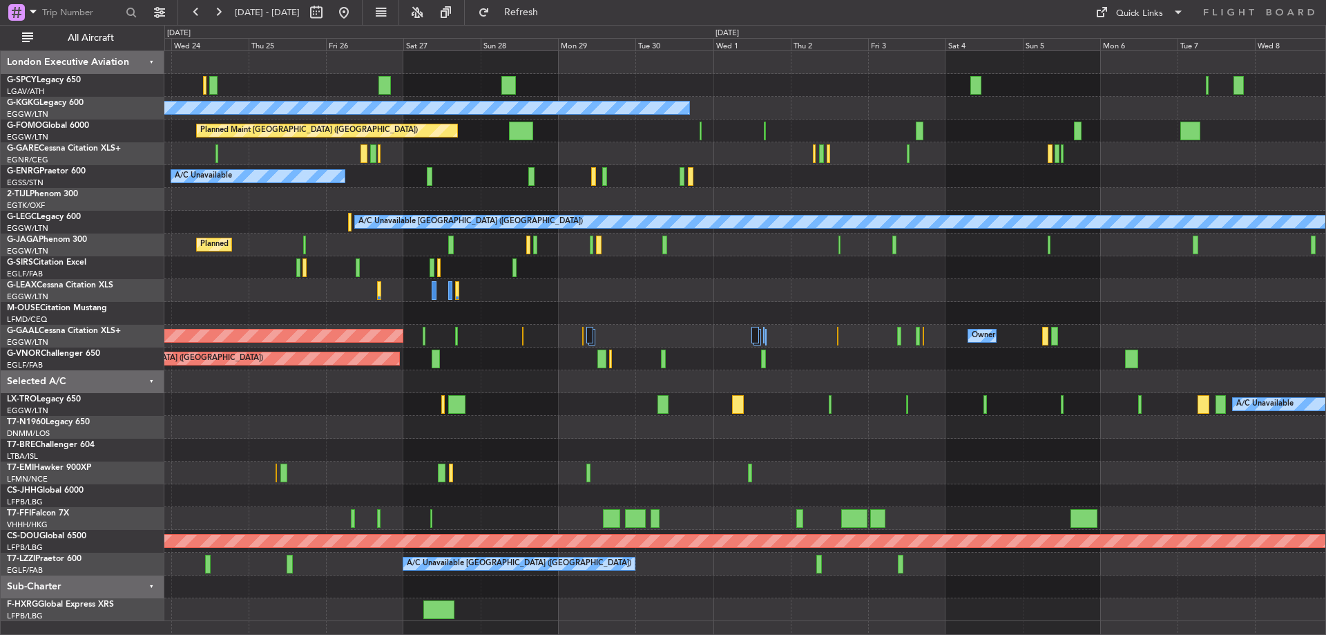
click at [66, 311] on div "A/C Unavailable [GEOGRAPHIC_DATA] (Ataturk) Planned Maint [GEOGRAPHIC_DATA] ([G…" at bounding box center [663, 330] width 1326 height 610
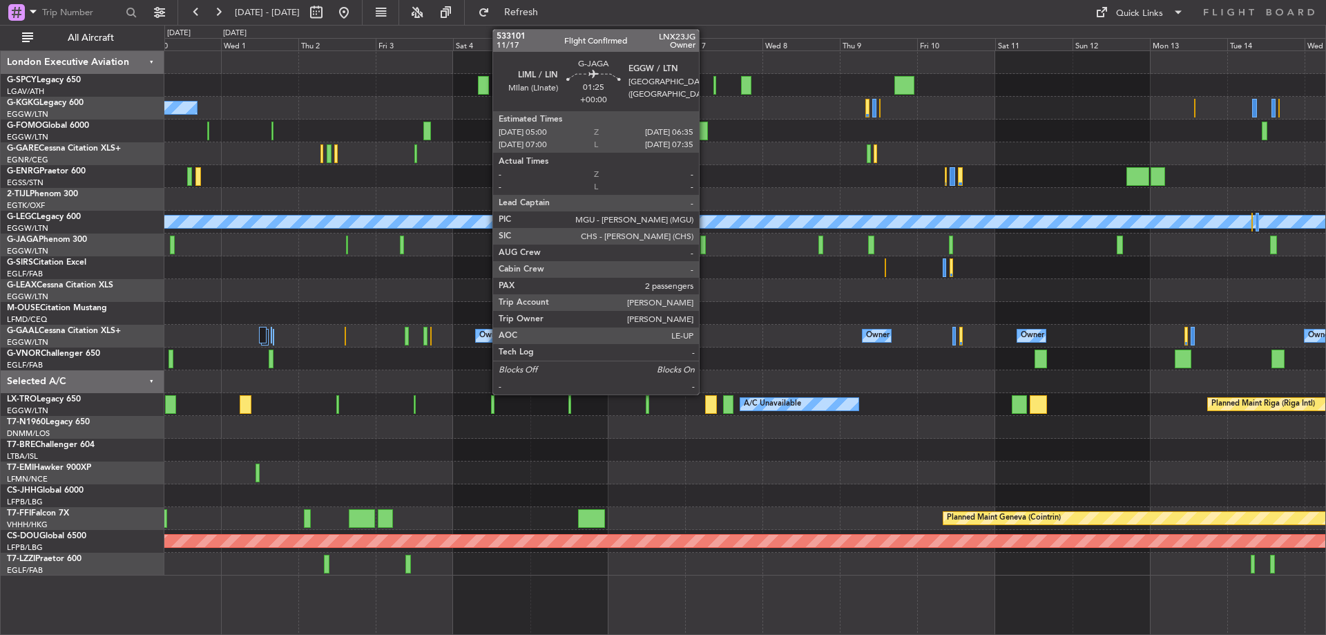
click at [705, 241] on div at bounding box center [703, 245] width 6 height 19
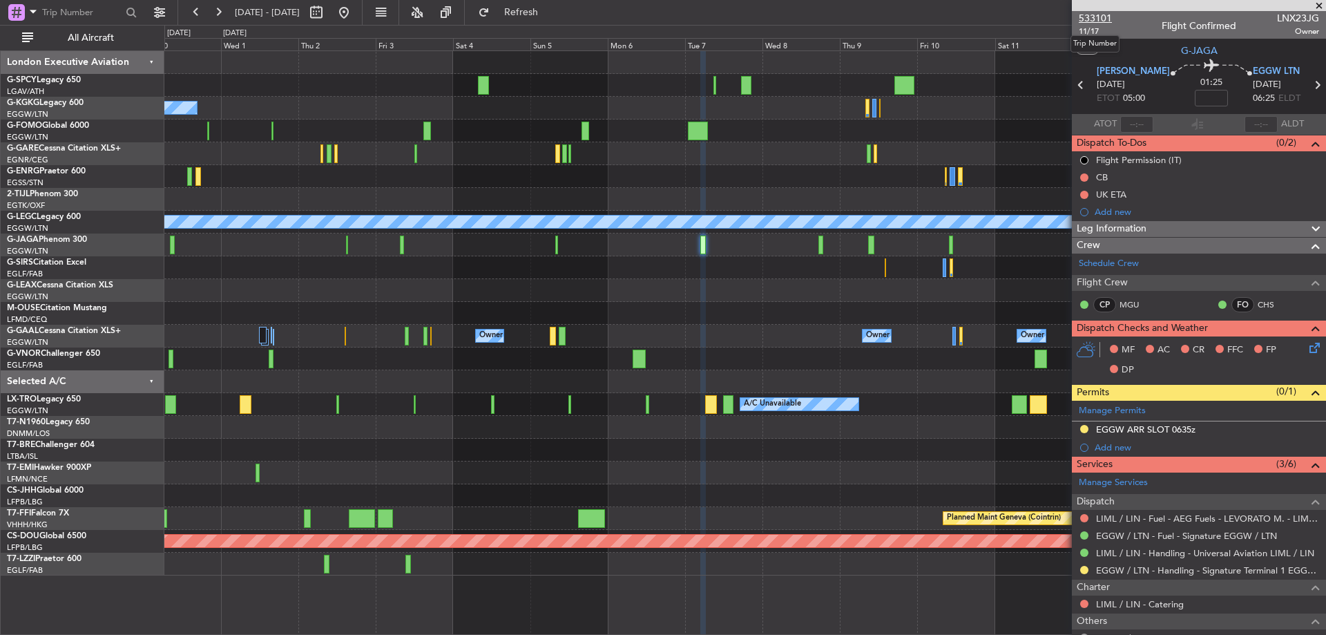
click at [1087, 17] on span "533101" at bounding box center [1095, 18] width 33 height 15
click at [921, 122] on div "Planned Maint [GEOGRAPHIC_DATA] ([GEOGRAPHIC_DATA])" at bounding box center [744, 130] width 1161 height 23
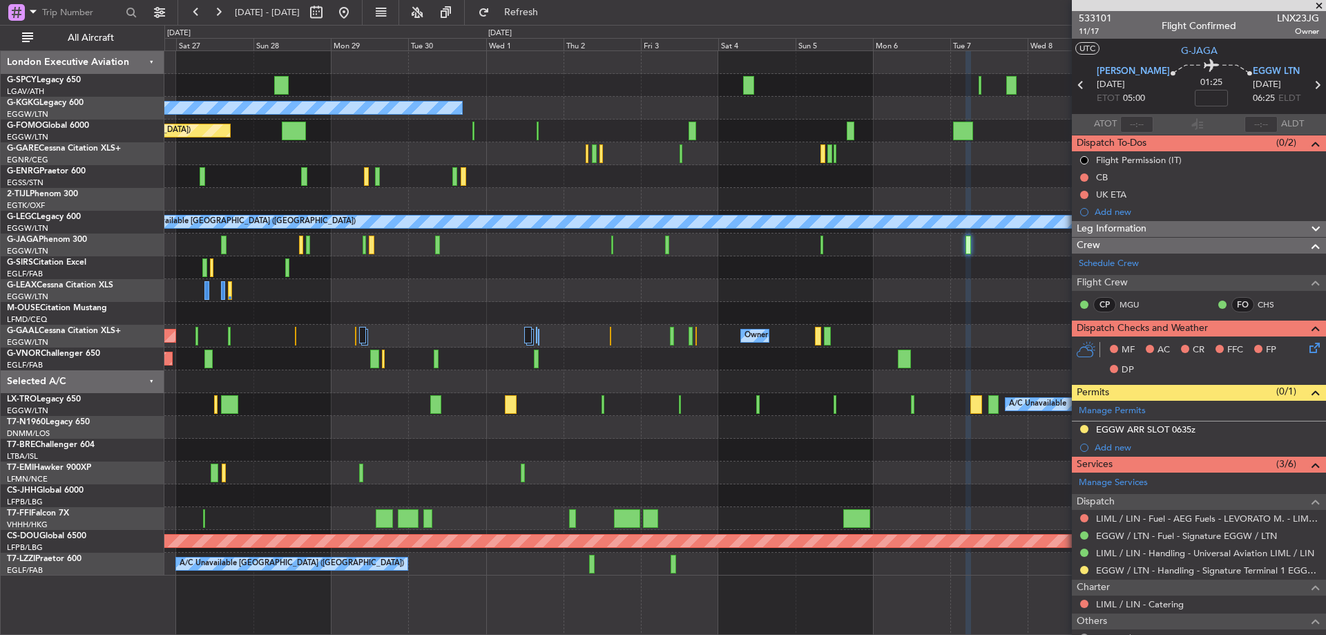
click at [930, 205] on div "A/C Unavailable [GEOGRAPHIC_DATA] (Ataturk) Planned Maint [GEOGRAPHIC_DATA] ([G…" at bounding box center [744, 313] width 1161 height 524
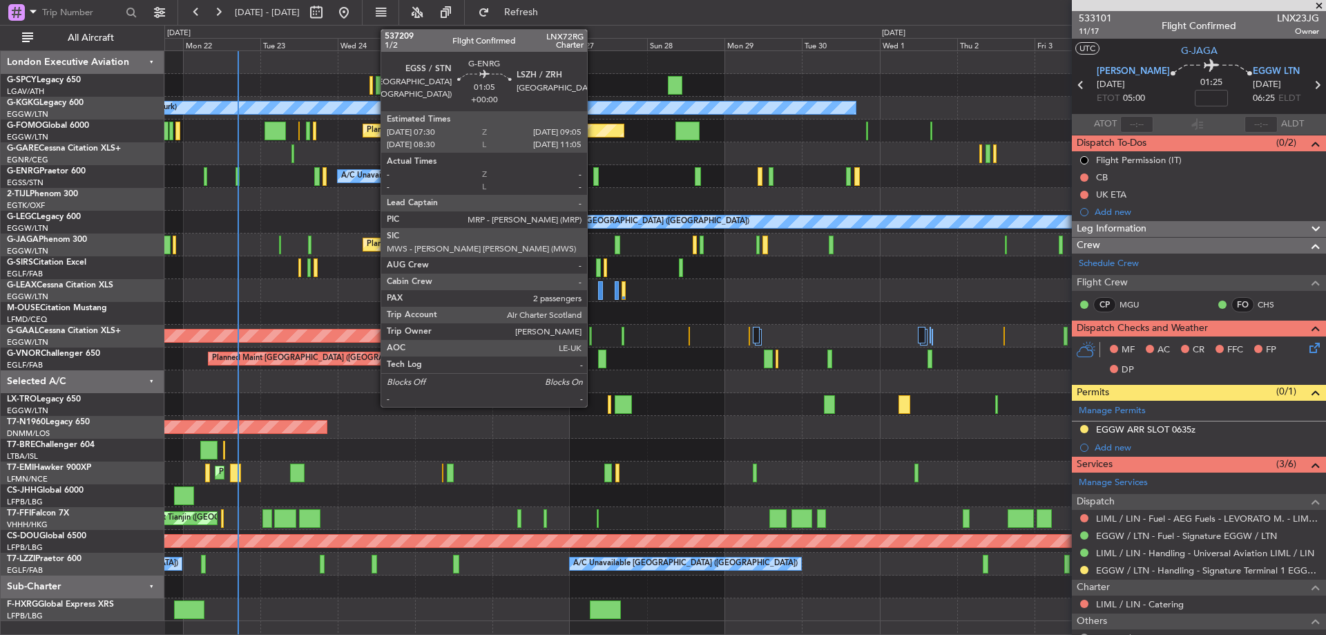
click at [593, 173] on div at bounding box center [596, 176] width 6 height 19
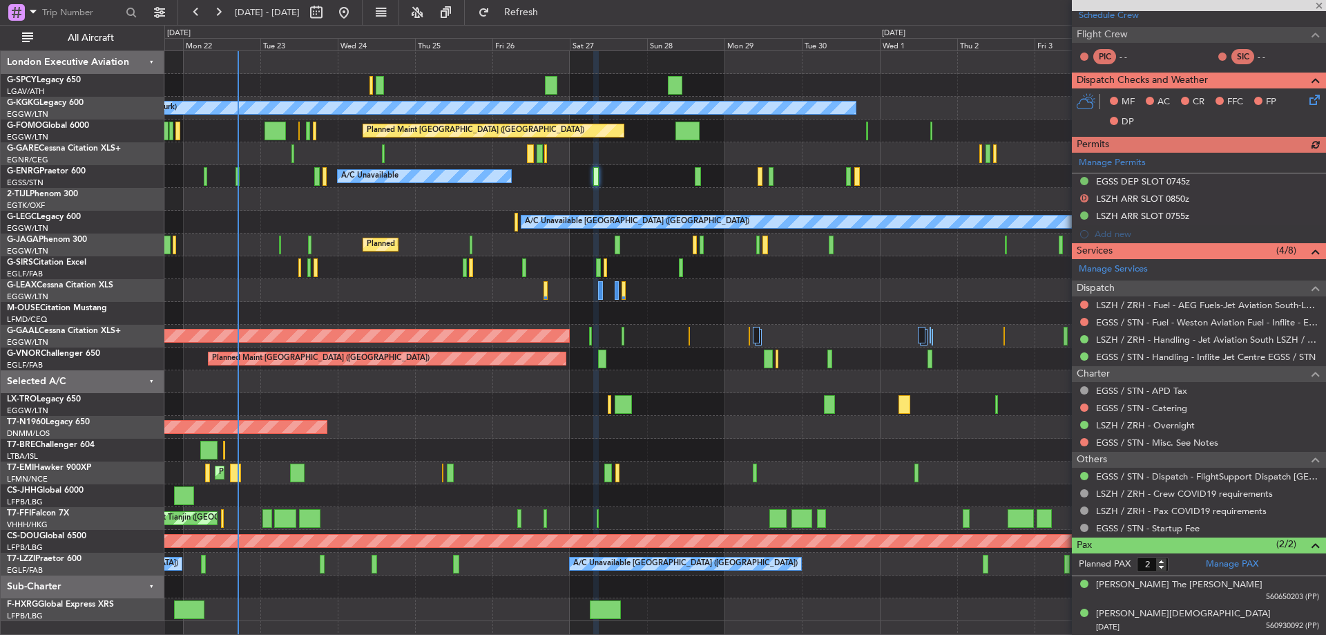
scroll to position [249, 0]
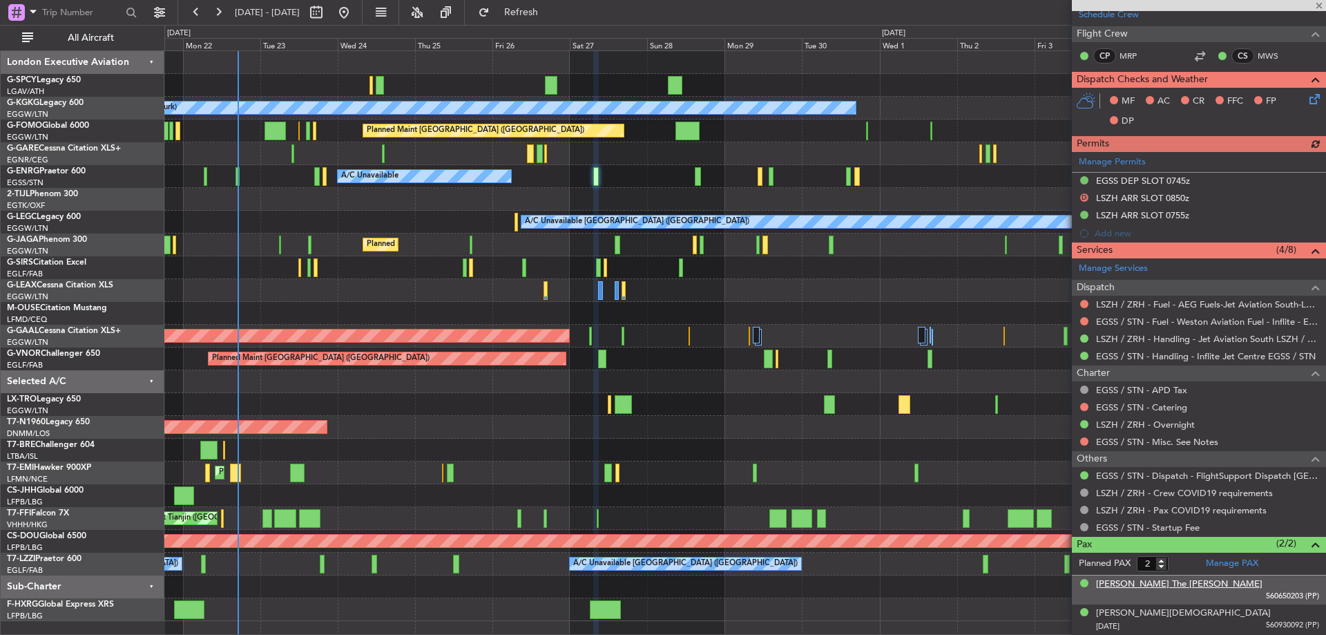
click at [1202, 585] on div "[PERSON_NAME] The [PERSON_NAME]" at bounding box center [1179, 584] width 166 height 14
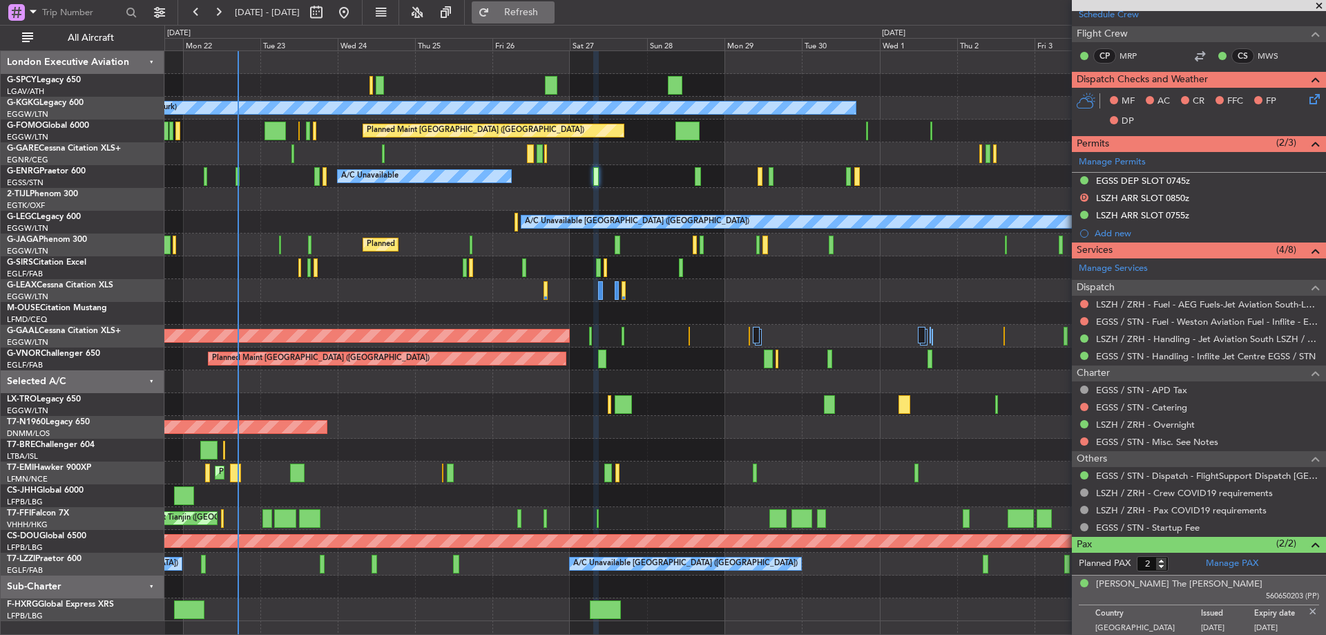
click at [544, 12] on span "Refresh" at bounding box center [521, 13] width 58 height 10
click at [1029, 410] on div "A/C Unavailable" at bounding box center [744, 404] width 1161 height 23
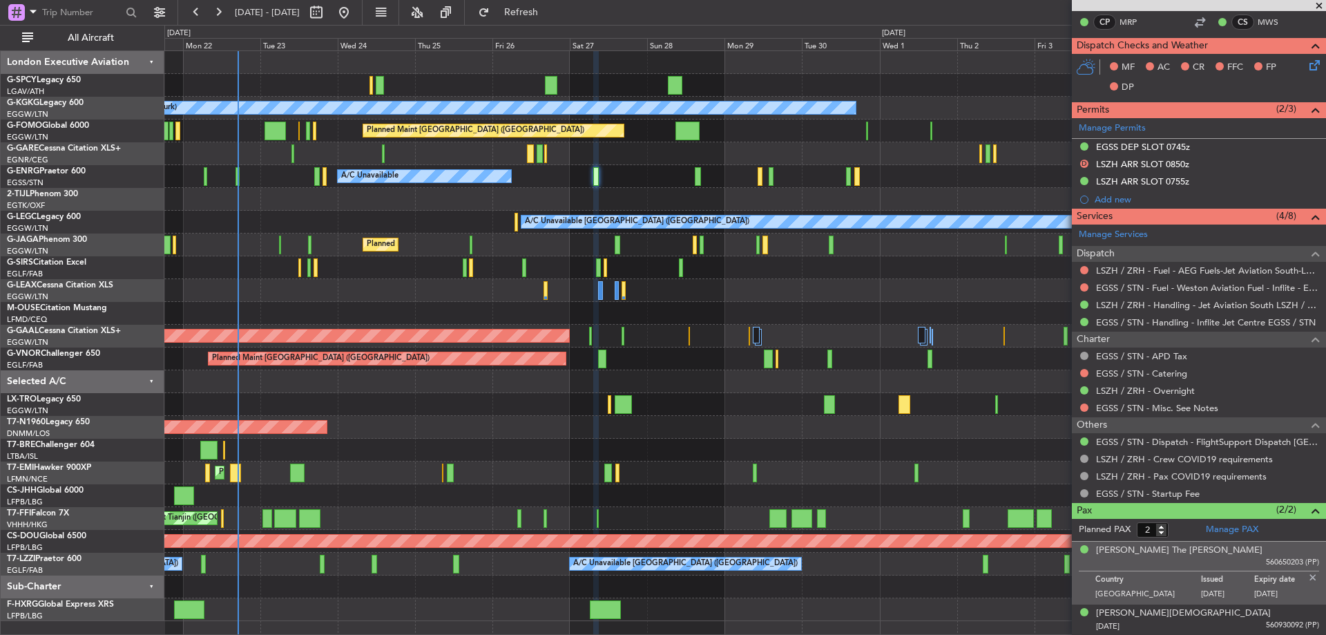
click at [701, 171] on div "A/C Unavailable AOG Maint [GEOGRAPHIC_DATA] ([GEOGRAPHIC_DATA])" at bounding box center [744, 176] width 1161 height 23
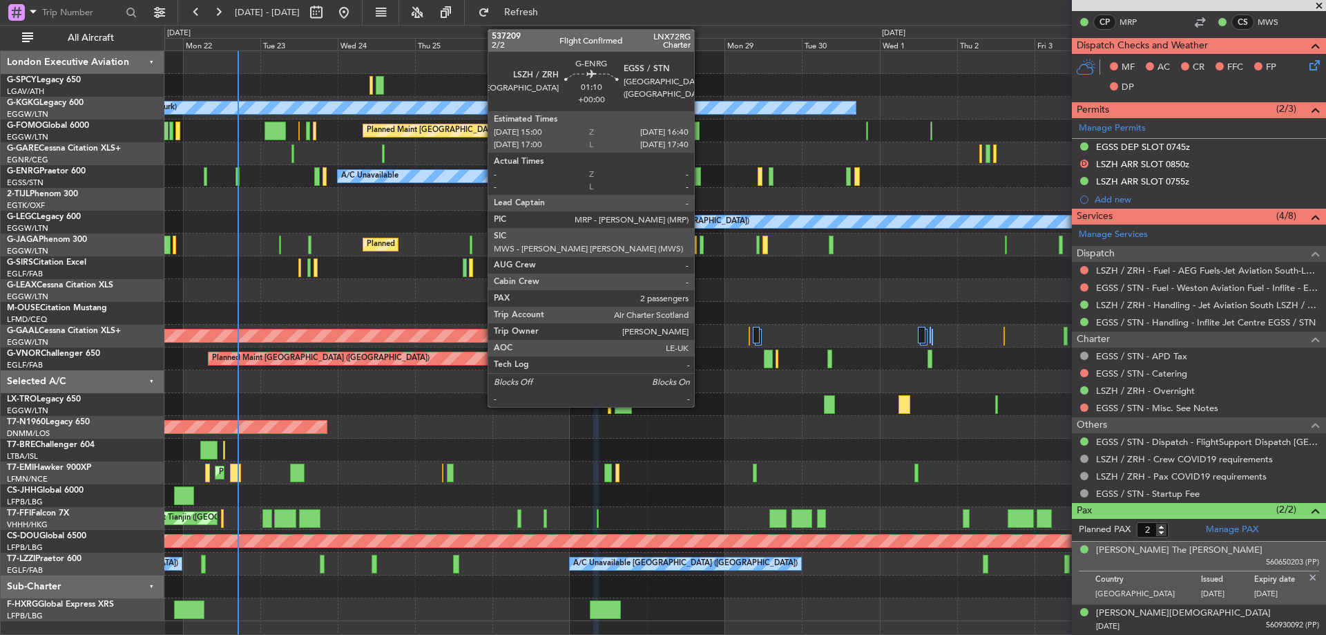
click at [700, 176] on div at bounding box center [698, 176] width 6 height 19
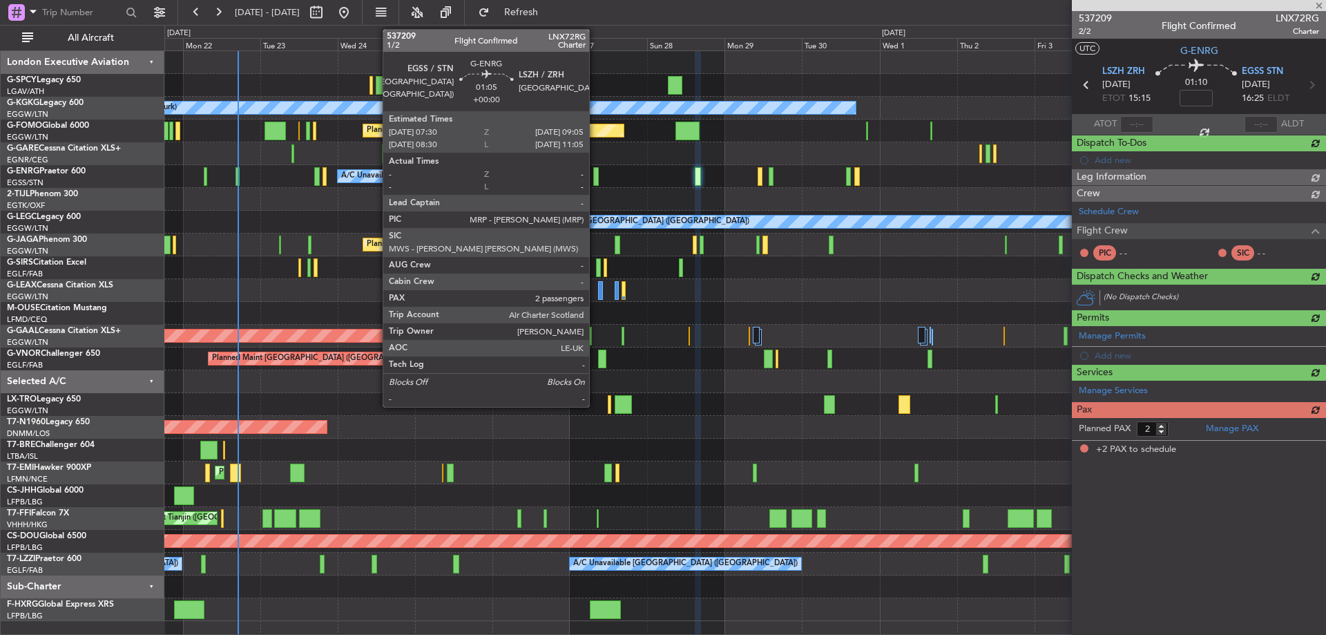
scroll to position [0, 0]
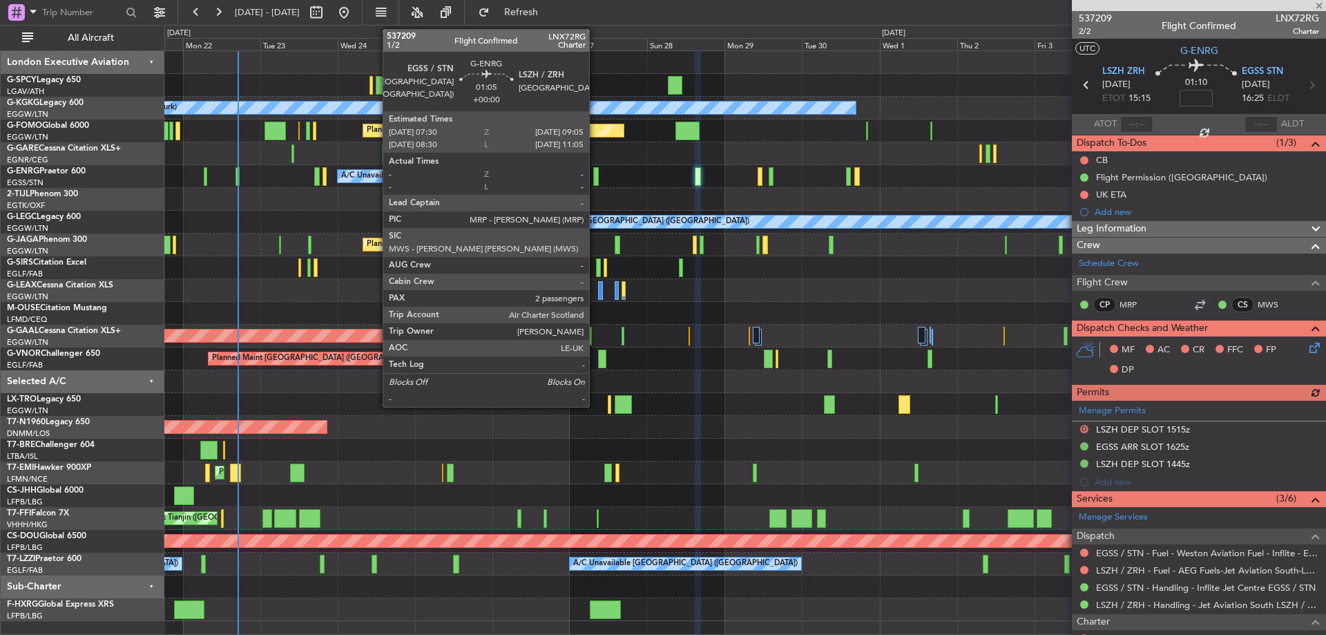
click at [595, 176] on div at bounding box center [596, 176] width 6 height 19
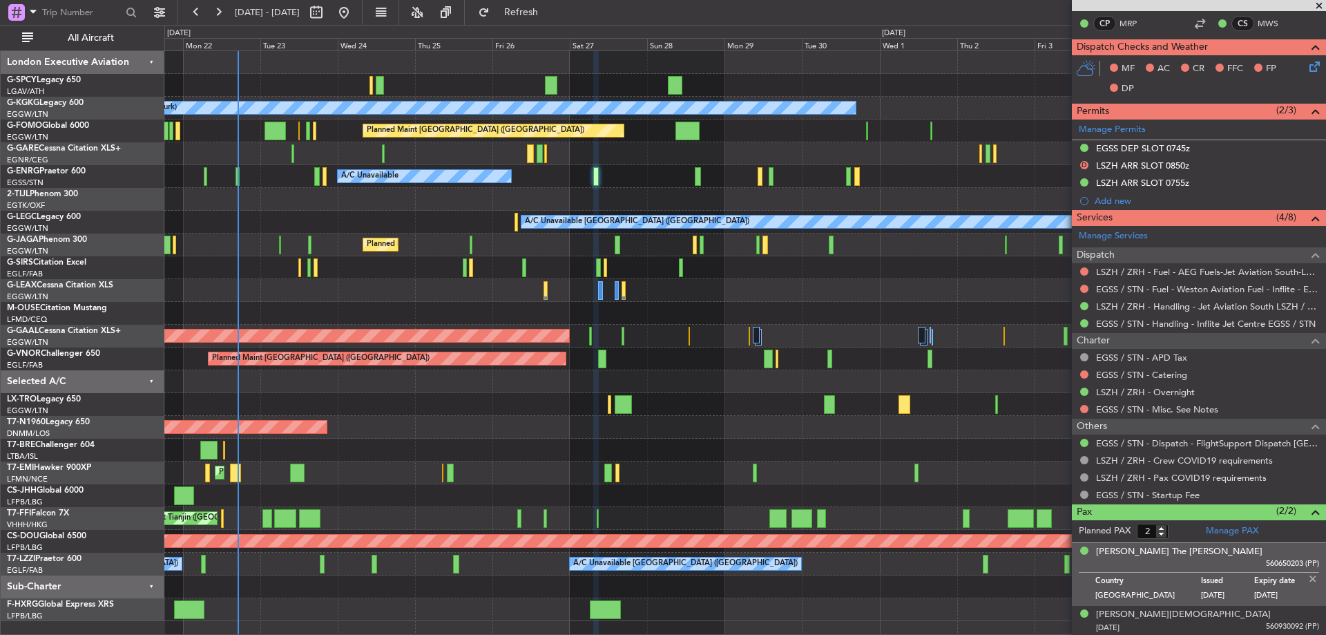
scroll to position [282, 0]
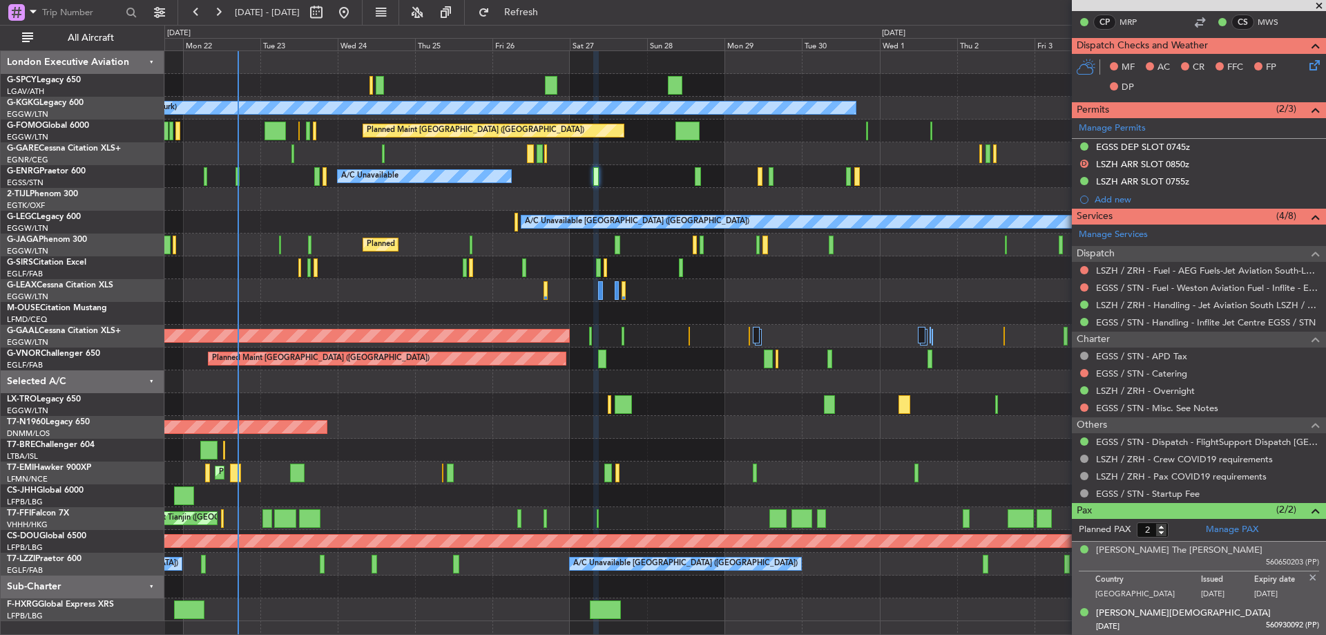
click at [1172, 622] on div "[DATE] 560930092 (PP)" at bounding box center [1207, 627] width 223 height 14
click at [1179, 559] on div "[PERSON_NAME] The [PERSON_NAME] 560650203 (PP)" at bounding box center [1207, 556] width 223 height 25
click at [530, 23] on button "Refresh" at bounding box center [513, 12] width 83 height 22
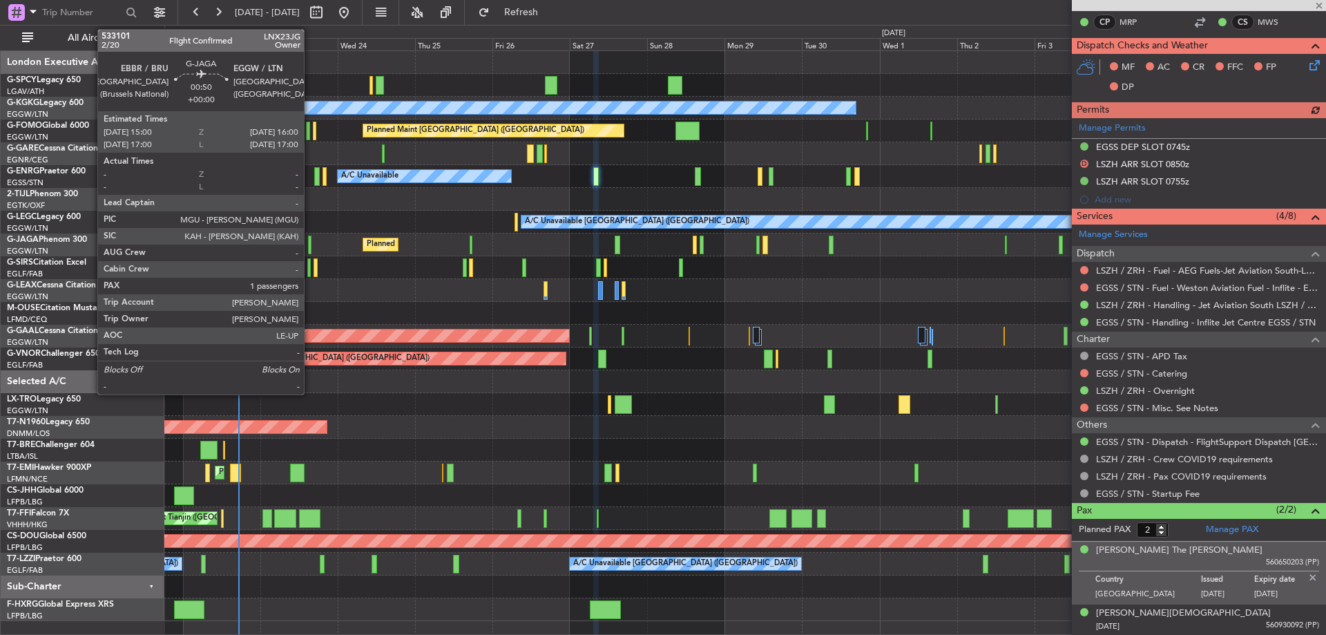
click at [310, 243] on div at bounding box center [309, 245] width 3 height 19
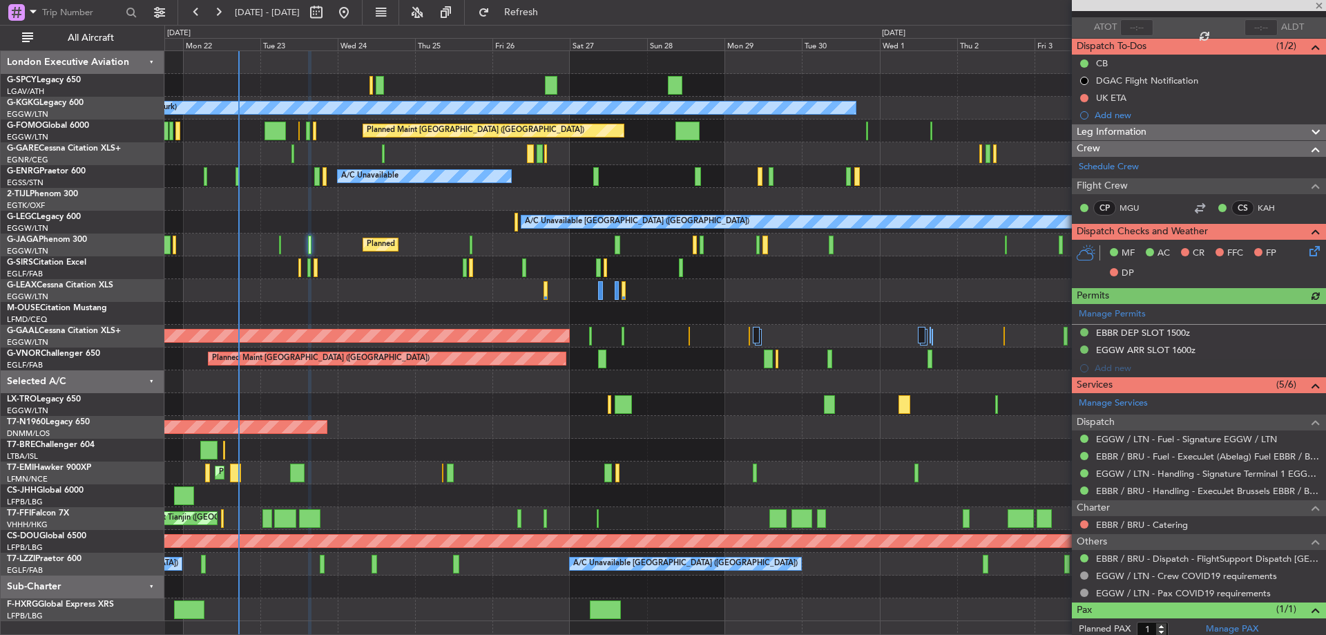
scroll to position [133, 0]
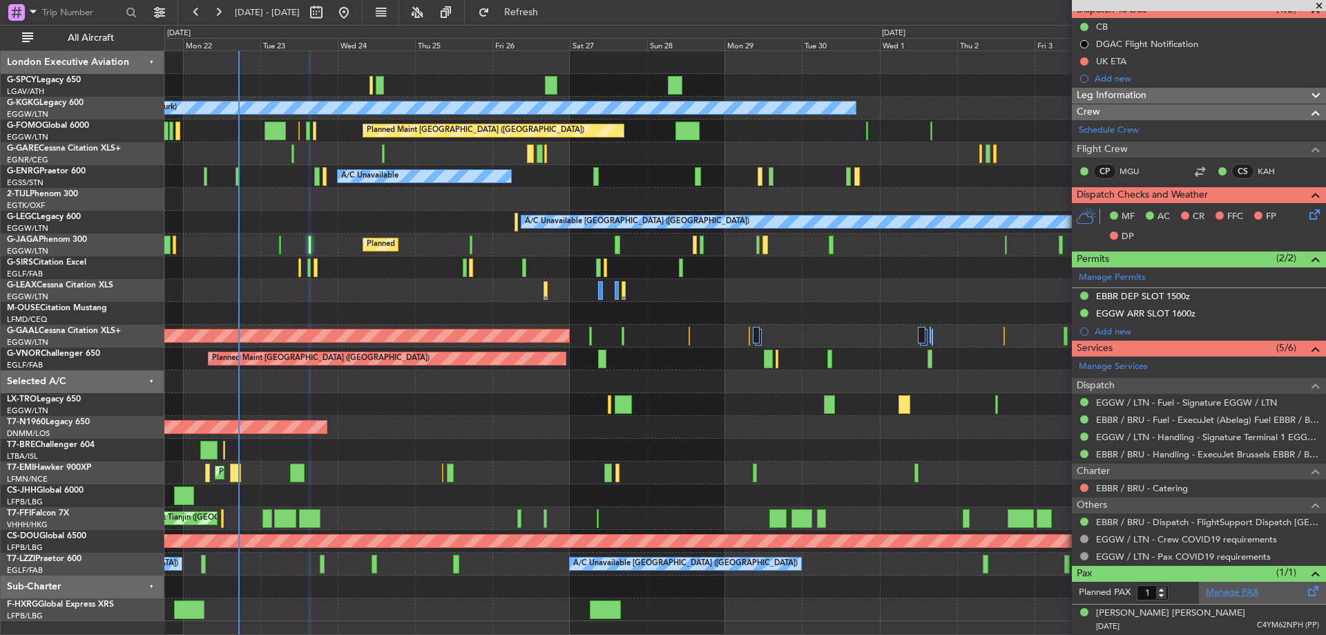
click at [1251, 593] on link "Manage PAX" at bounding box center [1232, 593] width 52 height 14
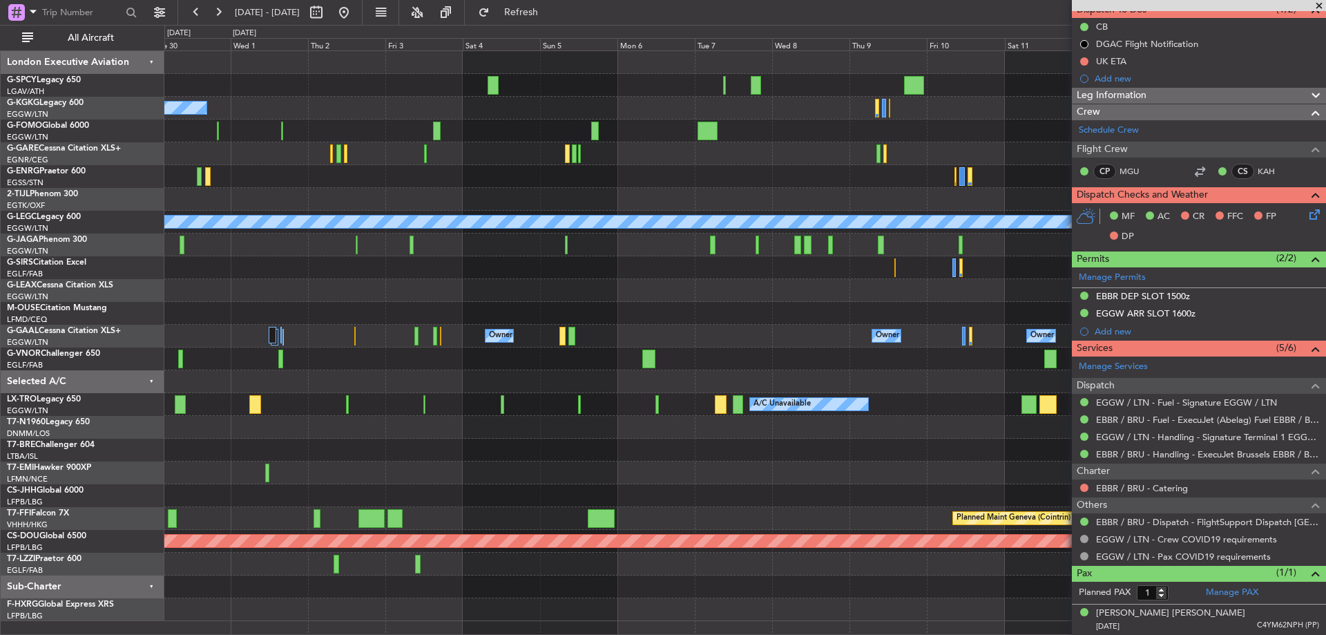
click at [297, 288] on div at bounding box center [744, 290] width 1161 height 23
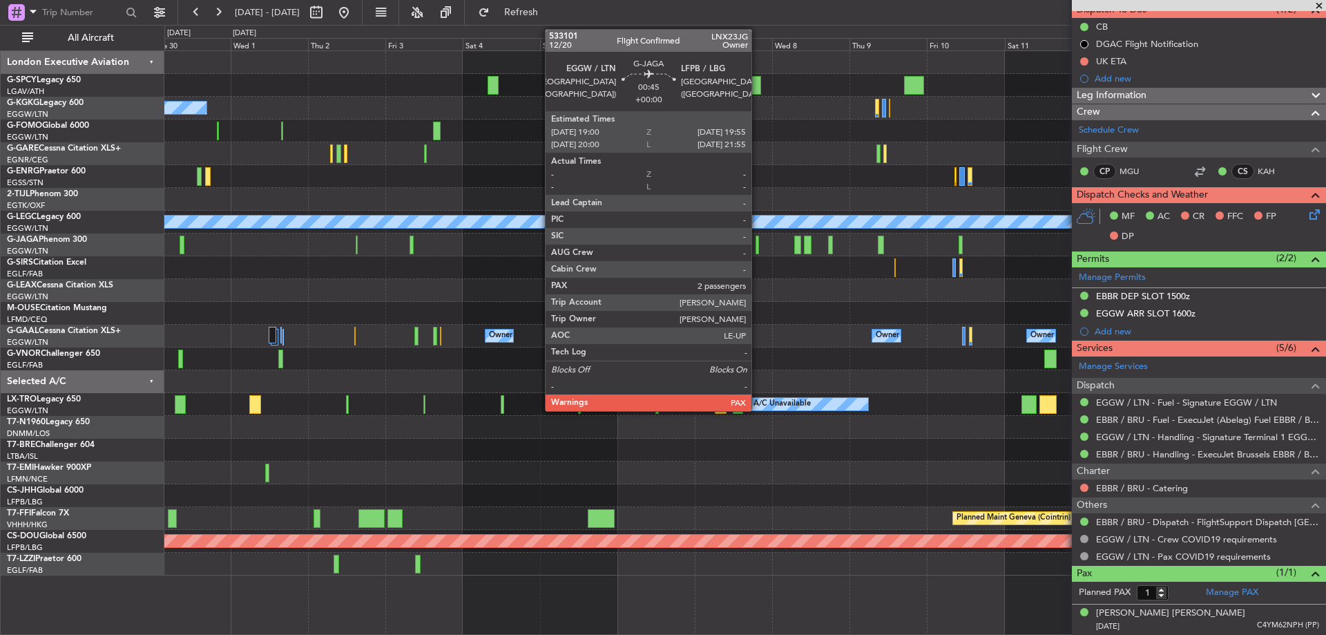
click at [758, 250] on div at bounding box center [757, 245] width 3 height 19
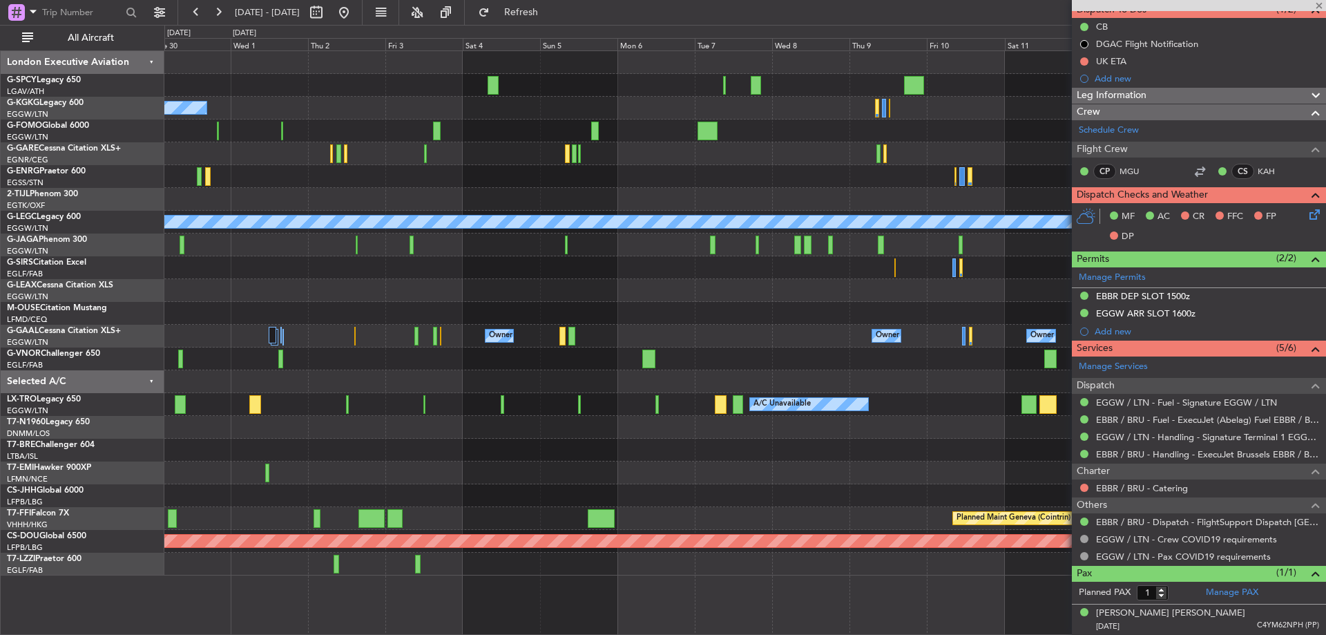
type input "2"
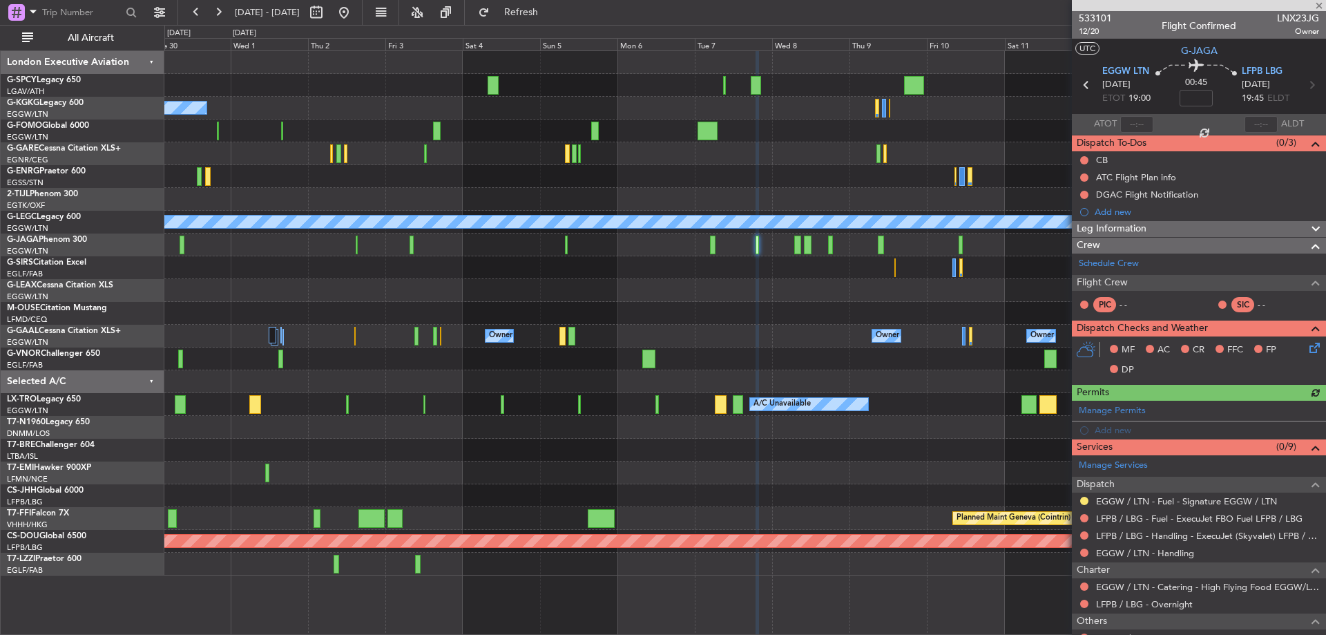
scroll to position [102, 0]
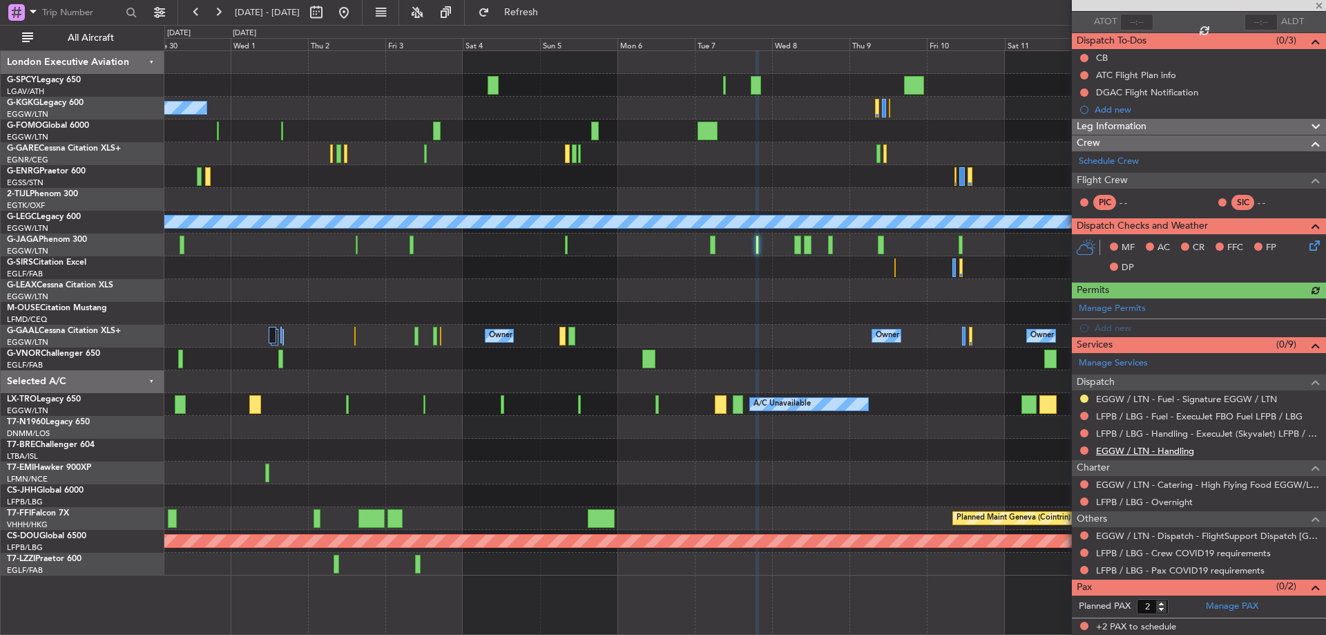
click at [1179, 453] on link "EGGW / LTN - Handling" at bounding box center [1145, 451] width 98 height 12
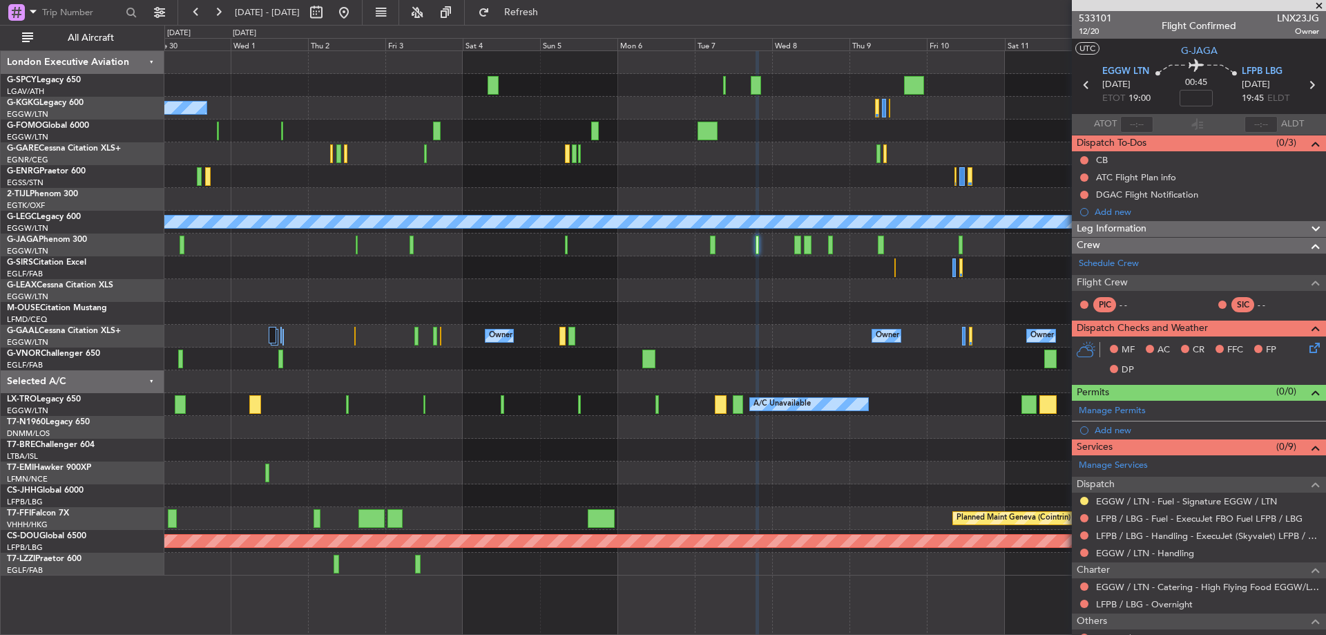
scroll to position [102, 0]
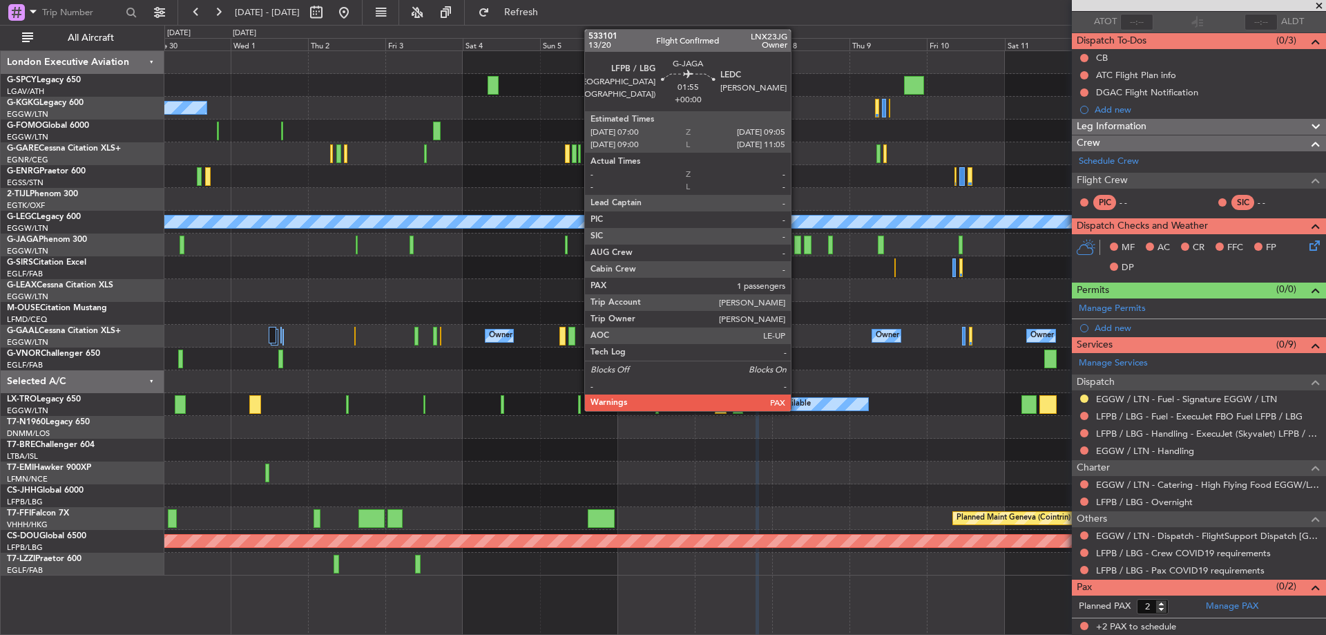
click at [797, 247] on div at bounding box center [797, 245] width 7 height 19
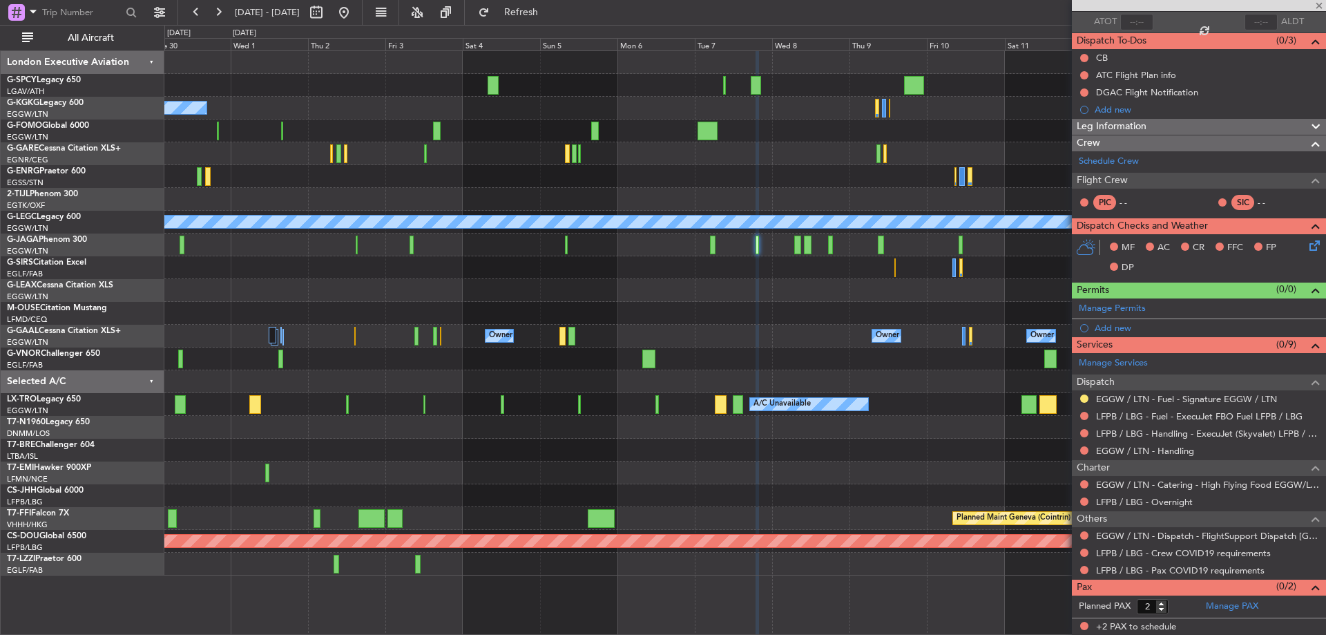
type input "1"
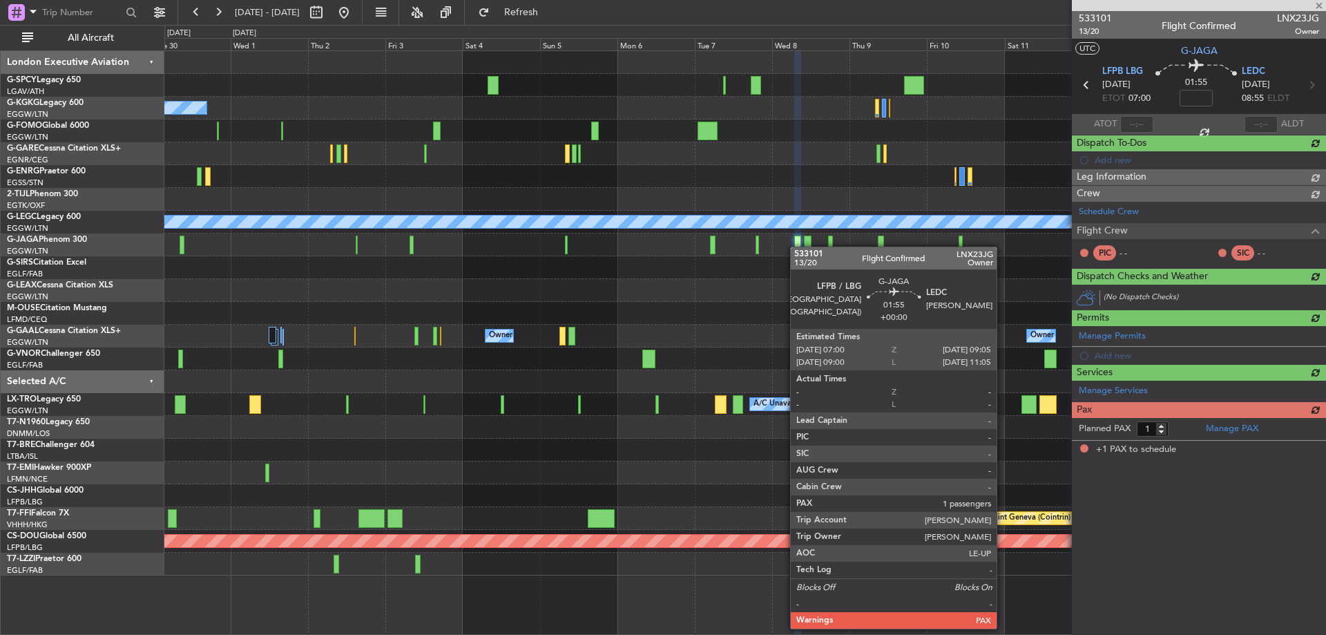
scroll to position [0, 0]
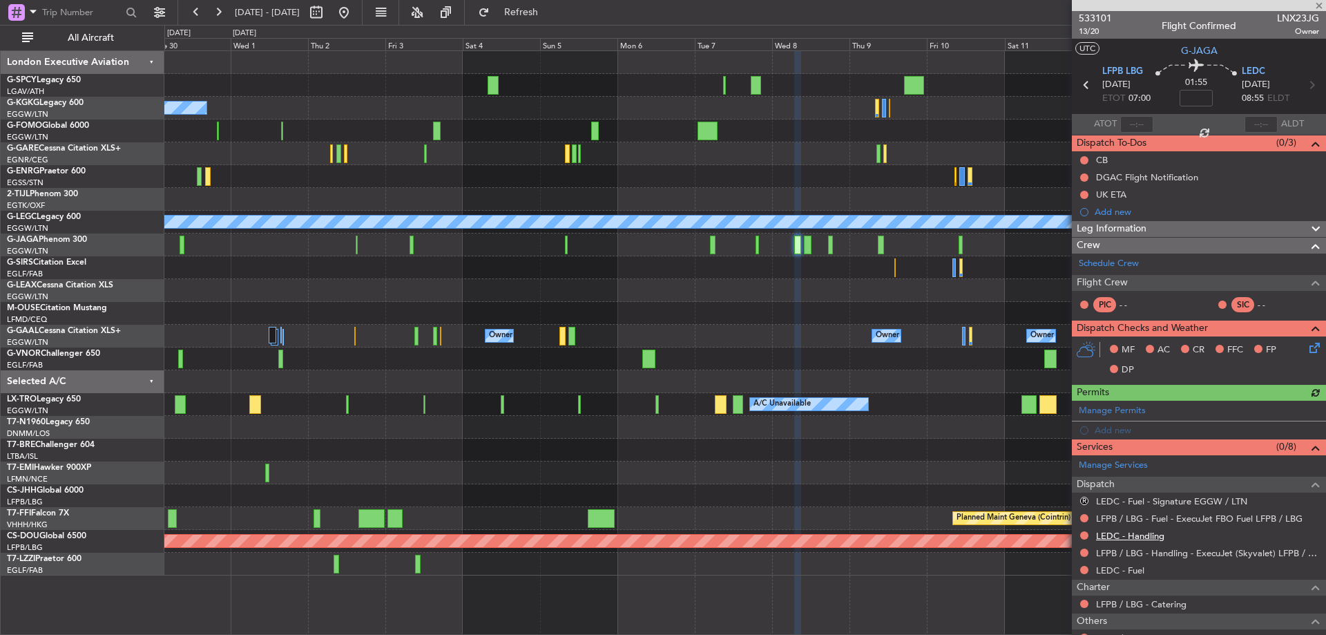
click at [1158, 535] on link "LEDC - Handling" at bounding box center [1130, 536] width 68 height 12
click at [1112, 567] on link "LEDC - Fuel" at bounding box center [1120, 570] width 48 height 12
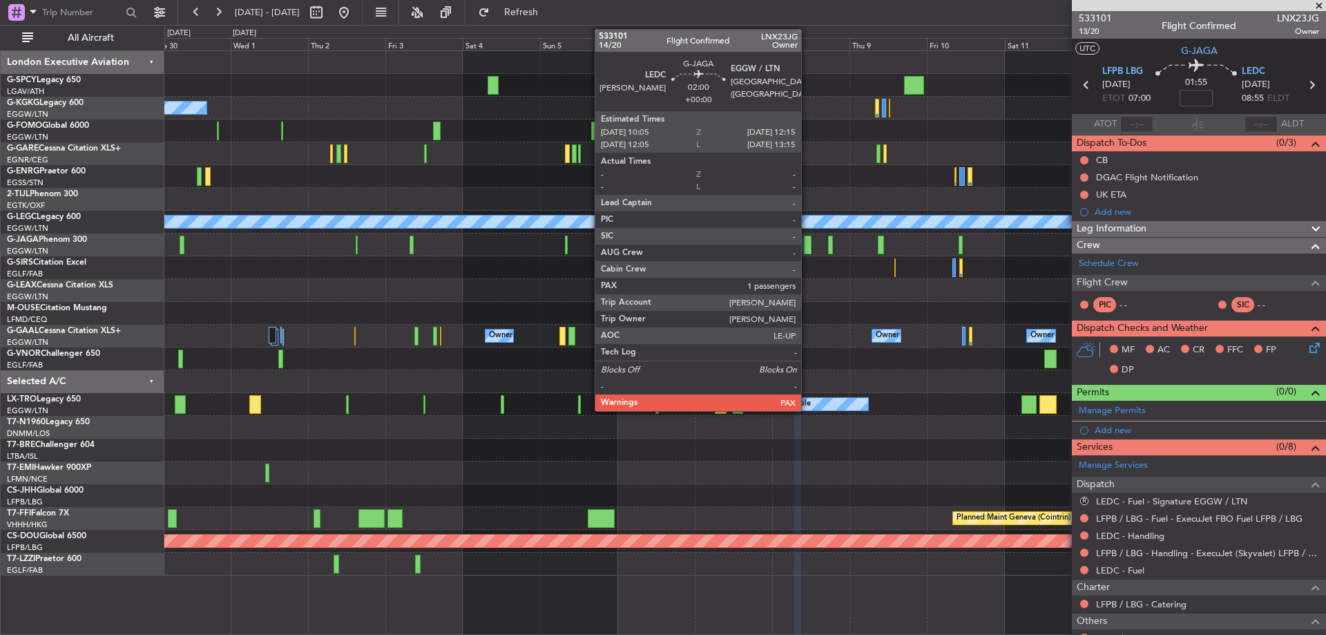
click at [807, 239] on div at bounding box center [808, 245] width 8 height 19
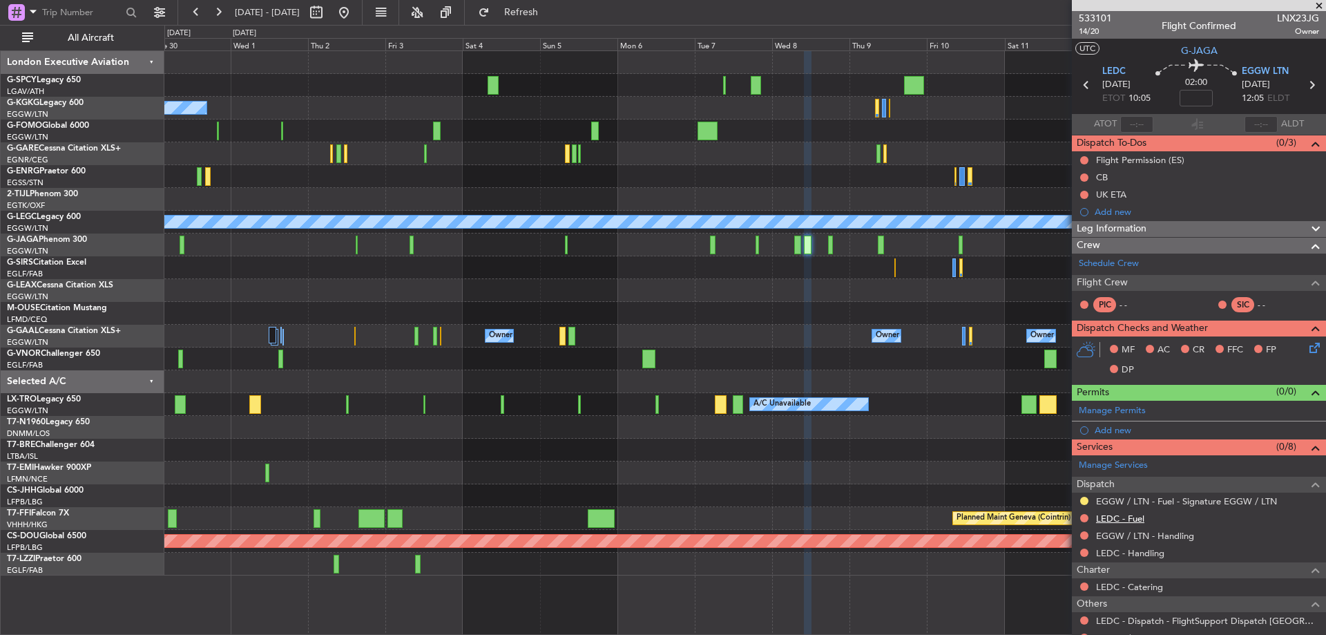
click at [1138, 519] on link "LEDC - Fuel" at bounding box center [1120, 518] width 48 height 12
click at [1146, 551] on link "LEDC - Handling" at bounding box center [1130, 553] width 68 height 12
click at [550, 13] on span "Refresh" at bounding box center [521, 13] width 58 height 10
click at [1166, 536] on link "EGGW / LTN - Handling" at bounding box center [1145, 536] width 98 height 12
click at [536, 8] on span "Refresh" at bounding box center [521, 13] width 58 height 10
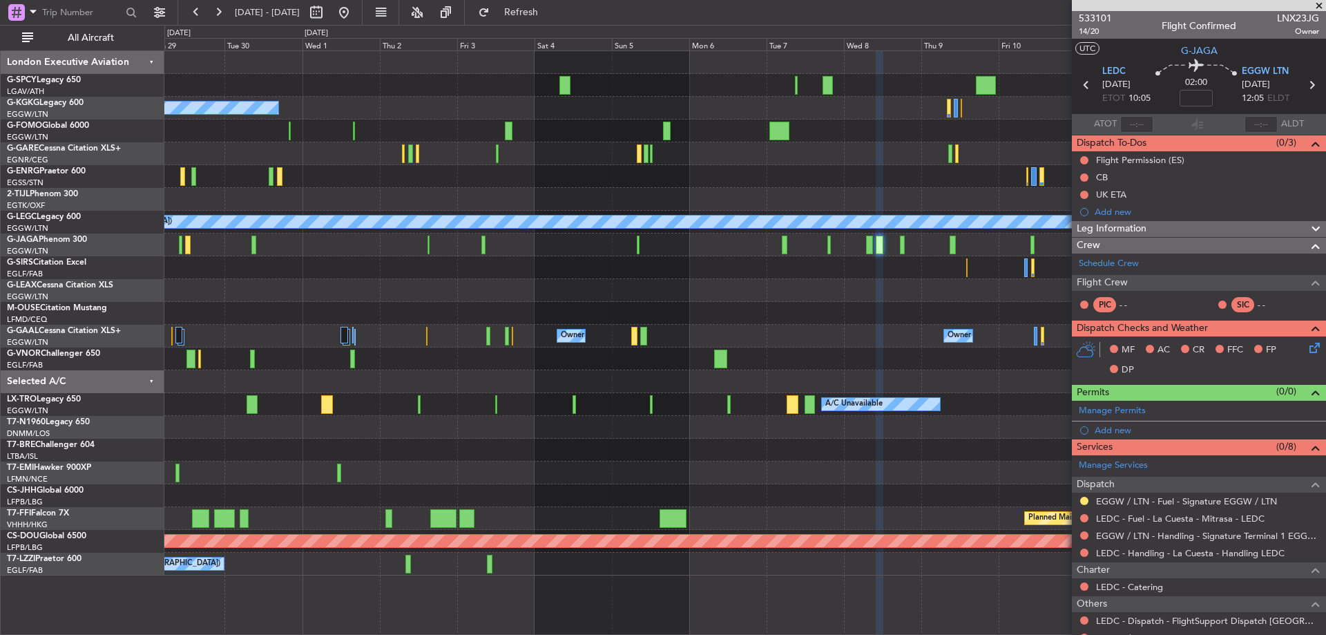
click at [767, 278] on div at bounding box center [744, 267] width 1161 height 23
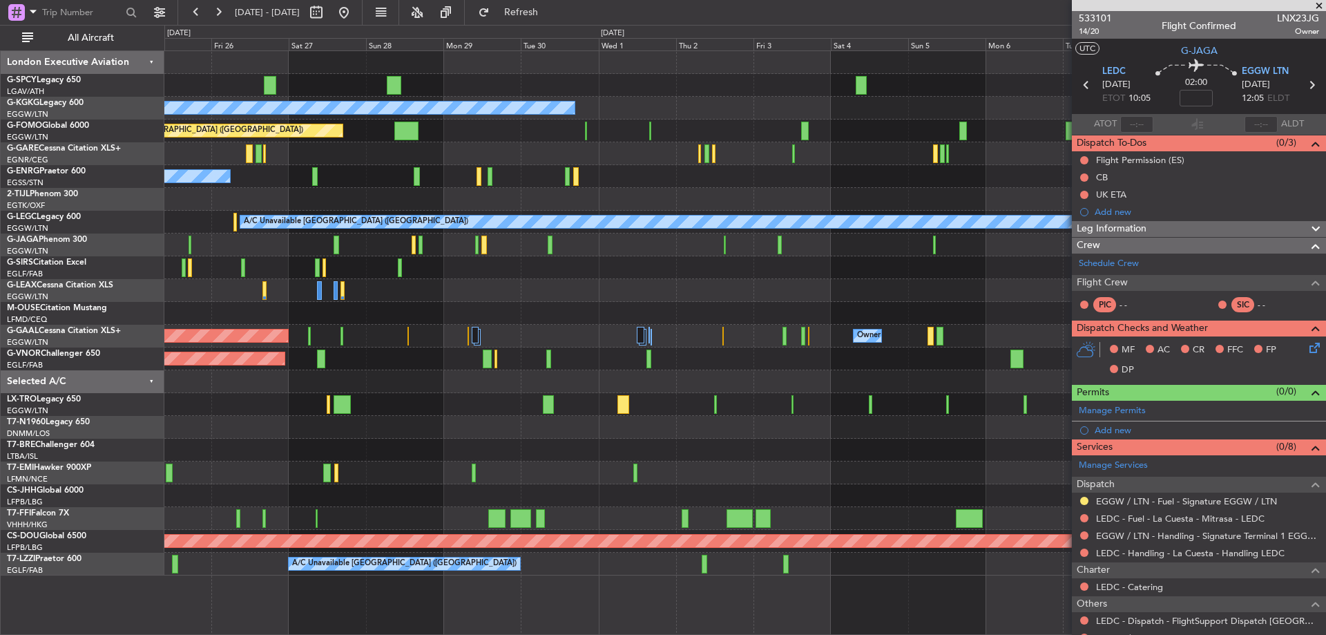
click at [785, 274] on div at bounding box center [744, 267] width 1161 height 23
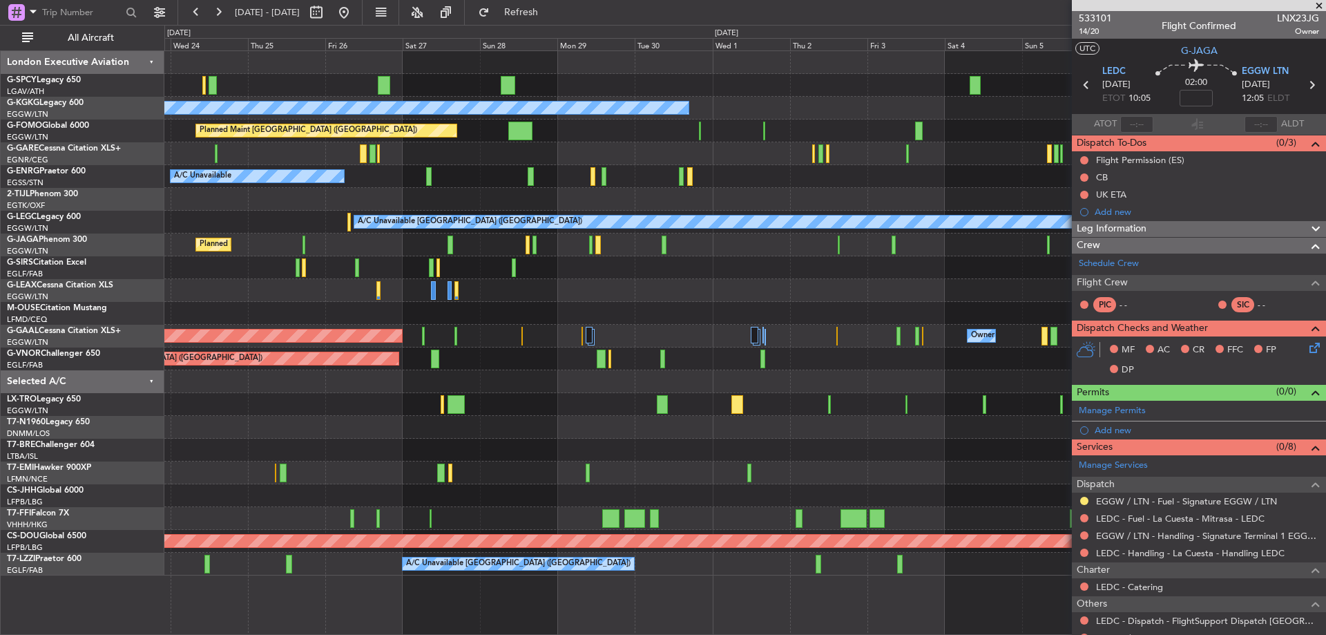
click at [867, 288] on div at bounding box center [744, 290] width 1161 height 23
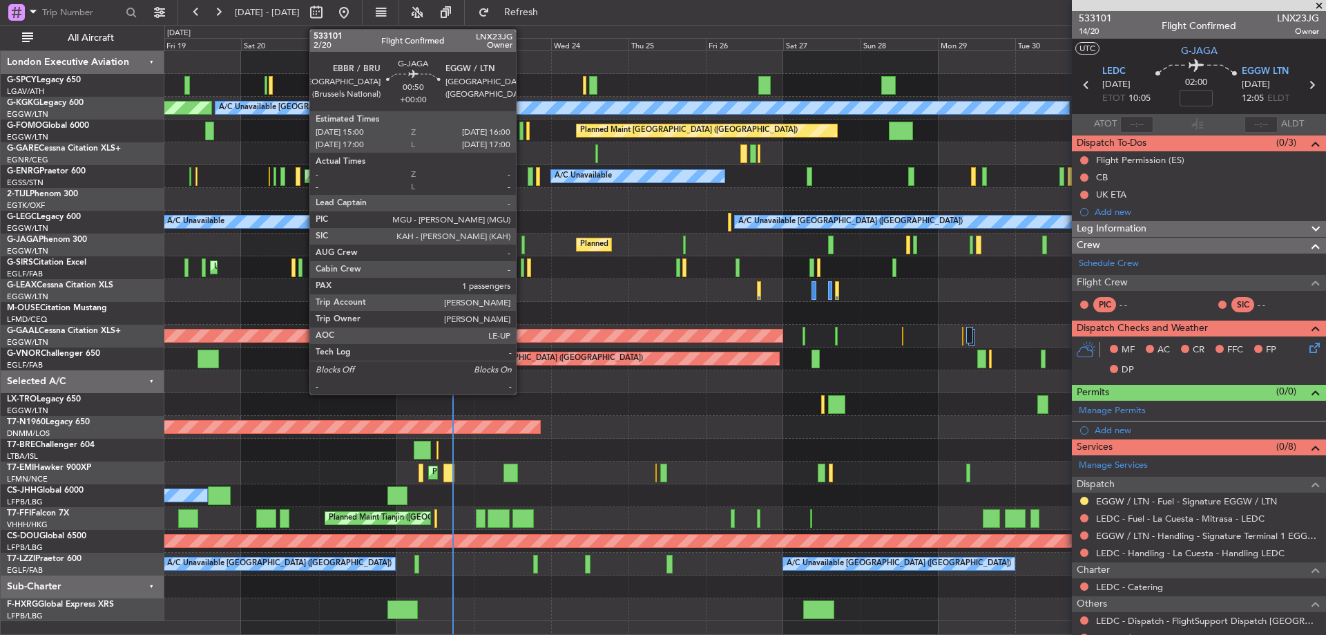
click at [522, 244] on div at bounding box center [522, 245] width 3 height 19
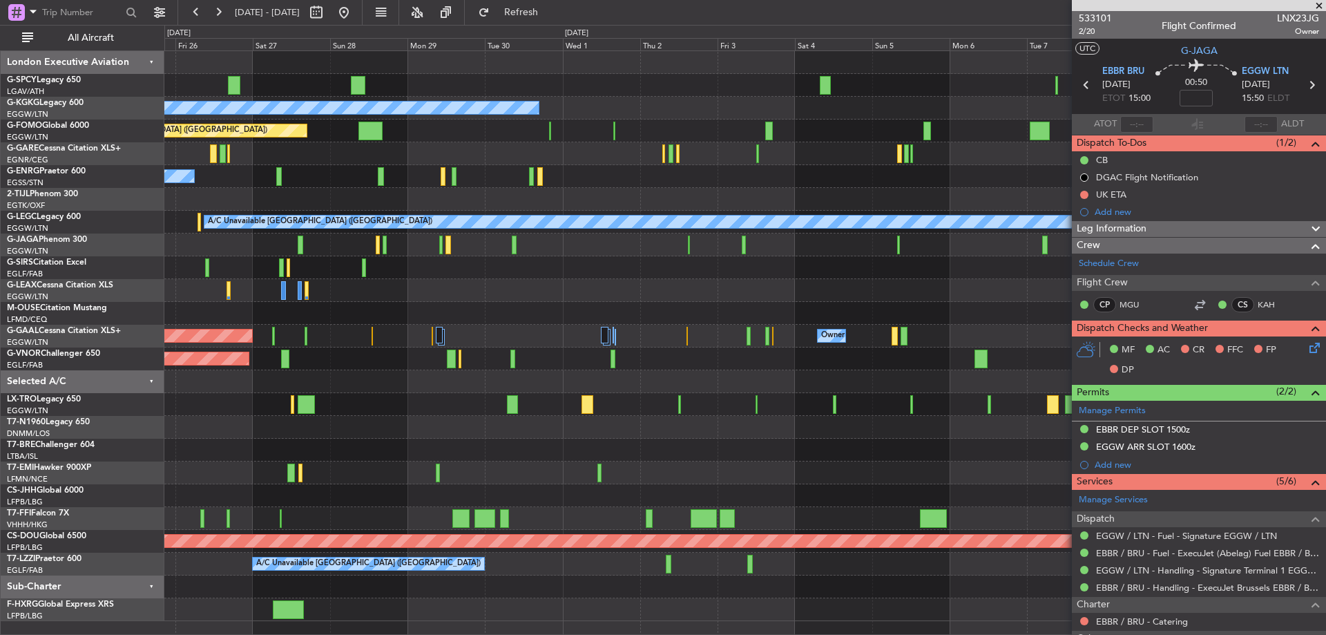
click at [296, 231] on div "A/C Unavailable Istanbul (Ataturk) Planned Maint London (Luton) A/C Unavailable…" at bounding box center [744, 336] width 1161 height 570
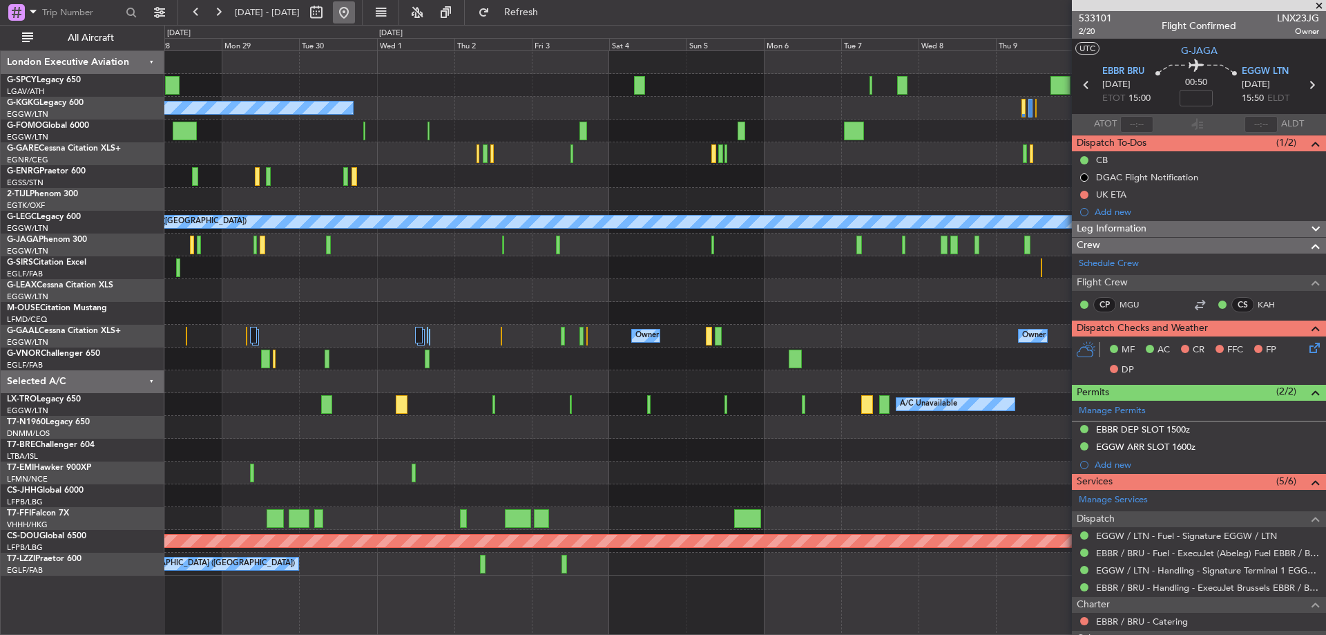
click at [355, 9] on button at bounding box center [344, 12] width 22 height 22
